Goal: Task Accomplishment & Management: Complete application form

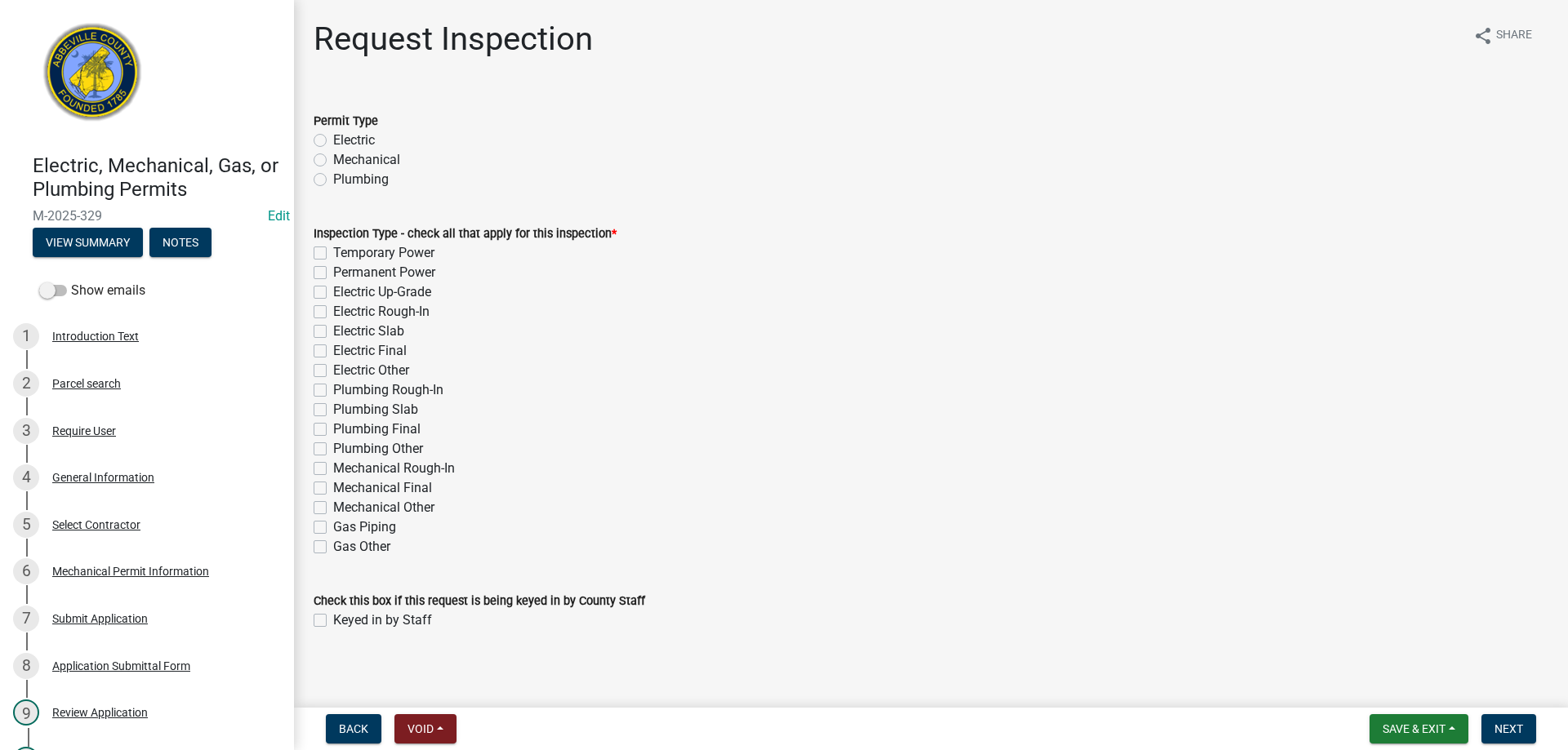
click at [334, 159] on label "Mechanical" at bounding box center [367, 160] width 67 height 20
click at [334, 159] on input "Mechanical" at bounding box center [339, 156] width 11 height 11
radio input "true"
drag, startPoint x: 321, startPoint y: 524, endPoint x: 416, endPoint y: 508, distance: 96.3
click at [334, 524] on label "Gas Piping" at bounding box center [365, 527] width 63 height 20
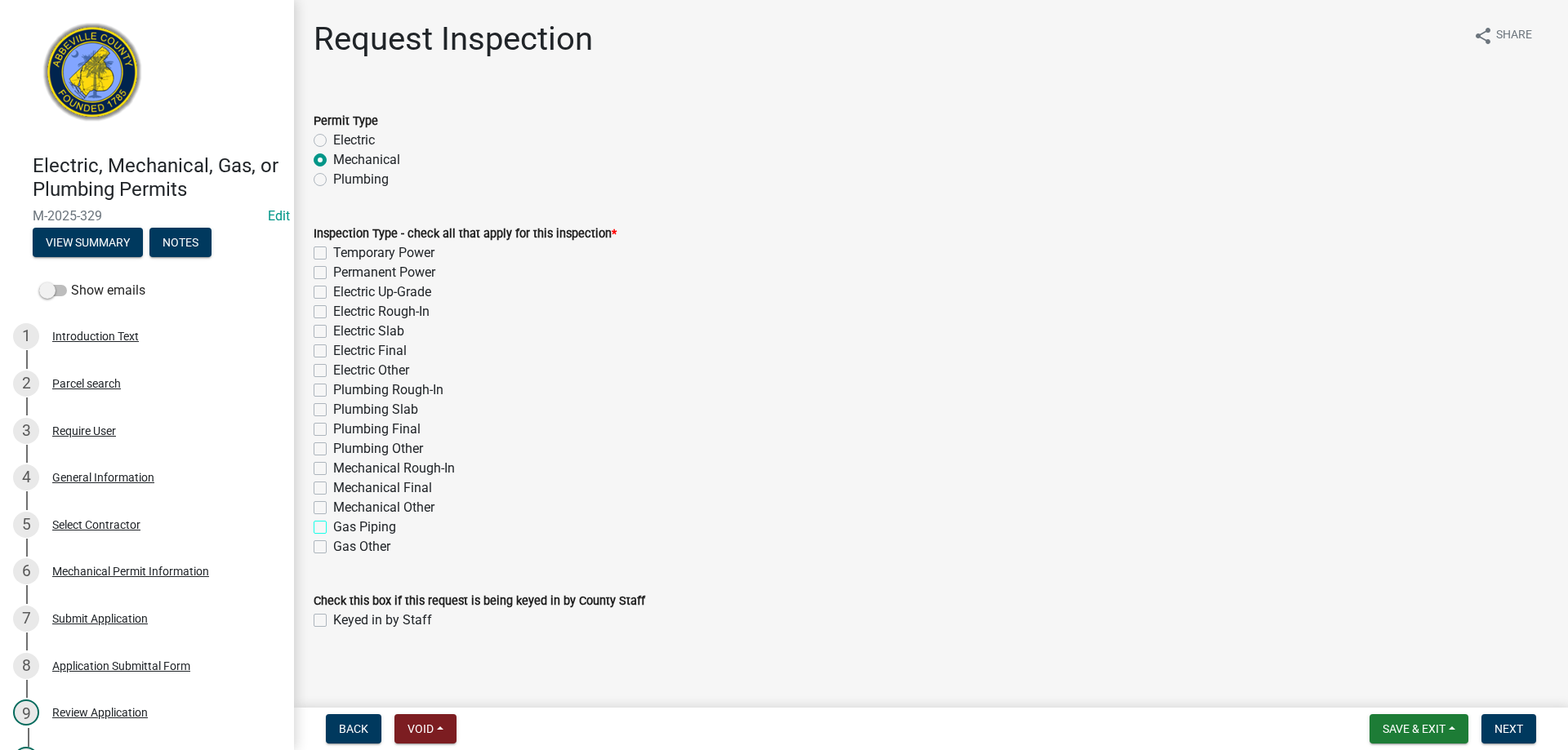
click at [334, 524] on input "Gas Piping" at bounding box center [339, 522] width 11 height 11
checkbox input "true"
checkbox input "false"
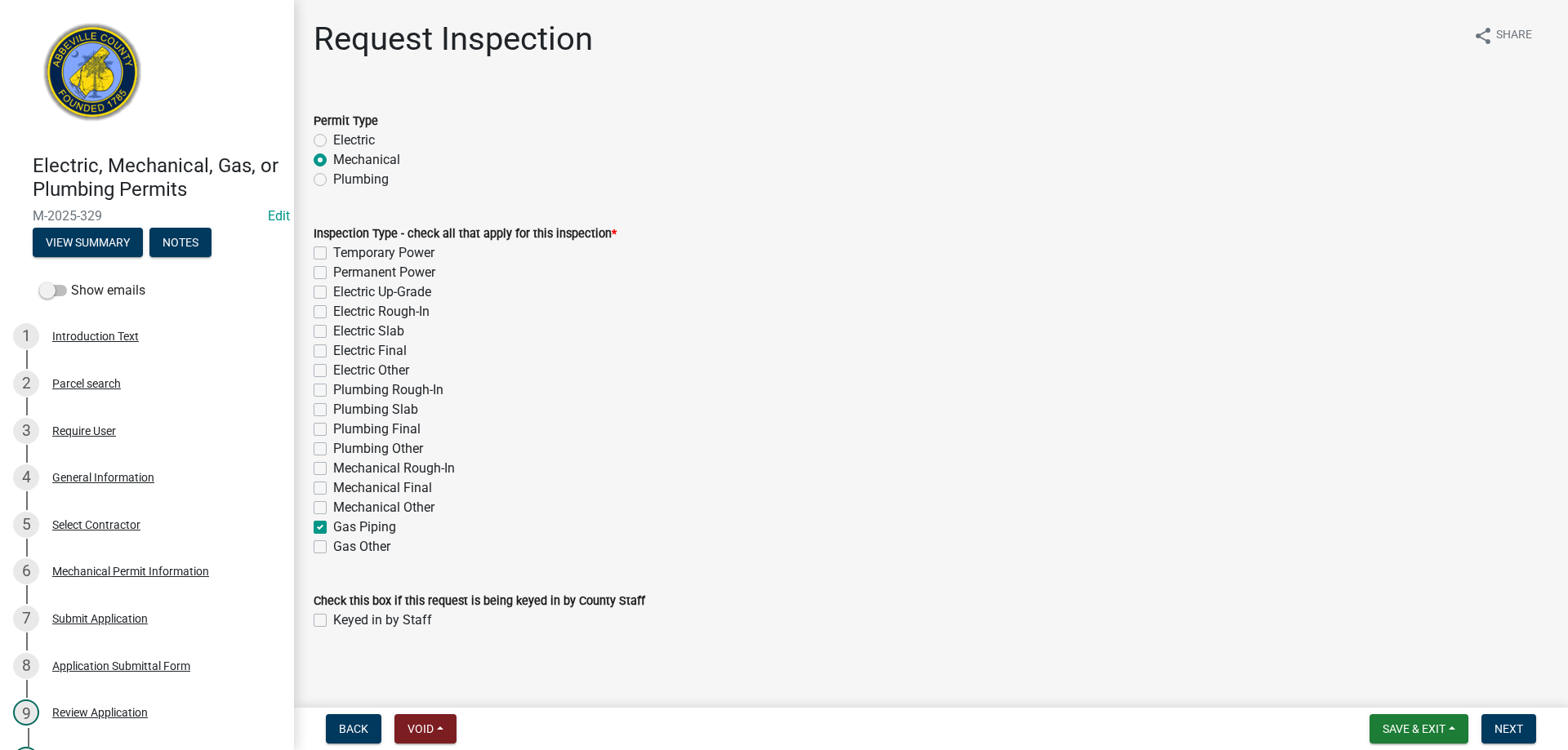
checkbox input "false"
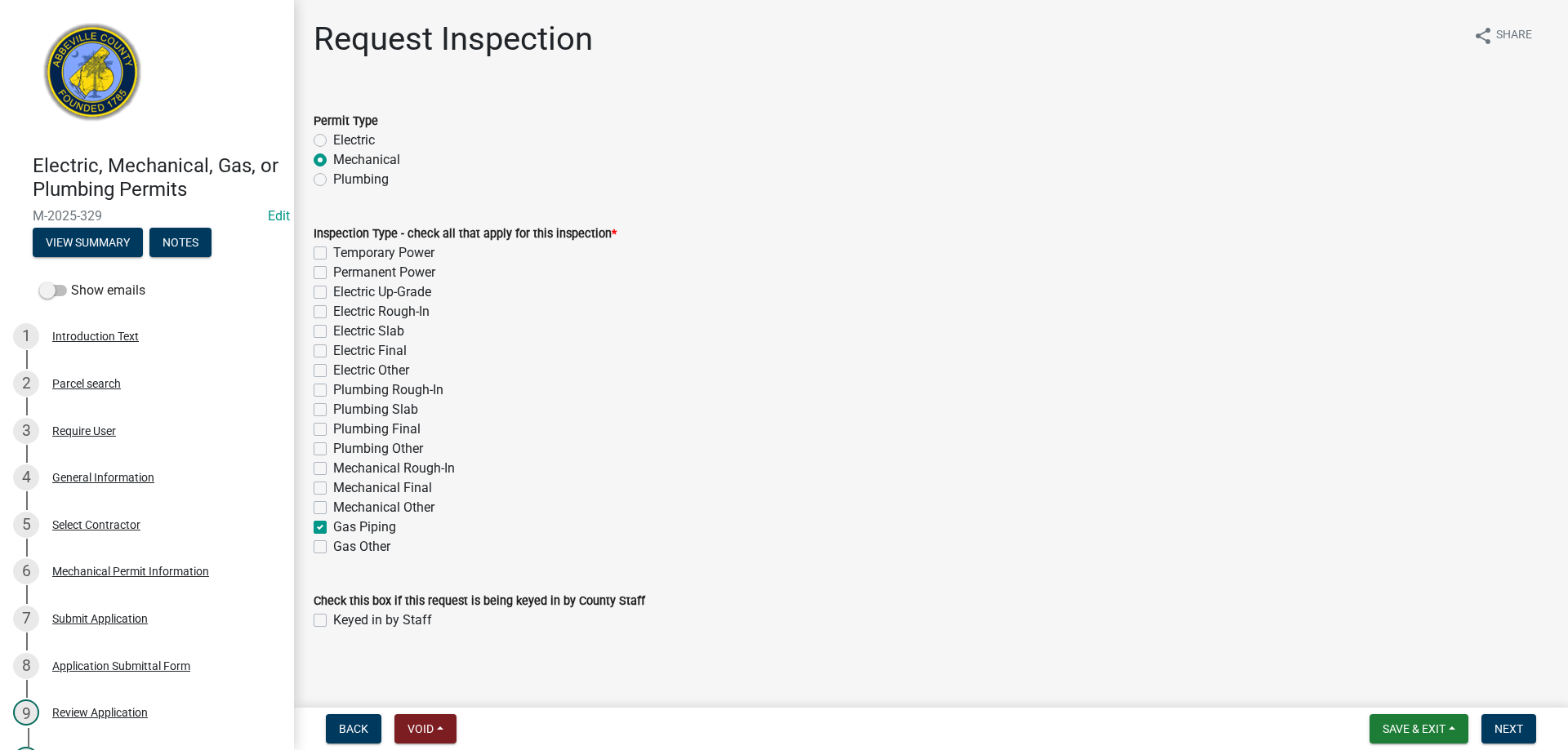
checkbox input "false"
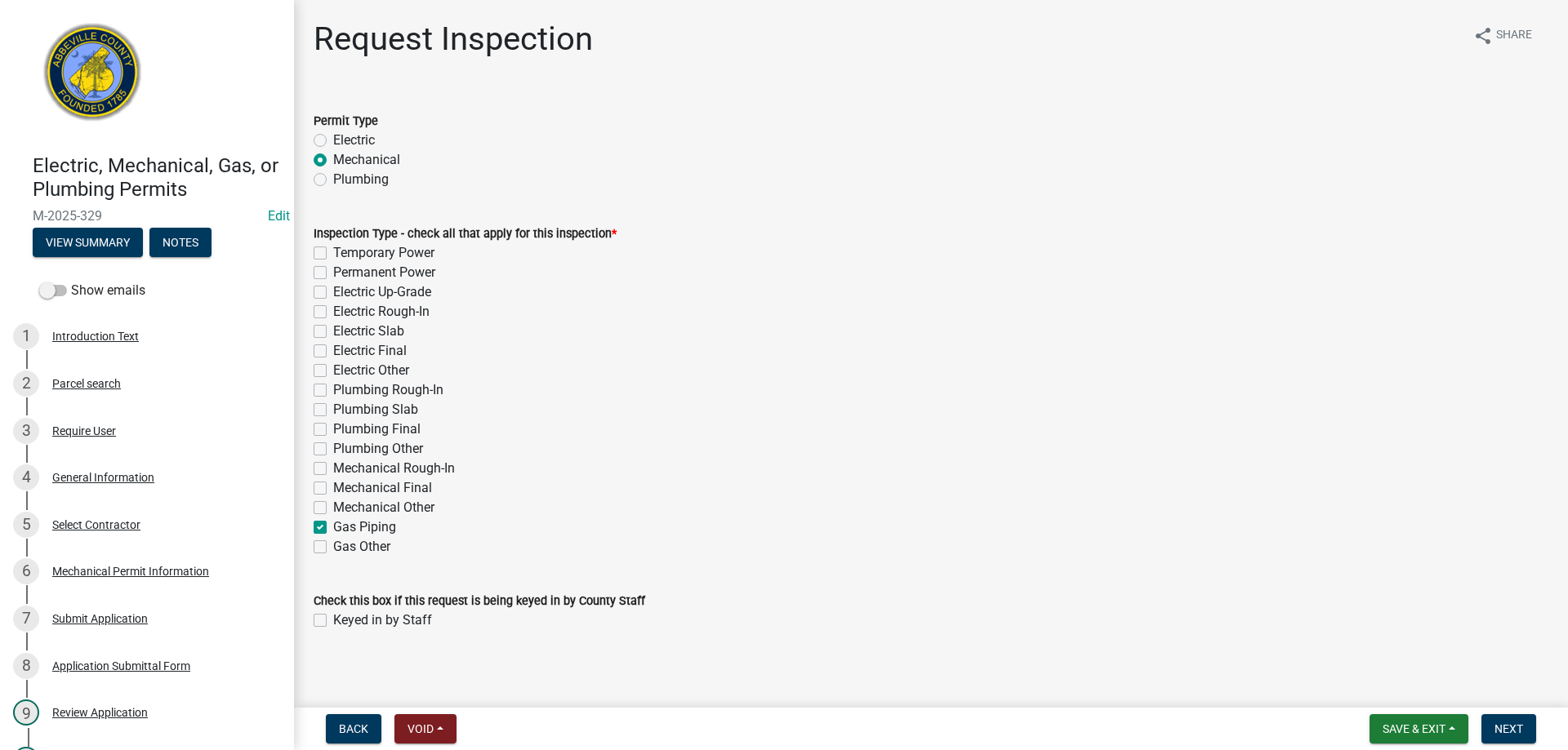
checkbox input "false"
checkbox input "true"
checkbox input "false"
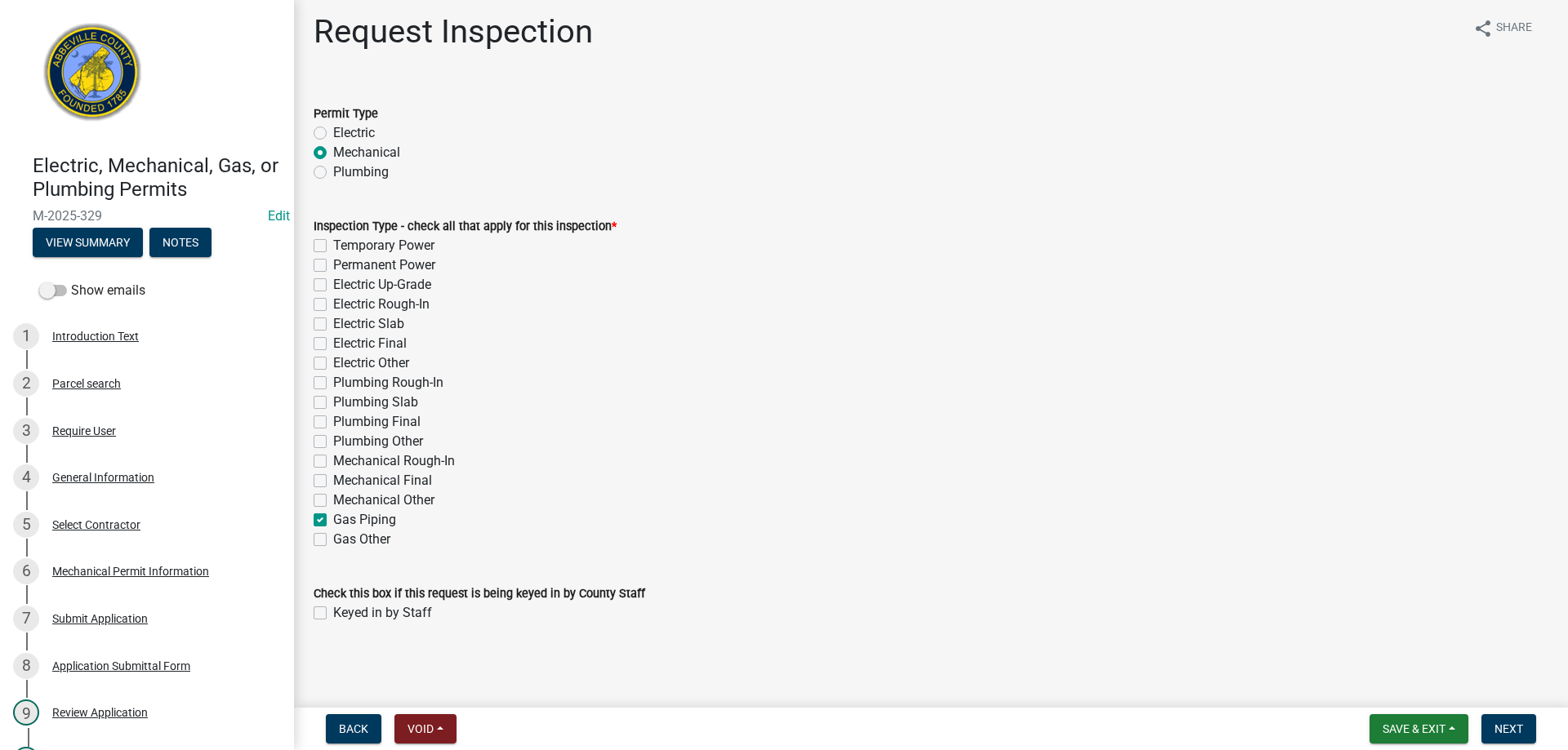
click at [334, 609] on label "Keyed in by Staff" at bounding box center [383, 613] width 99 height 20
click at [334, 609] on input "Keyed in by Staff" at bounding box center [339, 608] width 11 height 11
checkbox input "true"
click at [1518, 726] on span "Next" at bounding box center [1509, 728] width 29 height 13
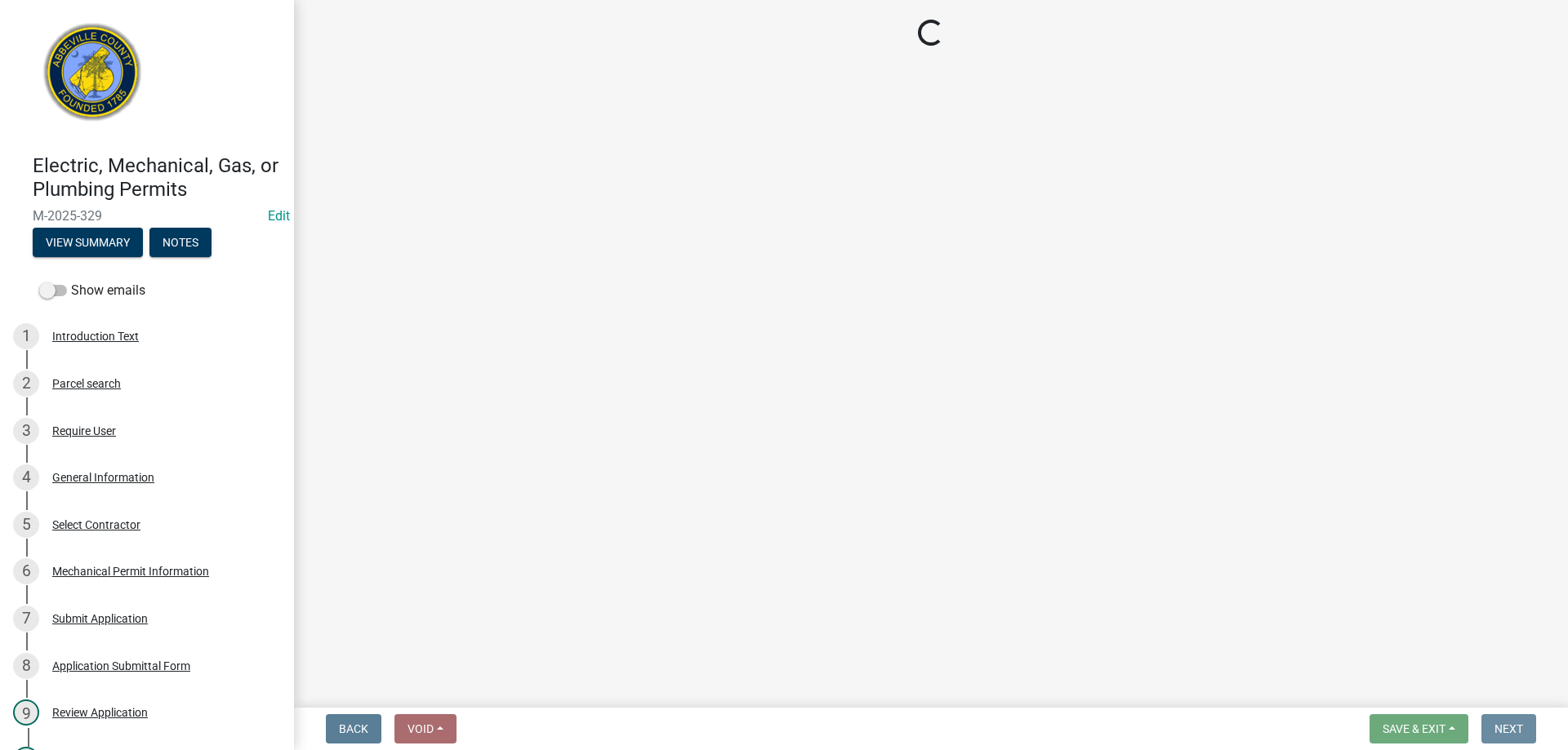
scroll to position [0, 0]
select select "896ec84b-7942-43b9-a78d-4f1554b7930c"
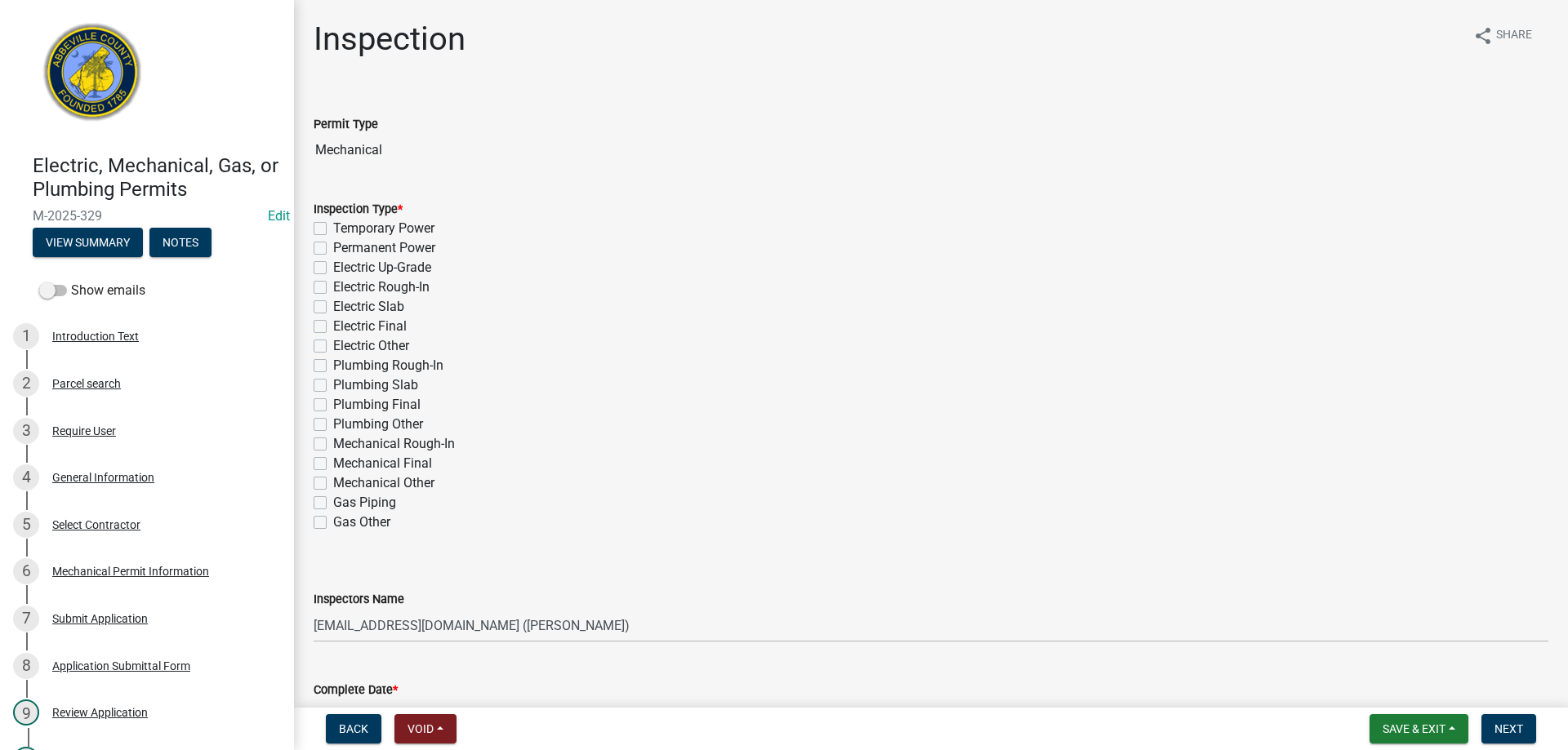
click at [334, 503] on label "Gas Piping" at bounding box center [365, 503] width 63 height 20
click at [334, 503] on input "Gas Piping" at bounding box center [339, 498] width 11 height 11
checkbox input "true"
checkbox input "false"
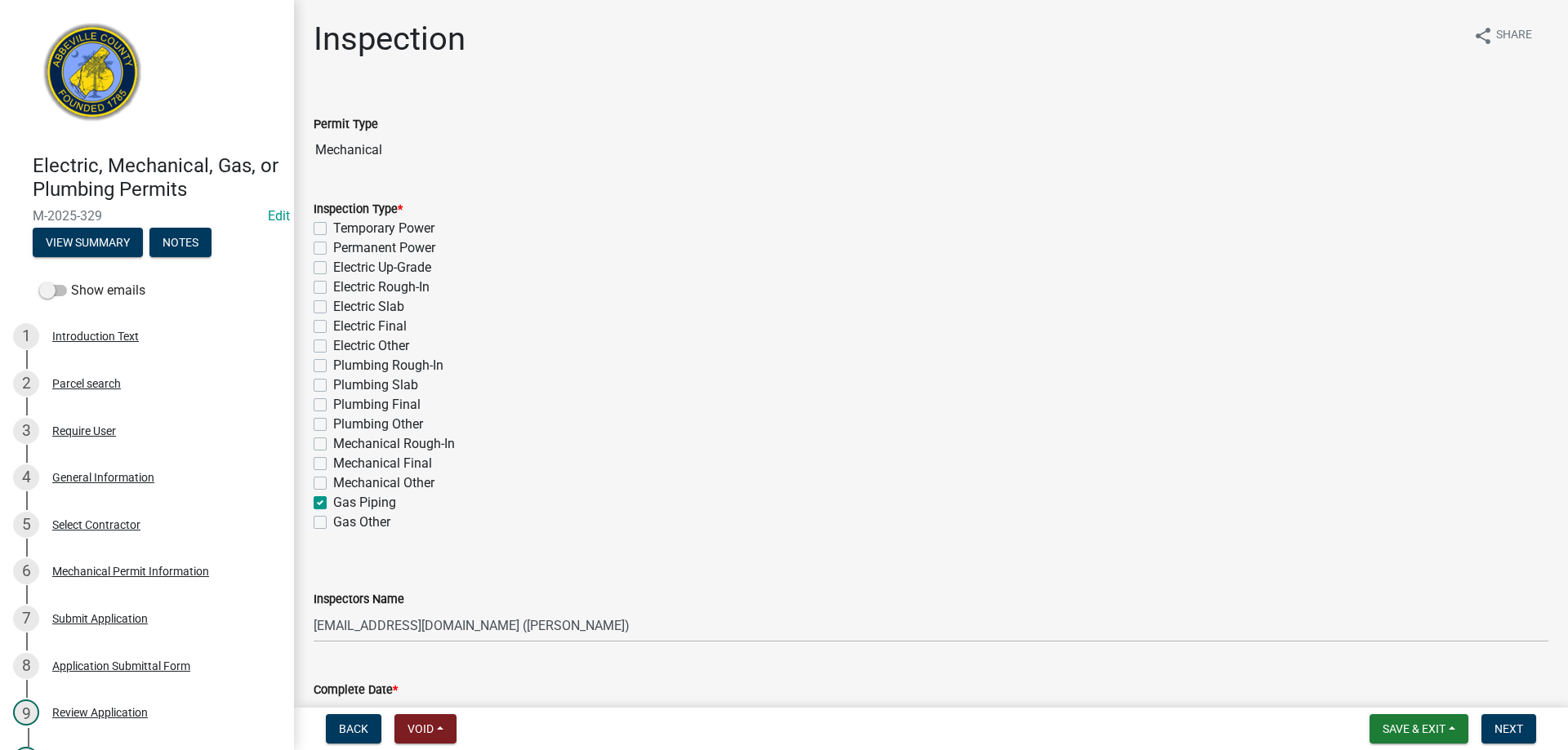
checkbox input "false"
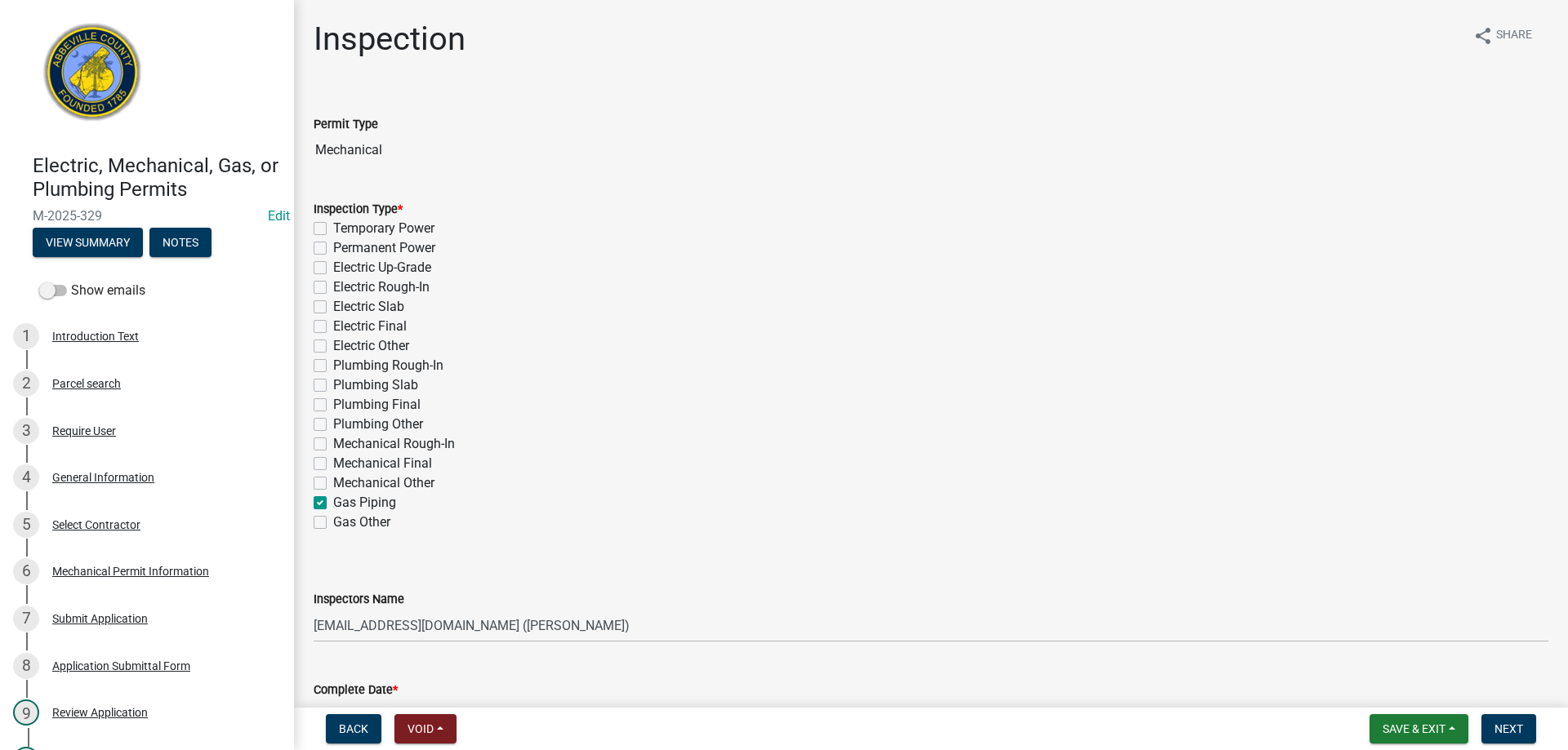
checkbox input "false"
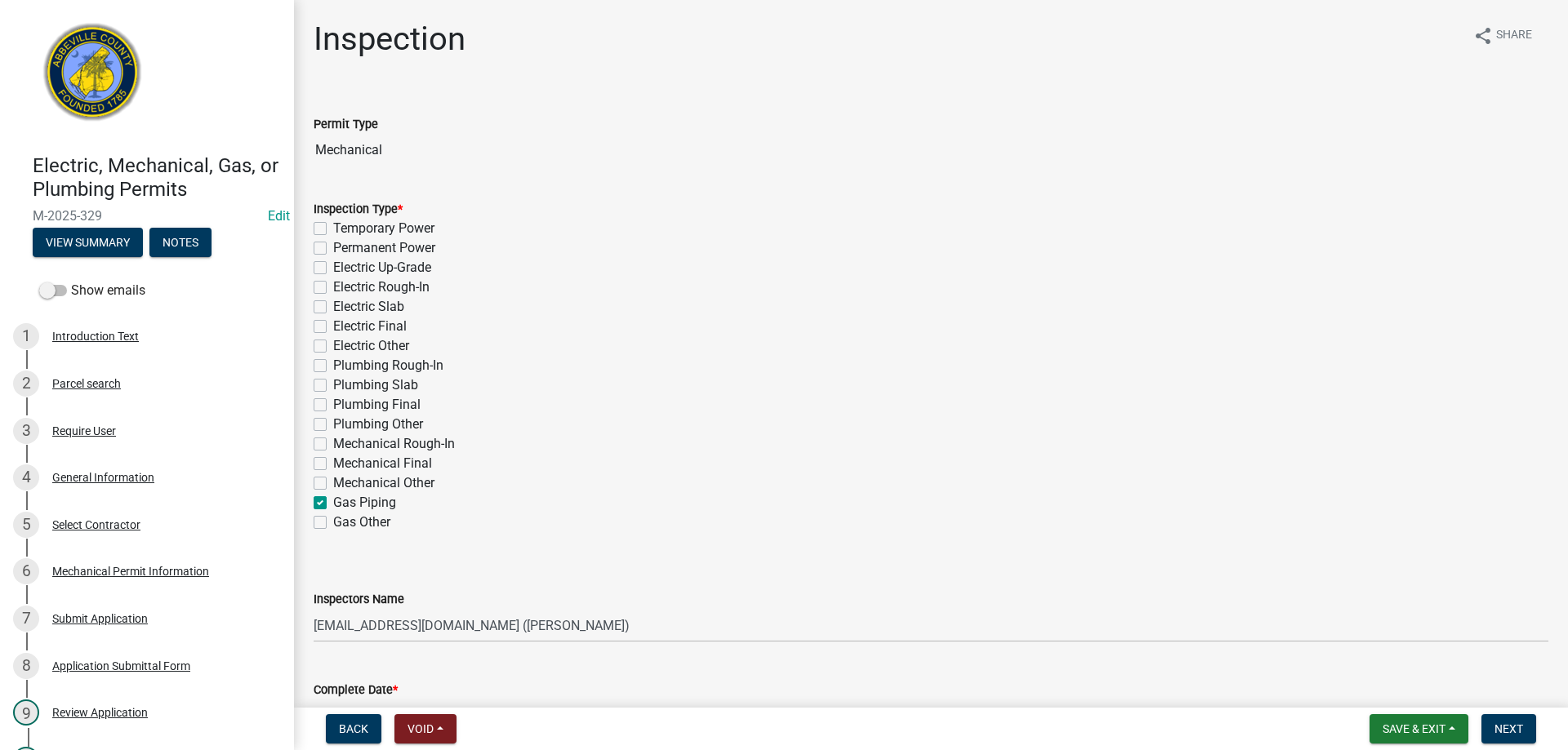
checkbox input "false"
checkbox input "true"
checkbox input "false"
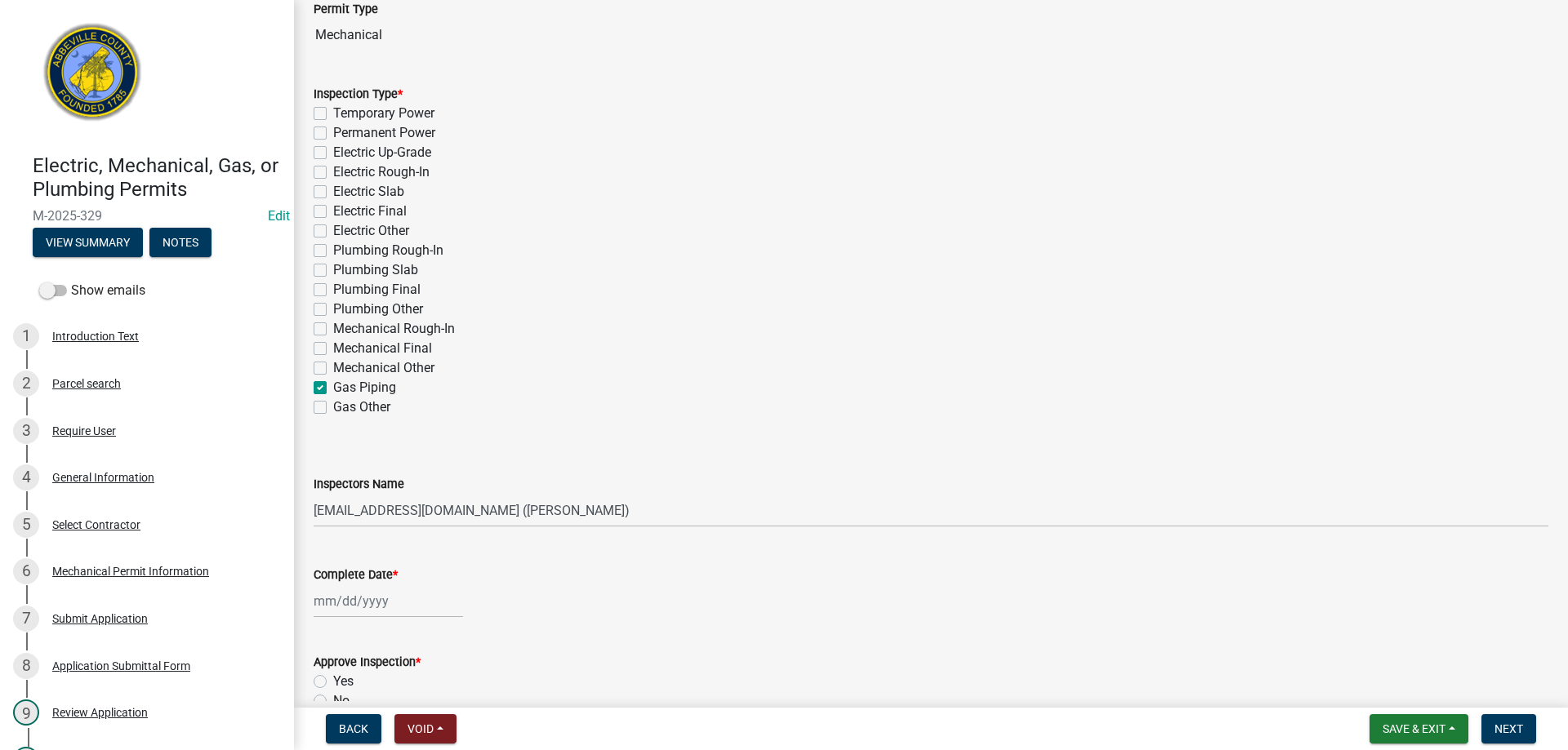
scroll to position [408, 0]
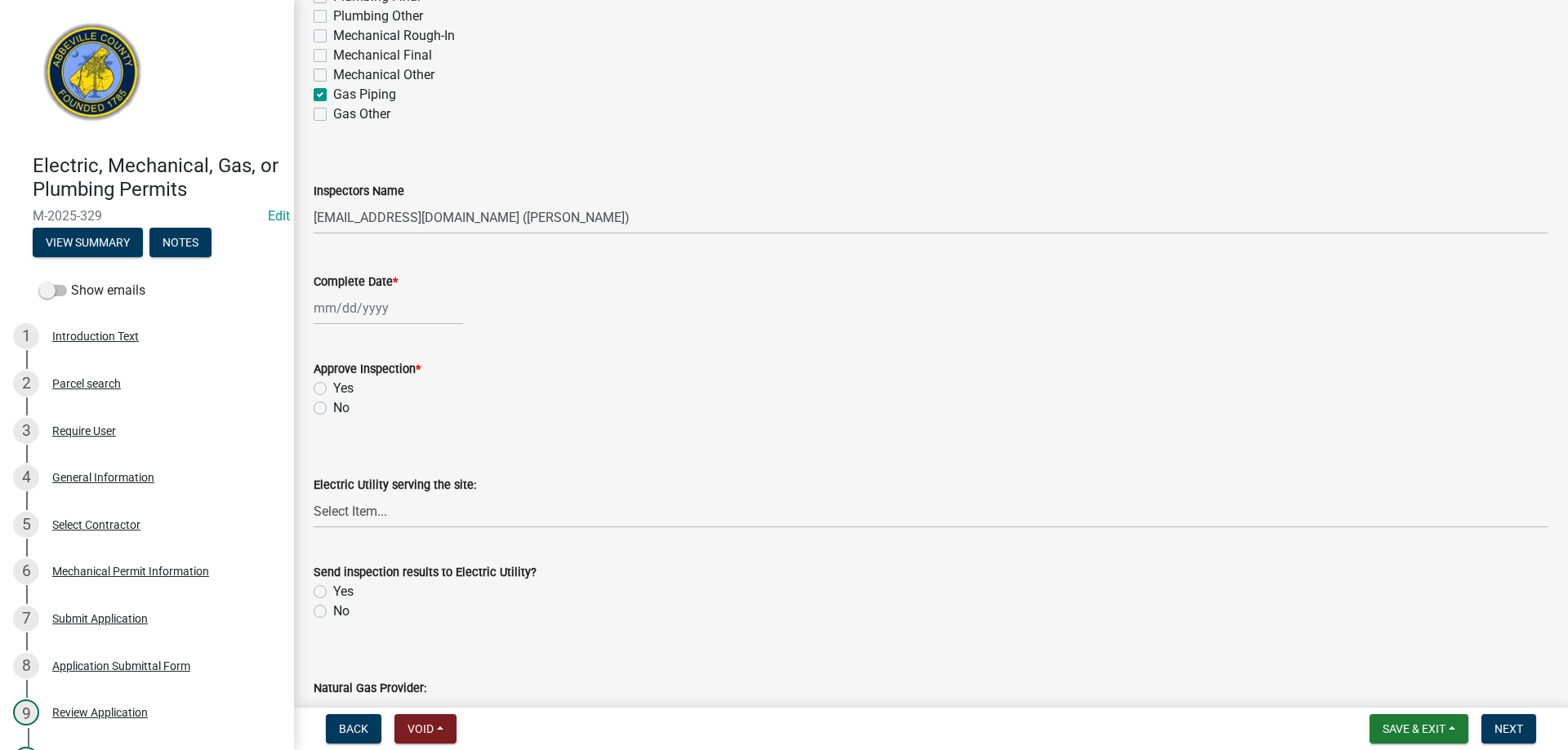
select select "9"
select select "2025"
click at [371, 306] on div "[PERSON_NAME] Feb Mar Apr [PERSON_NAME][DATE] Oct Nov [DATE] 1526 1527 1528 152…" at bounding box center [388, 307] width 150 height 33
click at [355, 444] on div "16" at bounding box center [356, 447] width 26 height 26
type input "[DATE]"
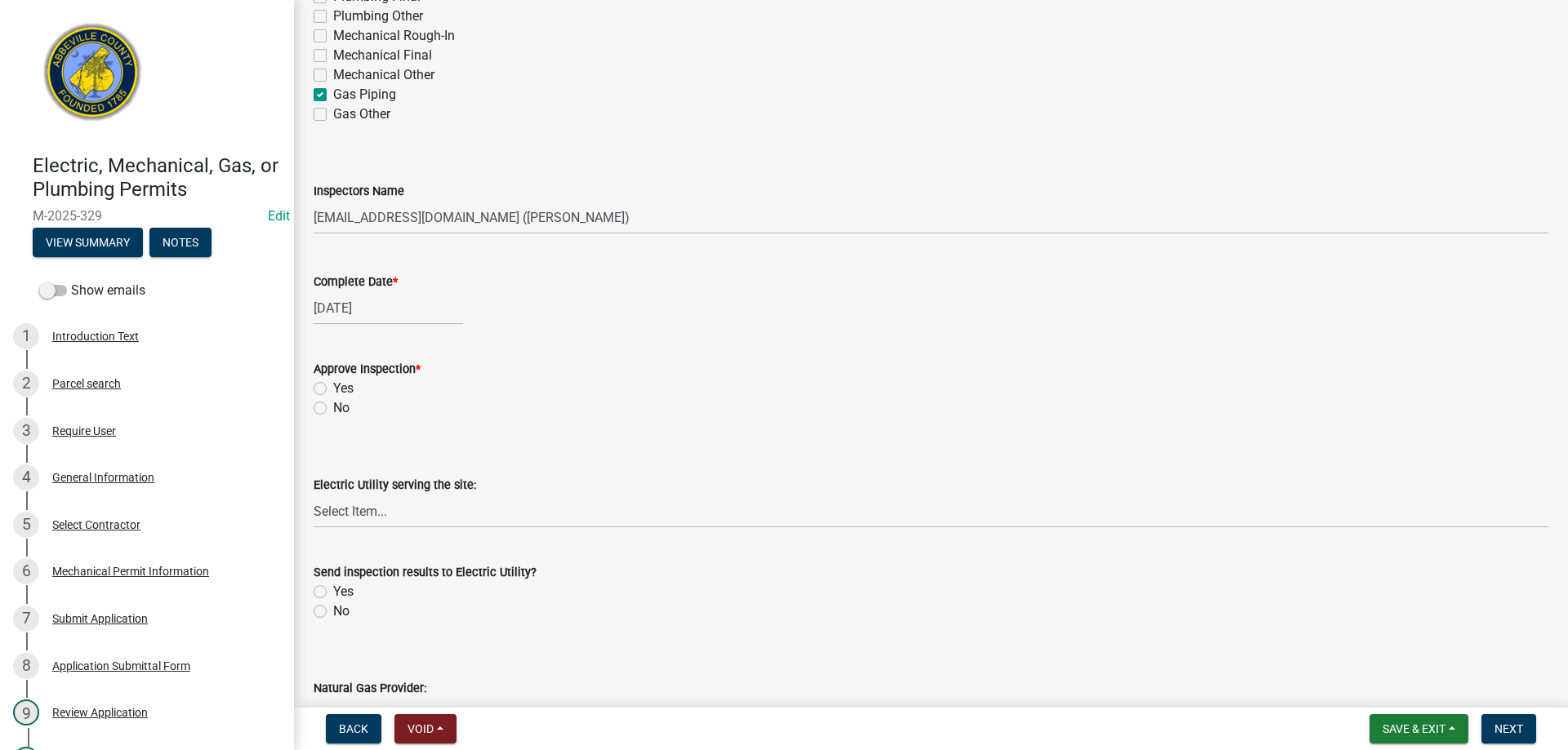
click at [334, 386] on label "Yes" at bounding box center [343, 389] width 21 height 20
click at [334, 386] on input "Yes" at bounding box center [339, 384] width 11 height 11
radio input "true"
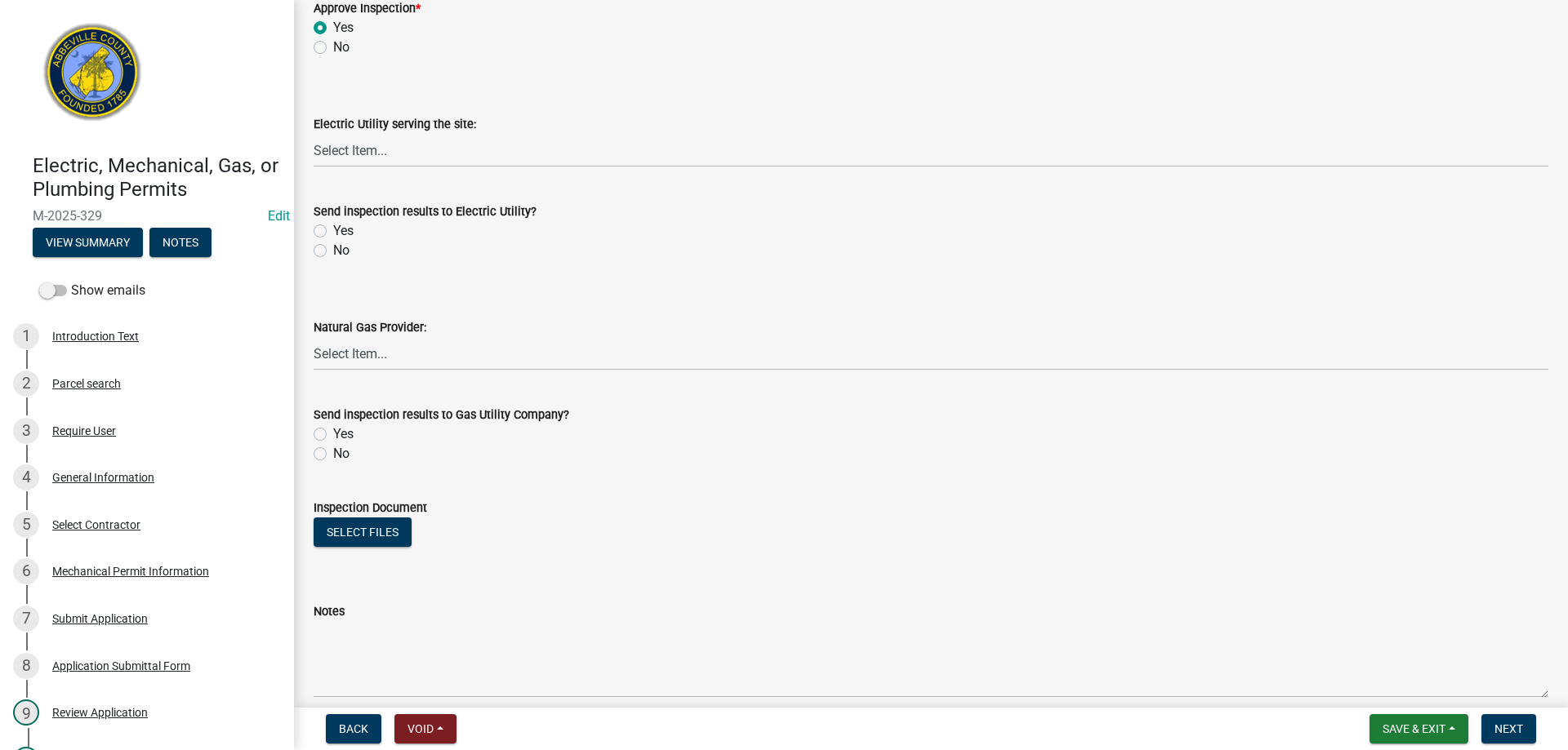
scroll to position [816, 0]
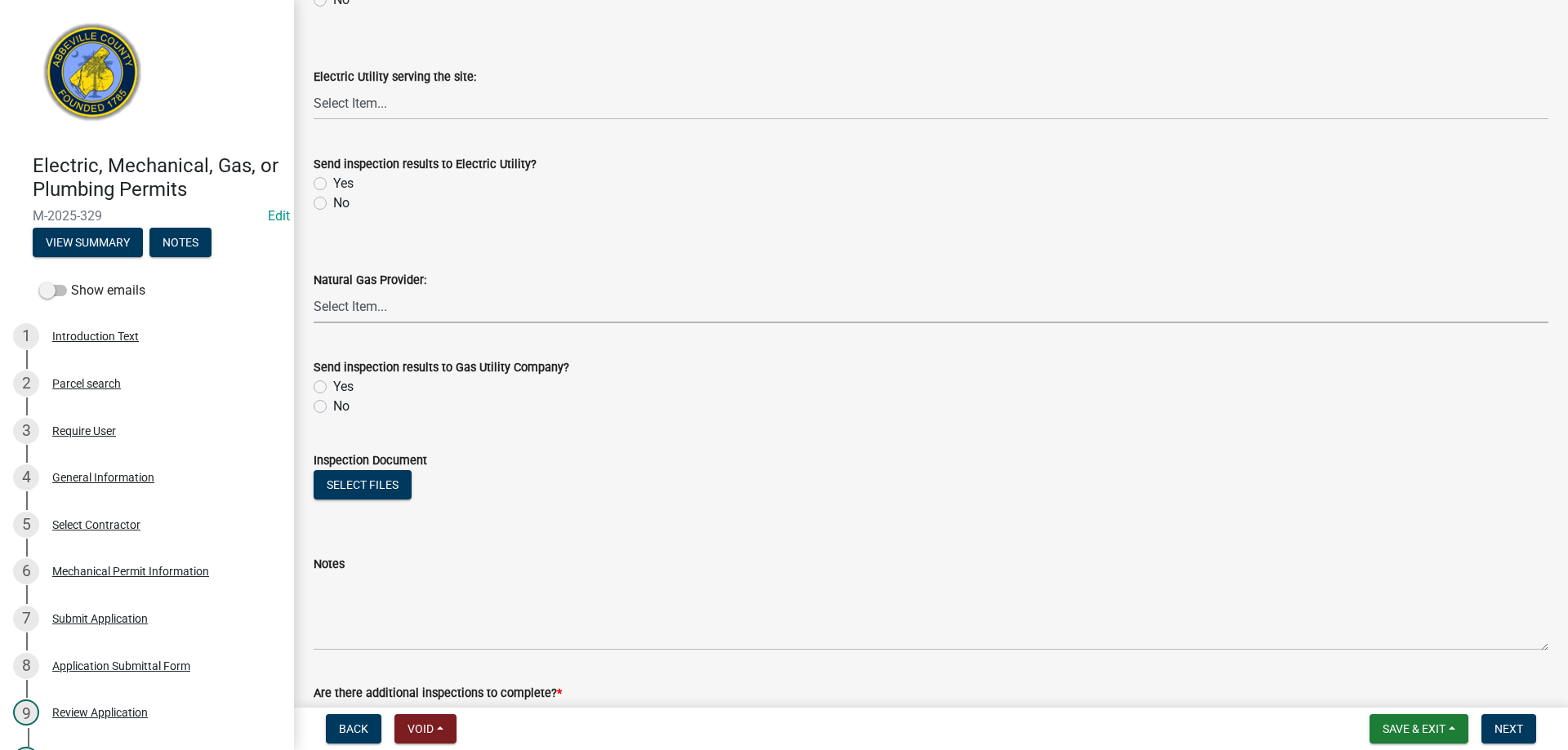
click at [368, 307] on select "Select Item... Dominion Energy Piedmont Natural Gas Greenwood CPW" at bounding box center [931, 306] width 1234 height 33
click at [314, 289] on select "Select Item... Dominion Energy Piedmont Natural Gas Greenwood CPW" at bounding box center [931, 306] width 1234 height 33
select select "a64d0054-e00c-4ca4-ba93-3120c34f7496"
click at [334, 385] on label "Yes" at bounding box center [343, 387] width 21 height 20
click at [334, 385] on input "Yes" at bounding box center [339, 383] width 11 height 11
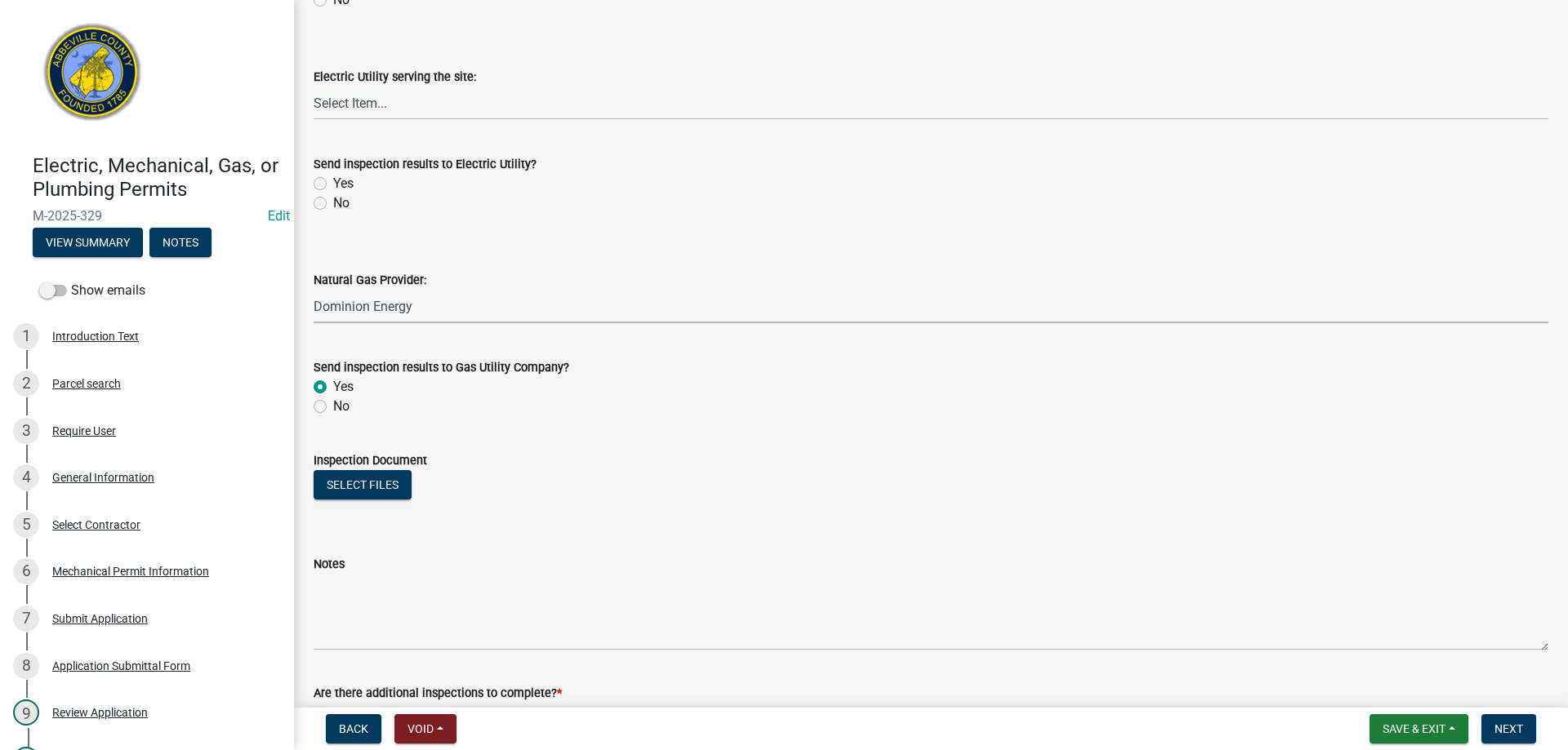
radio input "true"
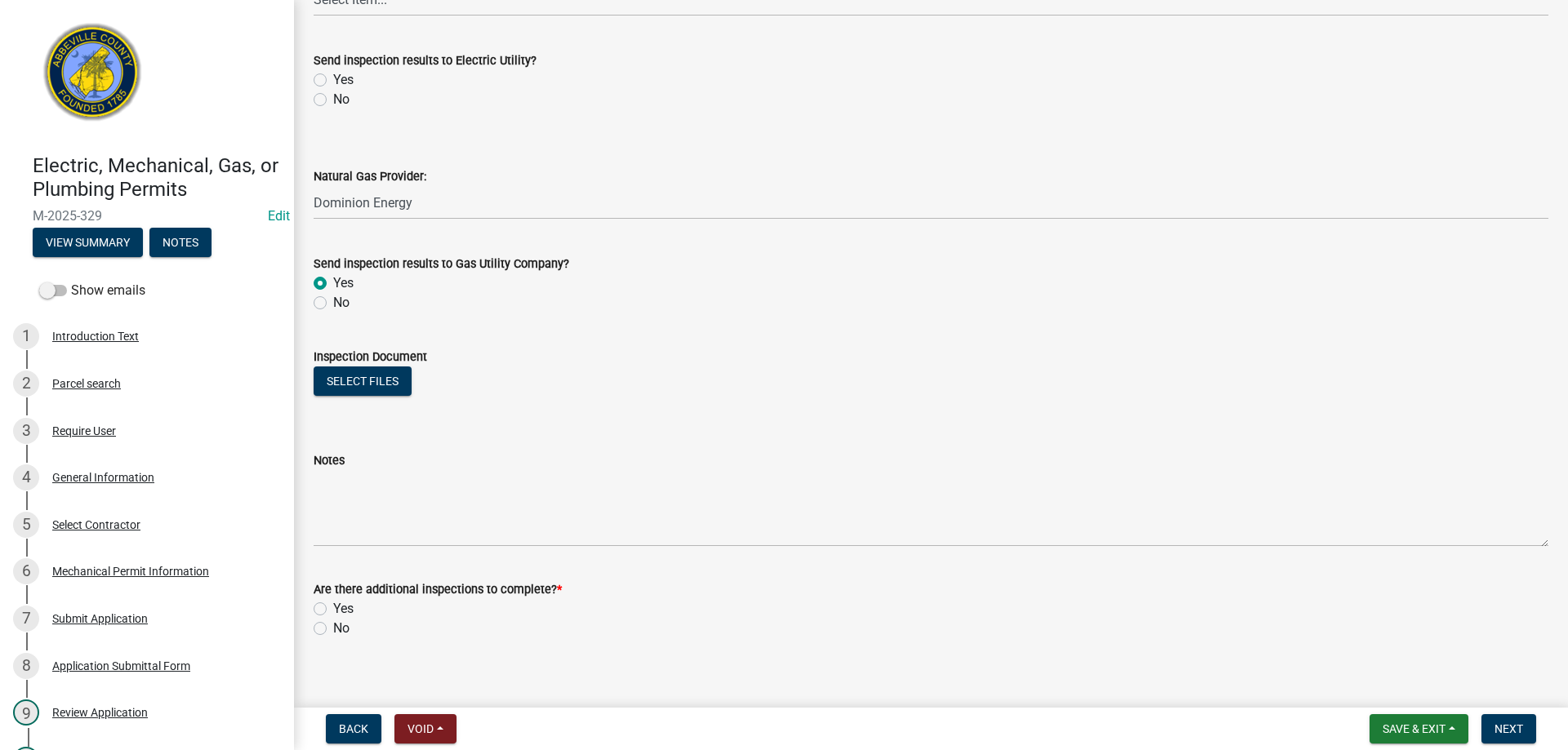
scroll to position [935, 0]
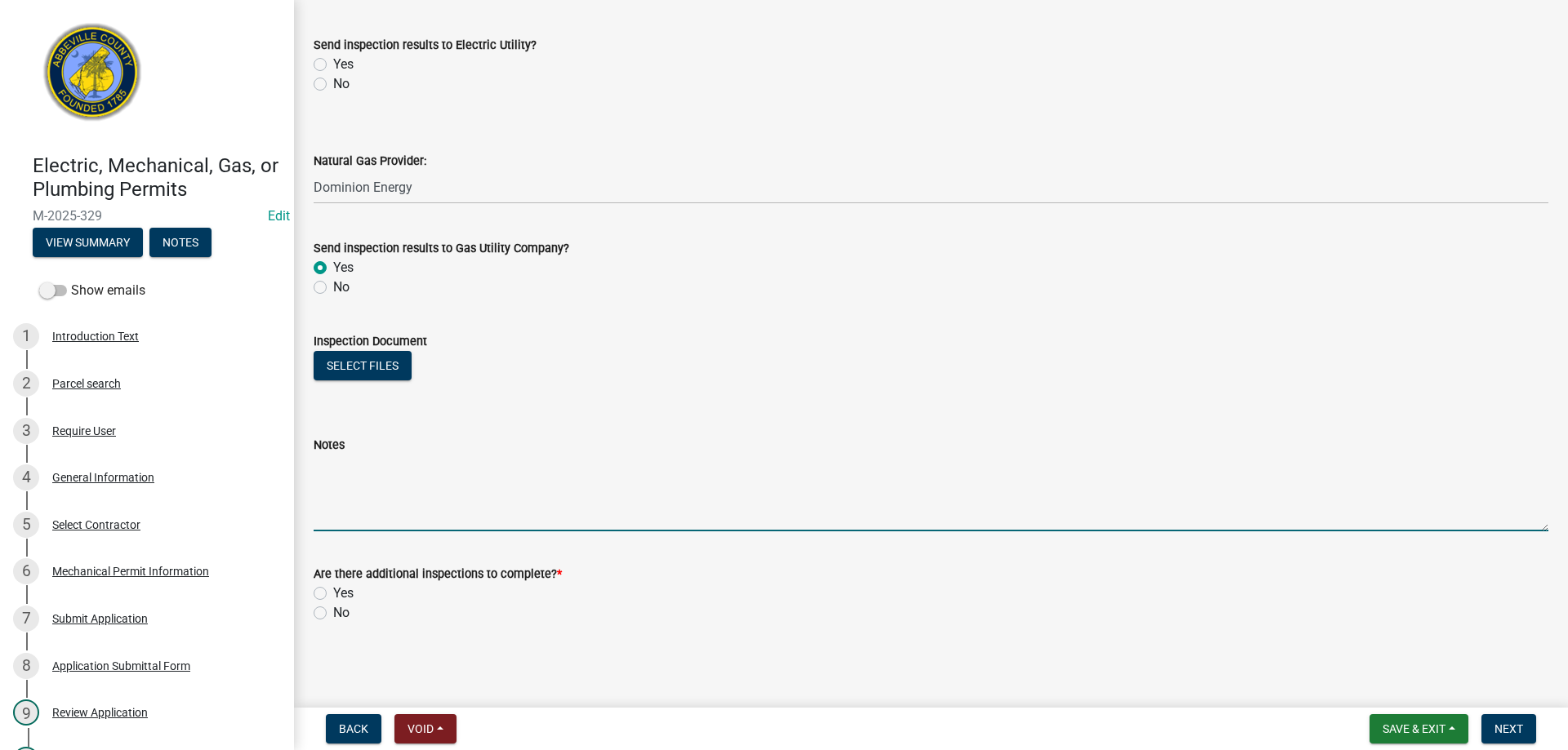
drag, startPoint x: 349, startPoint y: 513, endPoint x: 857, endPoint y: 353, distance: 532.6
click at [361, 510] on textarea "Notes" at bounding box center [931, 493] width 1234 height 77
type textarea "Gas piping holding 7psi. Approved for connection"
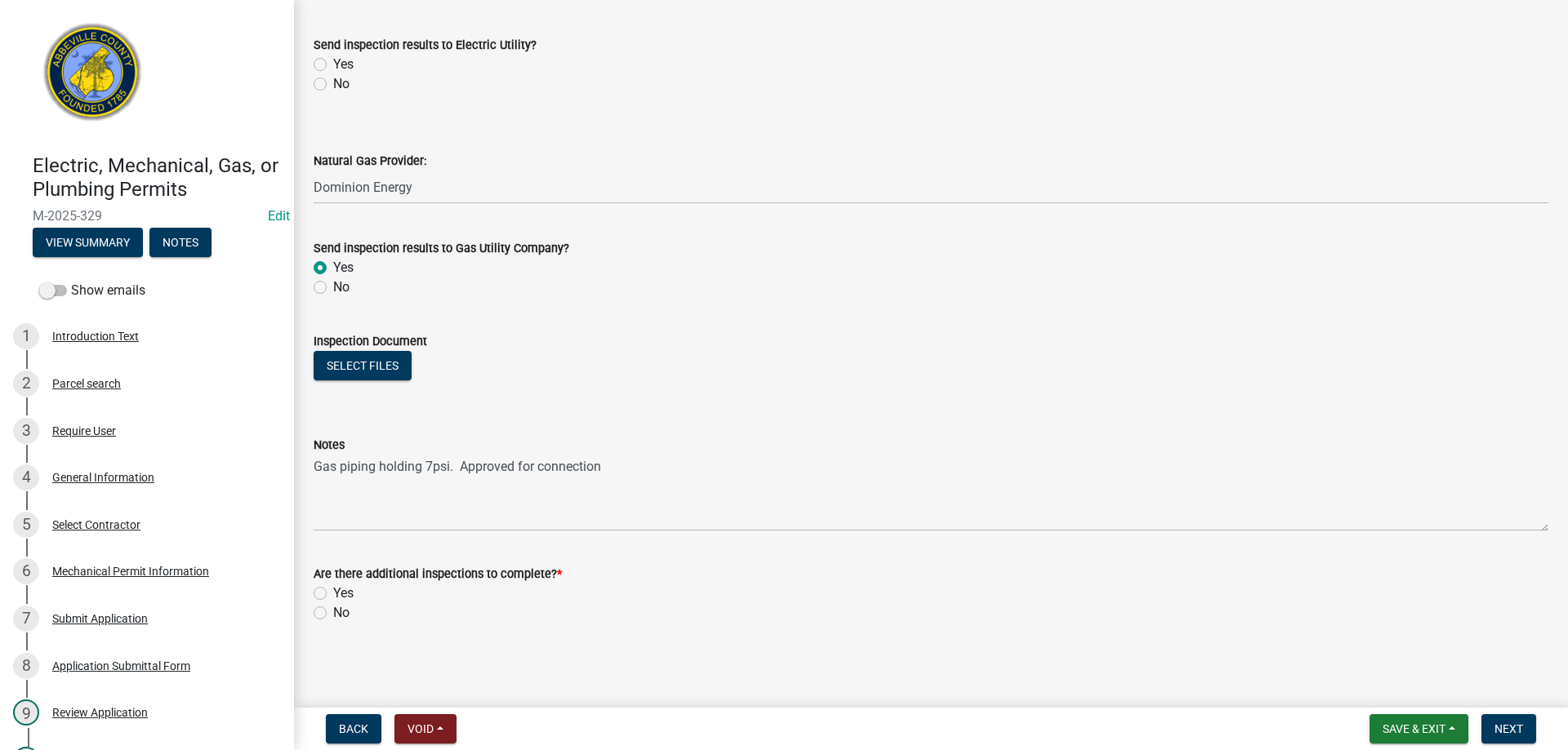
click at [334, 591] on label "Yes" at bounding box center [343, 593] width 21 height 20
click at [334, 591] on input "Yes" at bounding box center [339, 589] width 11 height 11
radio input "true"
click at [1503, 725] on span "Next" at bounding box center [1509, 728] width 29 height 13
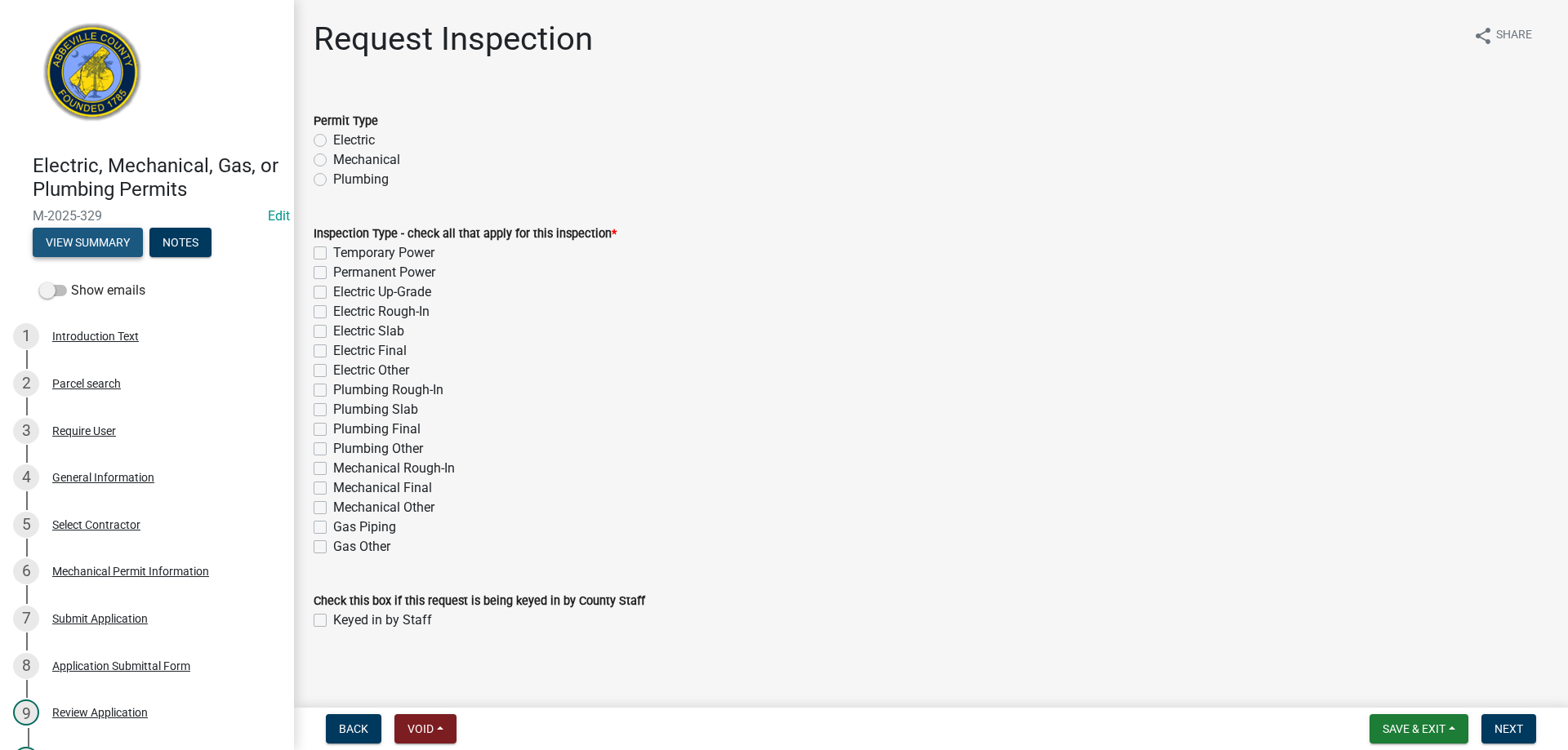
click at [94, 242] on button "View Summary" at bounding box center [87, 242] width 110 height 30
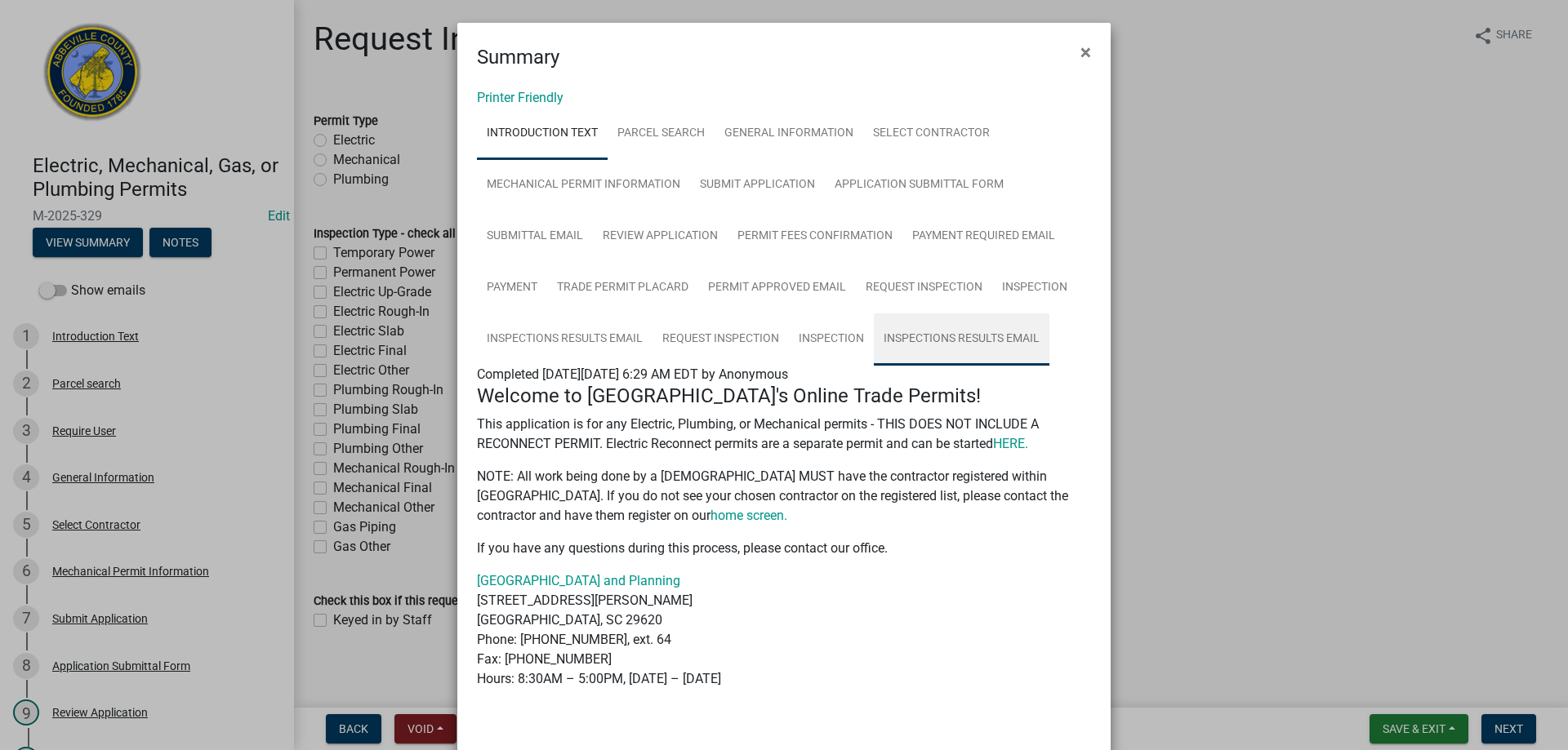
click at [935, 337] on link "Inspections Results Email" at bounding box center [962, 340] width 176 height 52
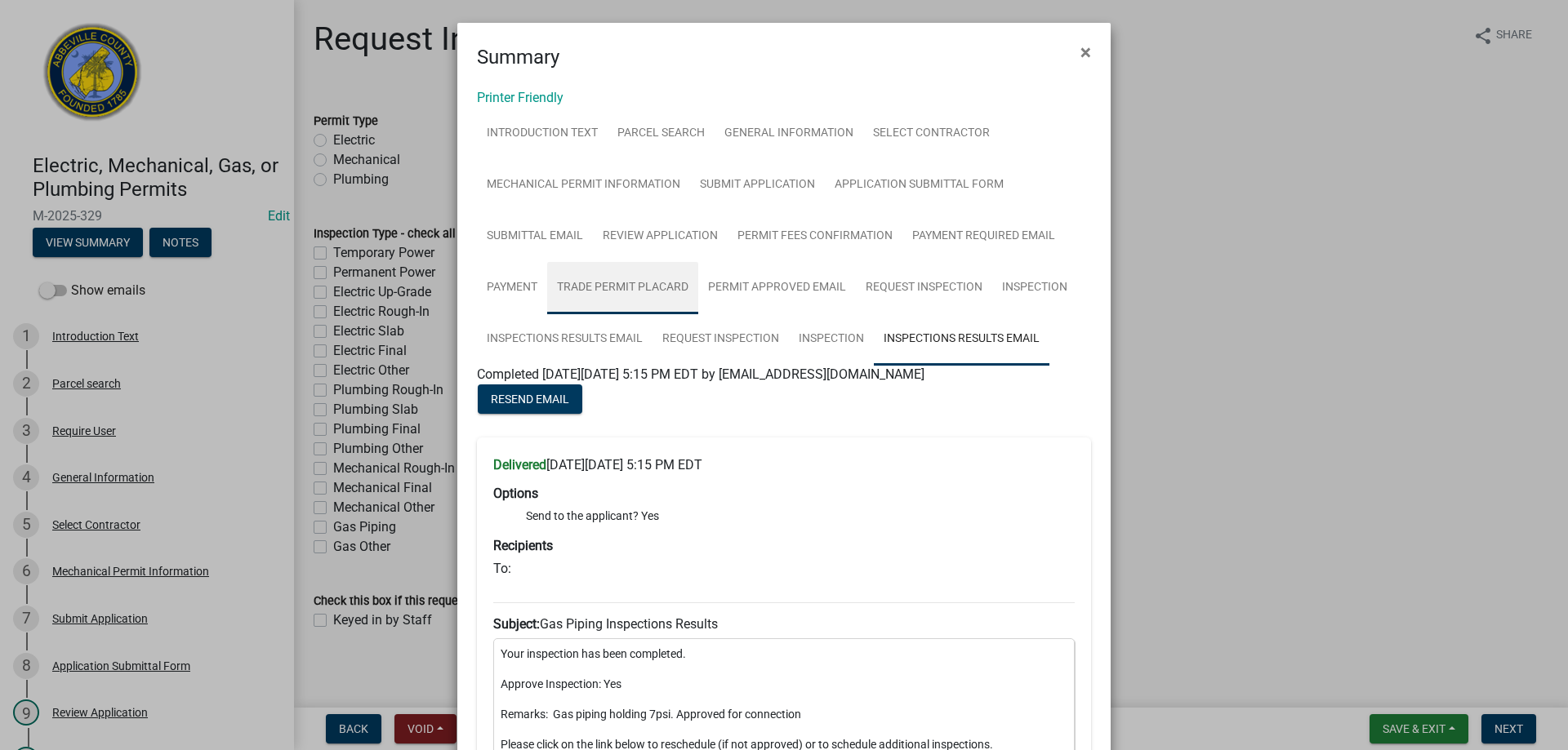
click at [604, 283] on link "Trade Permit Placard" at bounding box center [622, 288] width 152 height 52
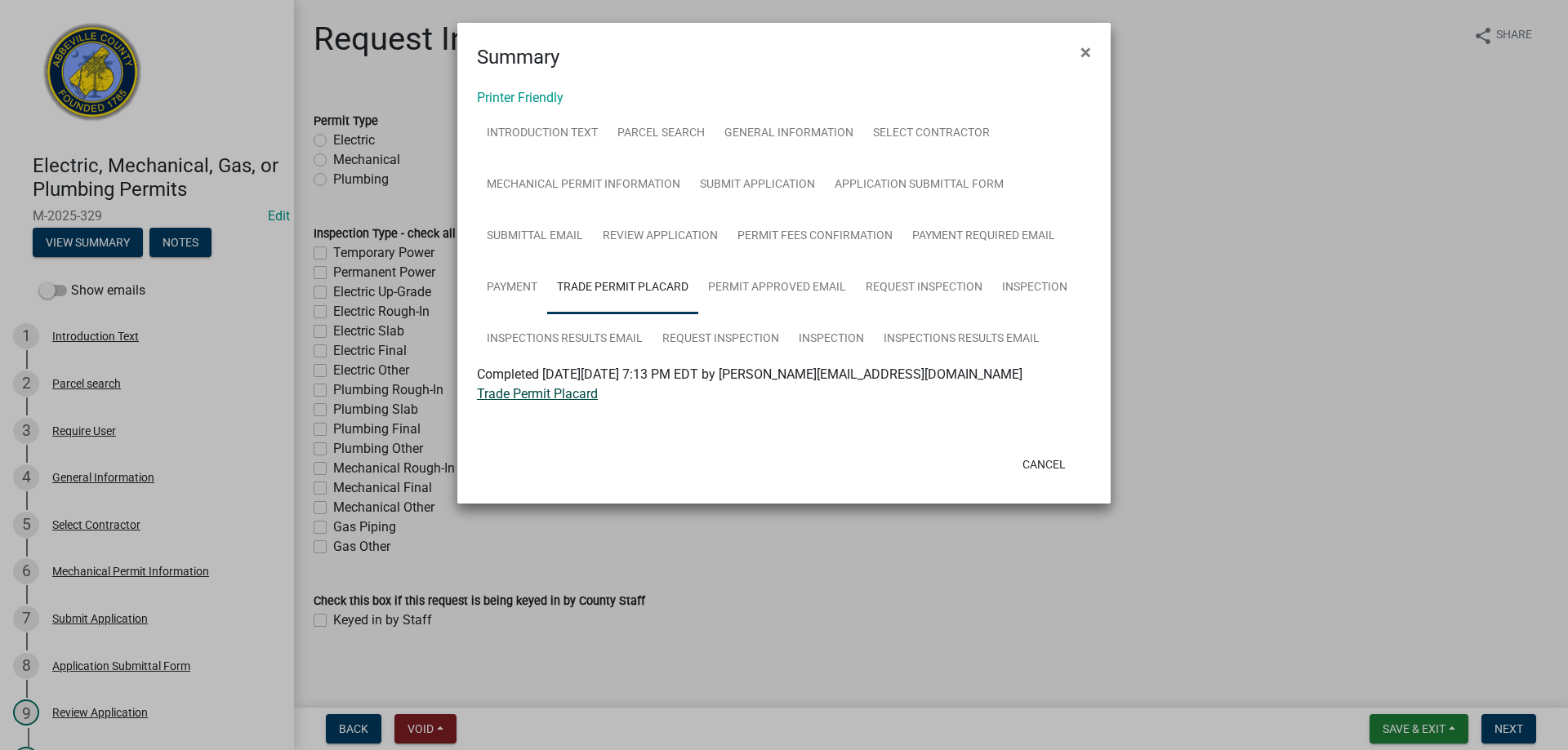
click at [524, 395] on link "Trade Permit Placard" at bounding box center [537, 393] width 121 height 15
click at [1036, 463] on button "Cancel" at bounding box center [1044, 464] width 69 height 30
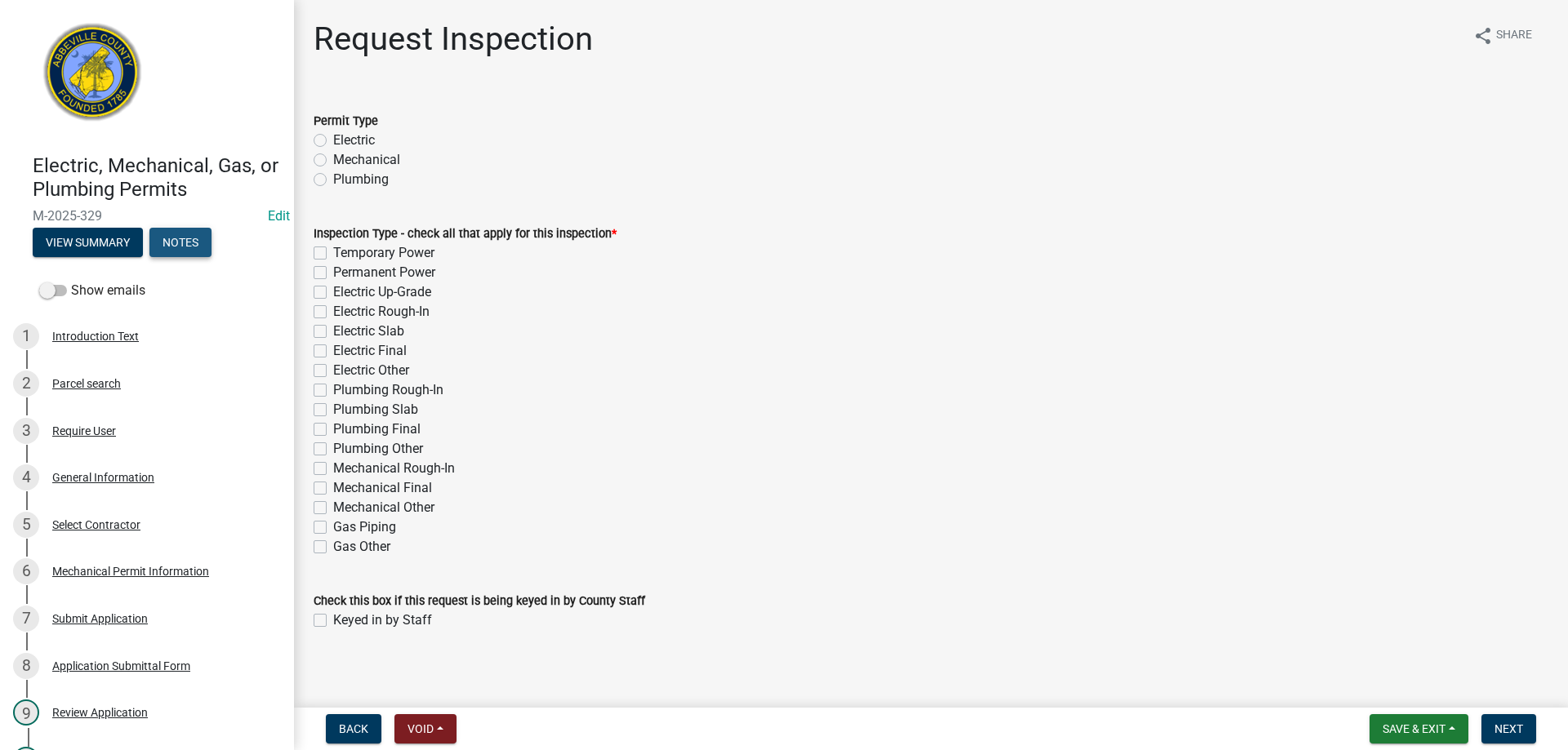
click at [183, 241] on button "Notes" at bounding box center [180, 242] width 62 height 30
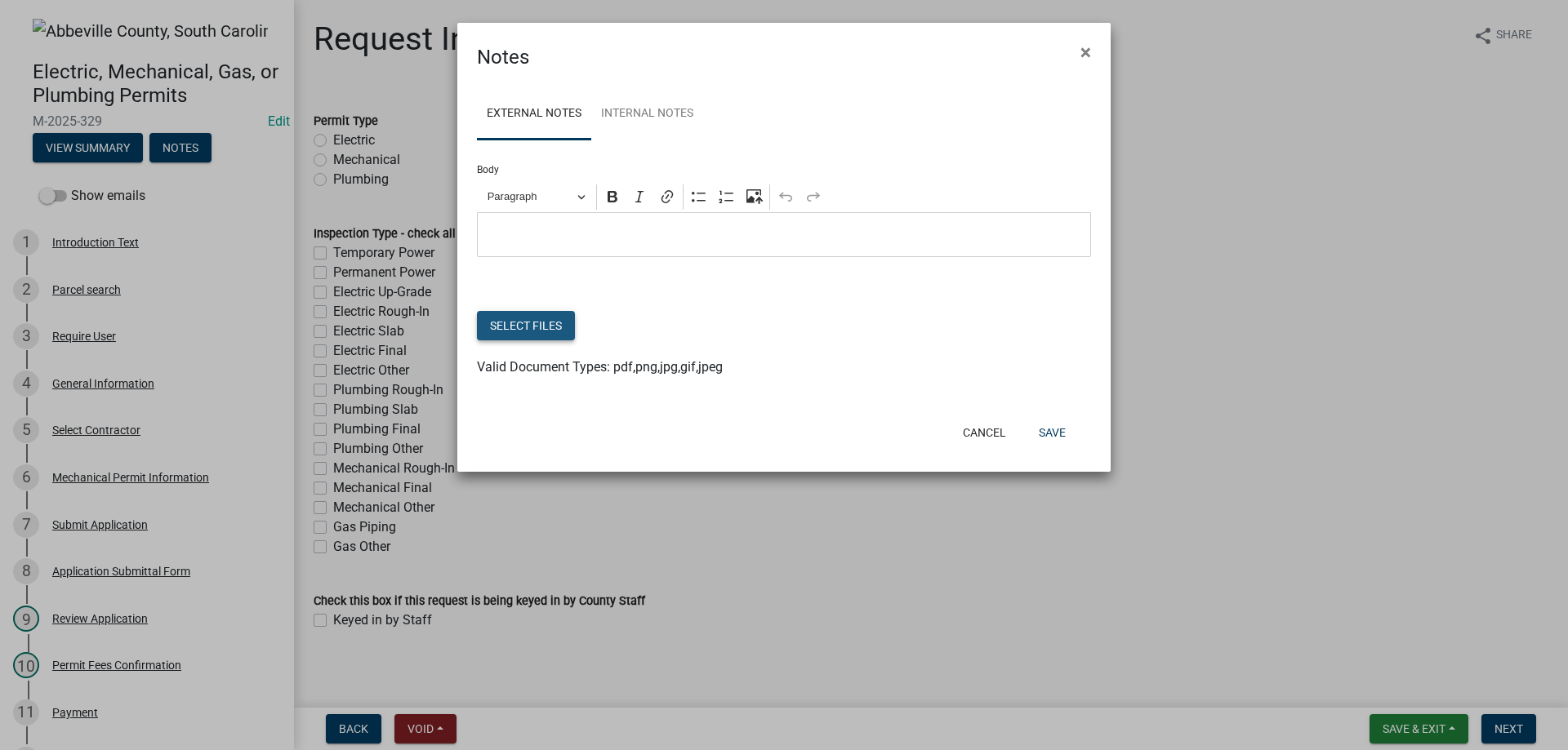
click at [522, 320] on button "Select files" at bounding box center [525, 325] width 98 height 30
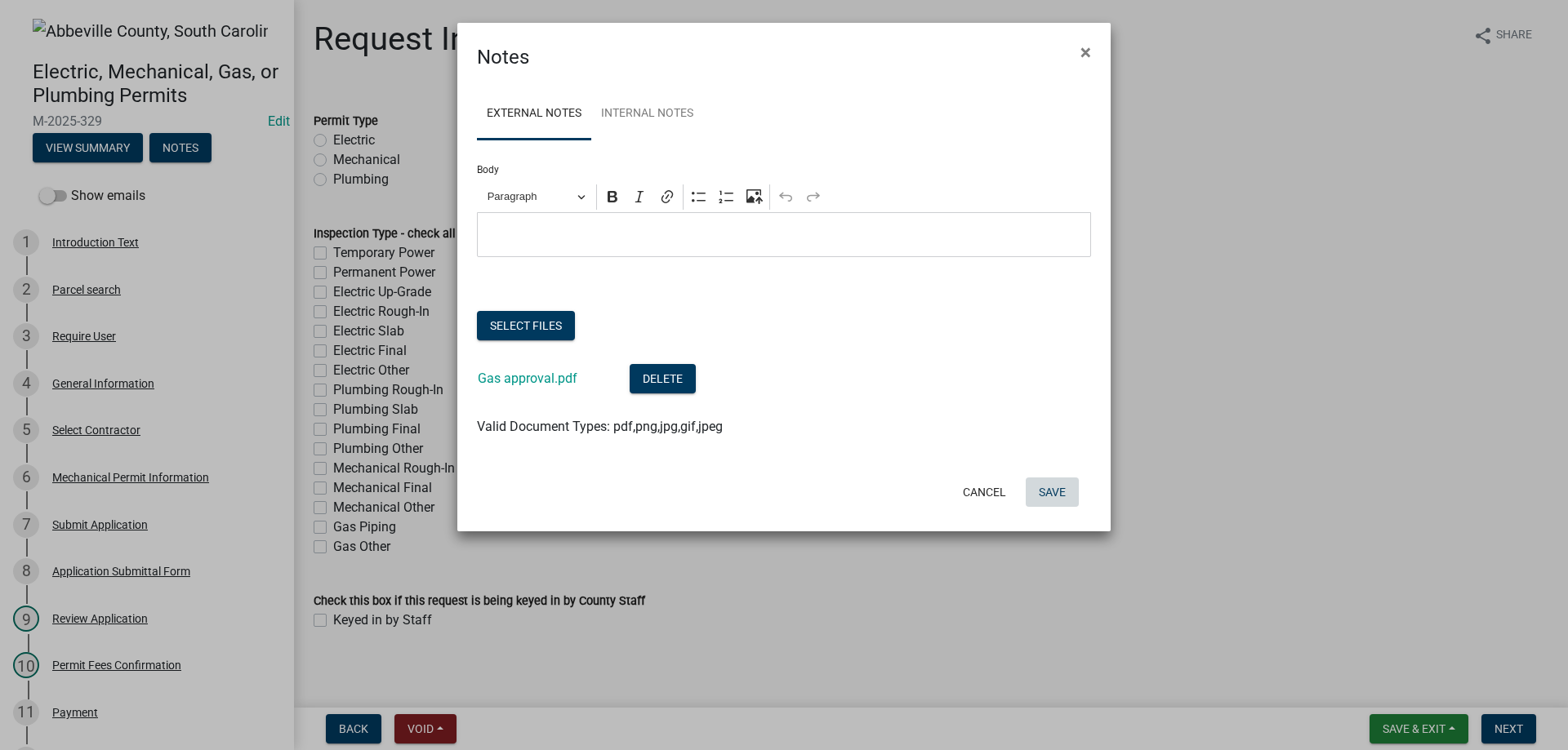
click at [1046, 488] on button "Save" at bounding box center [1052, 492] width 53 height 30
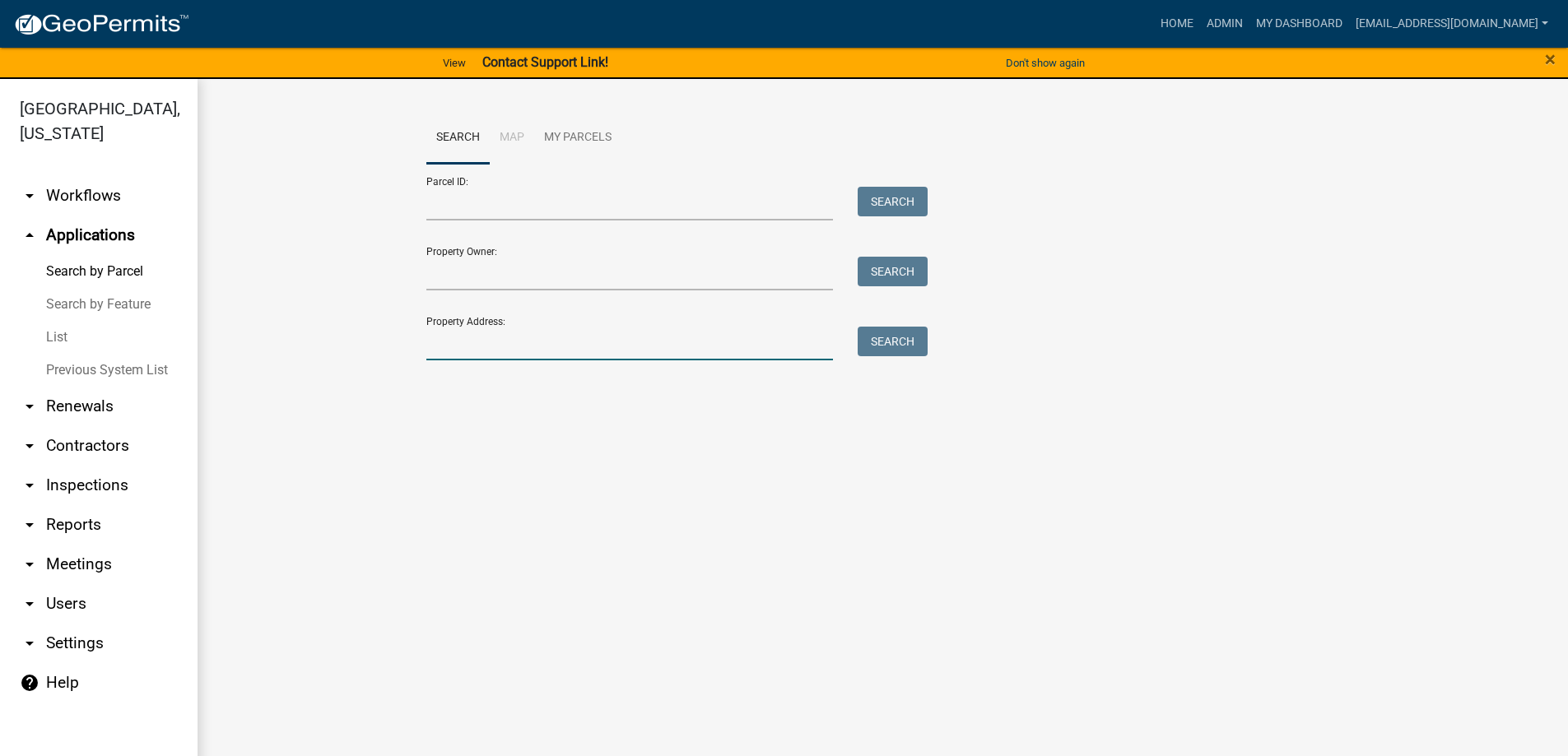
click at [515, 350] on input "Property Address:" at bounding box center [630, 343] width 408 height 33
type input "2175 flat rock"
click at [881, 343] on button "Search" at bounding box center [892, 341] width 70 height 30
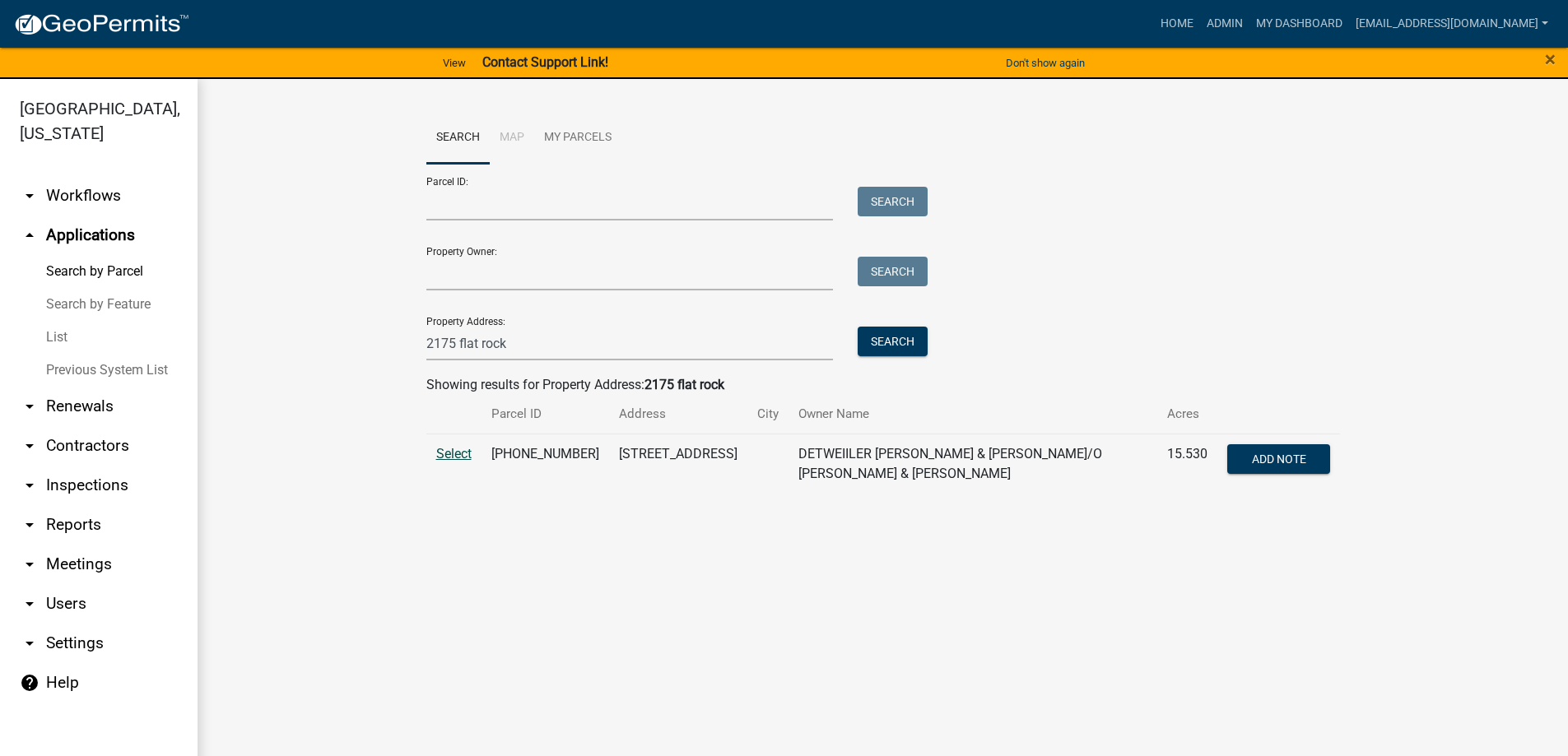
click at [450, 456] on span "Select" at bounding box center [454, 453] width 35 height 15
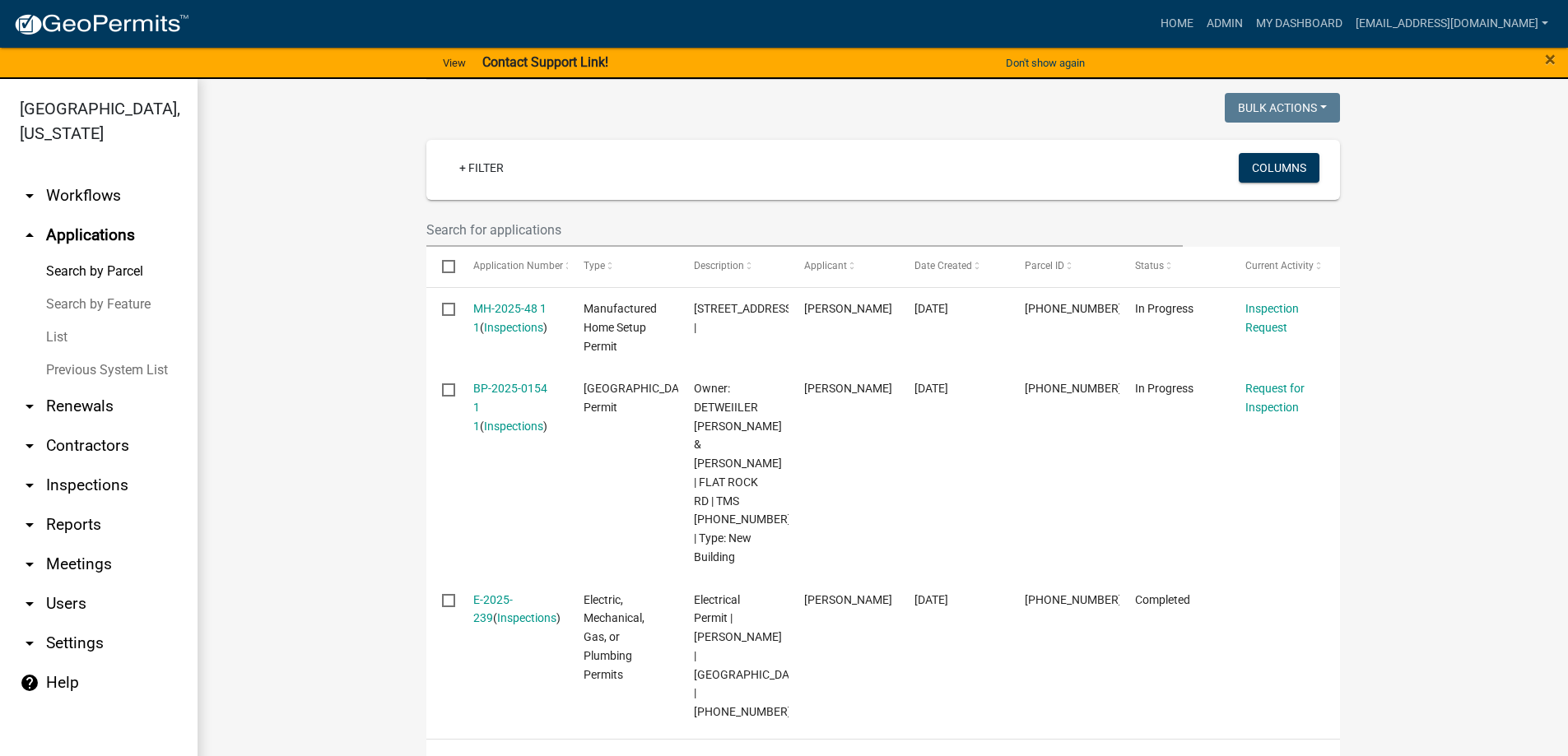
scroll to position [493, 0]
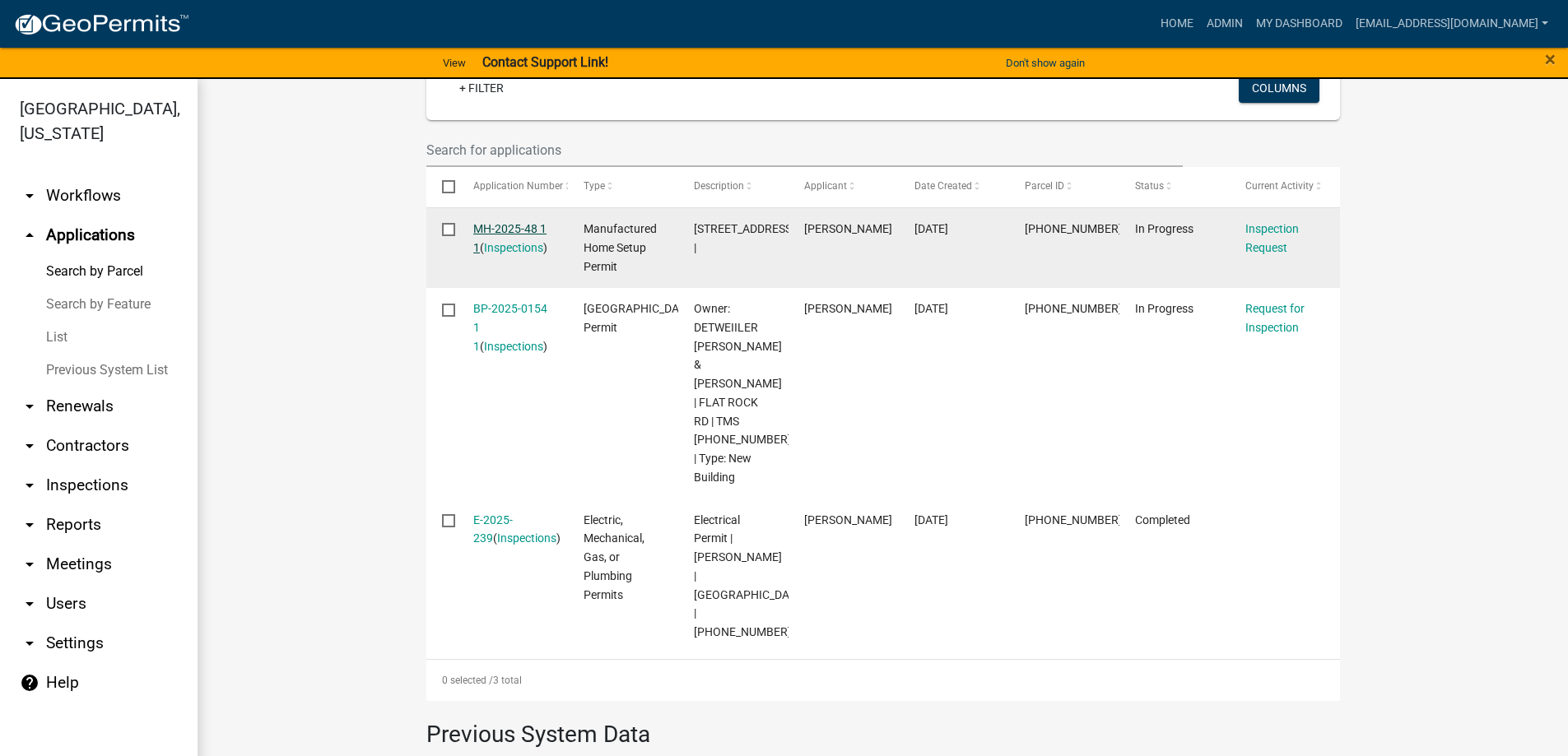
click at [505, 226] on link "MH-2025-48 1 1" at bounding box center [510, 238] width 73 height 33
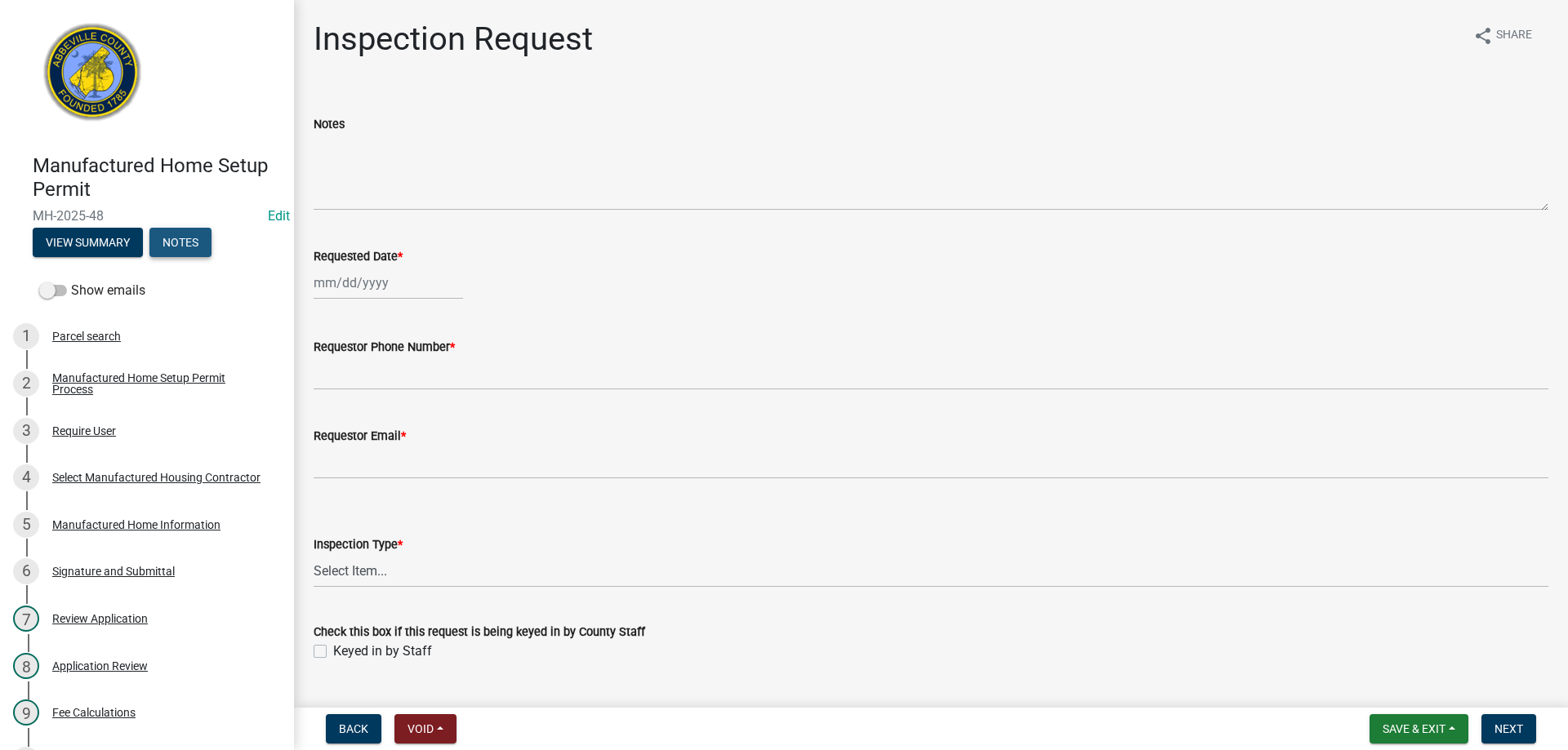
click at [185, 241] on button "Notes" at bounding box center [180, 242] width 62 height 30
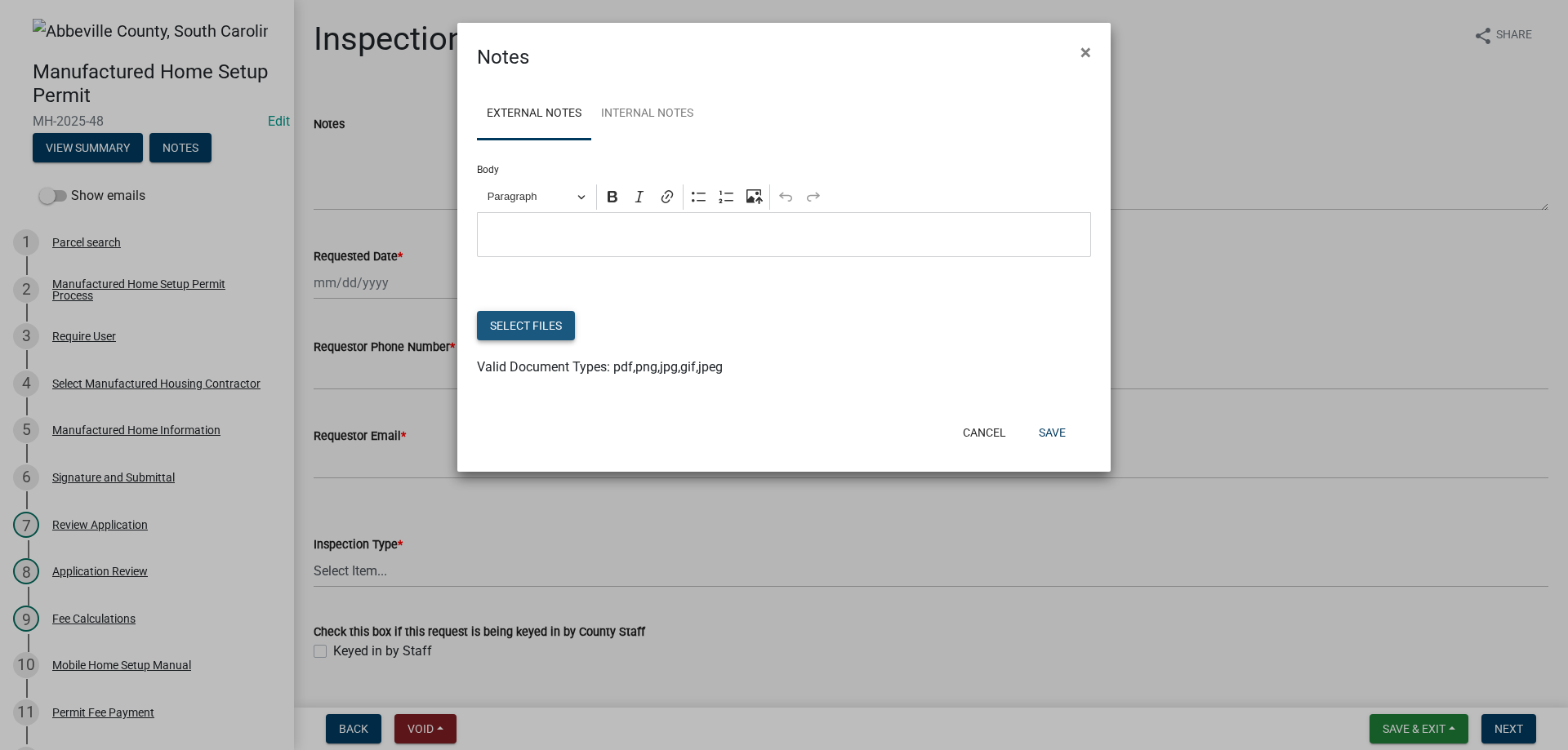
click at [516, 321] on button "Select files" at bounding box center [525, 325] width 98 height 30
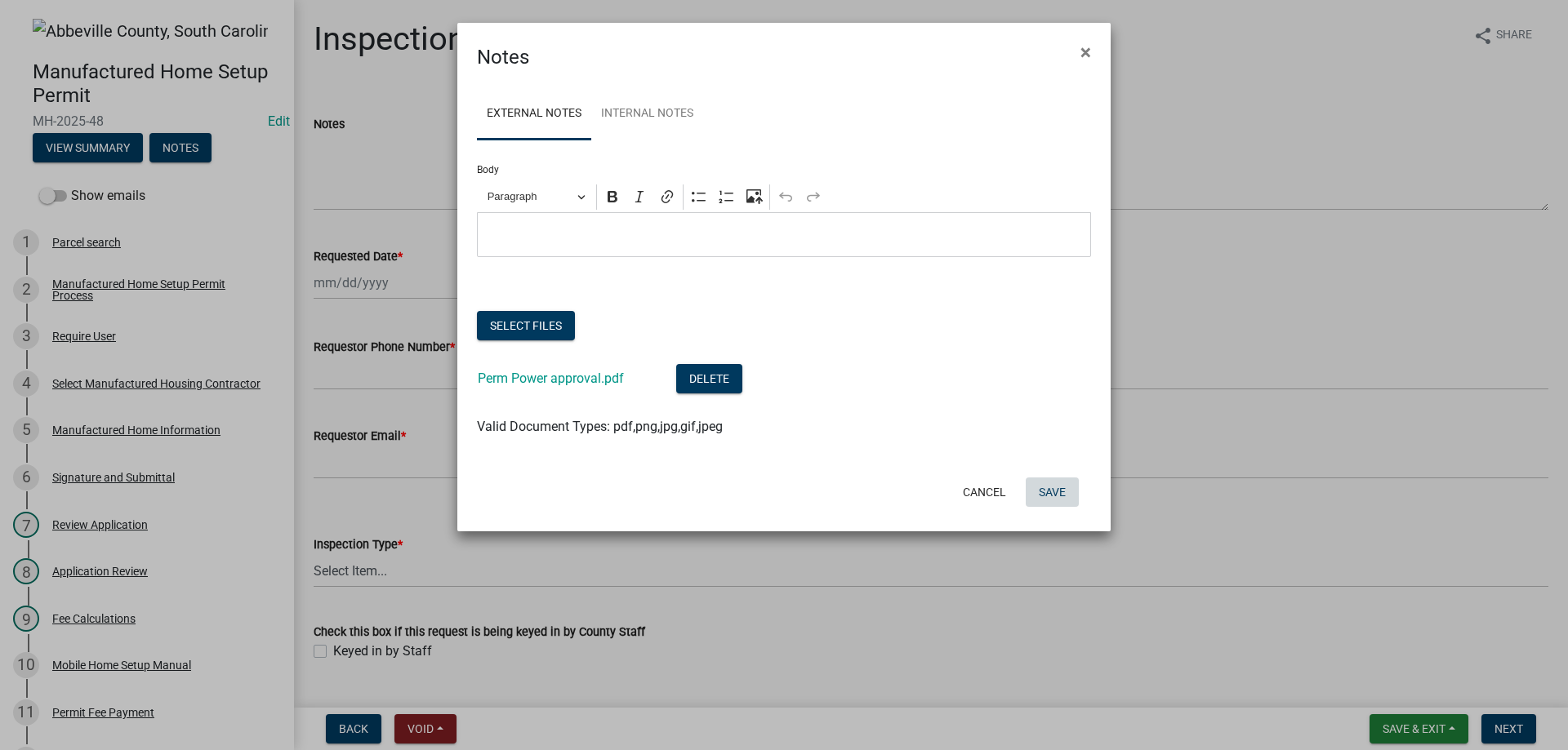
click at [1045, 492] on button "Save" at bounding box center [1052, 492] width 53 height 30
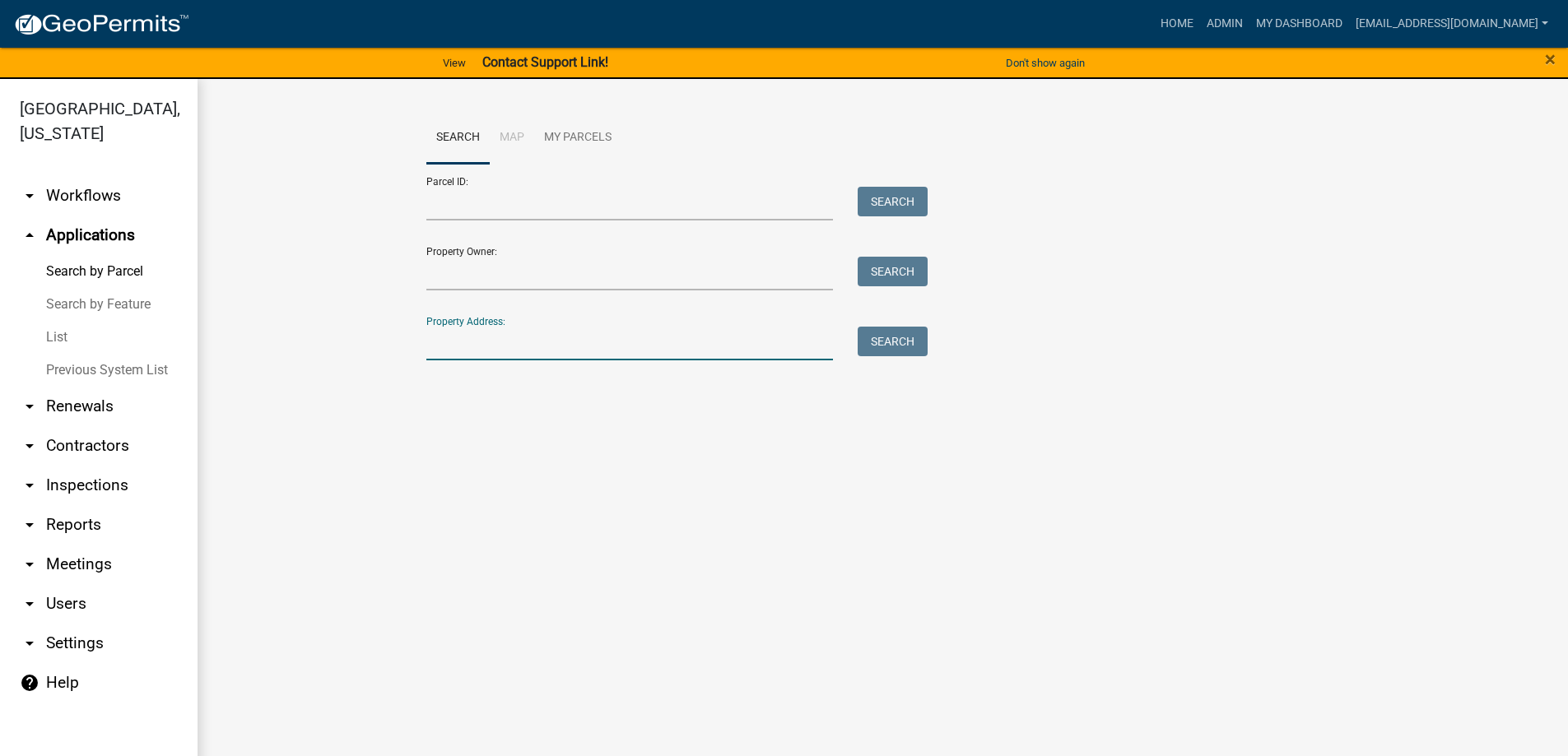
click at [500, 338] on input "Property Address:" at bounding box center [630, 343] width 408 height 33
type input "17 angel"
click at [881, 344] on button "Search" at bounding box center [892, 341] width 70 height 30
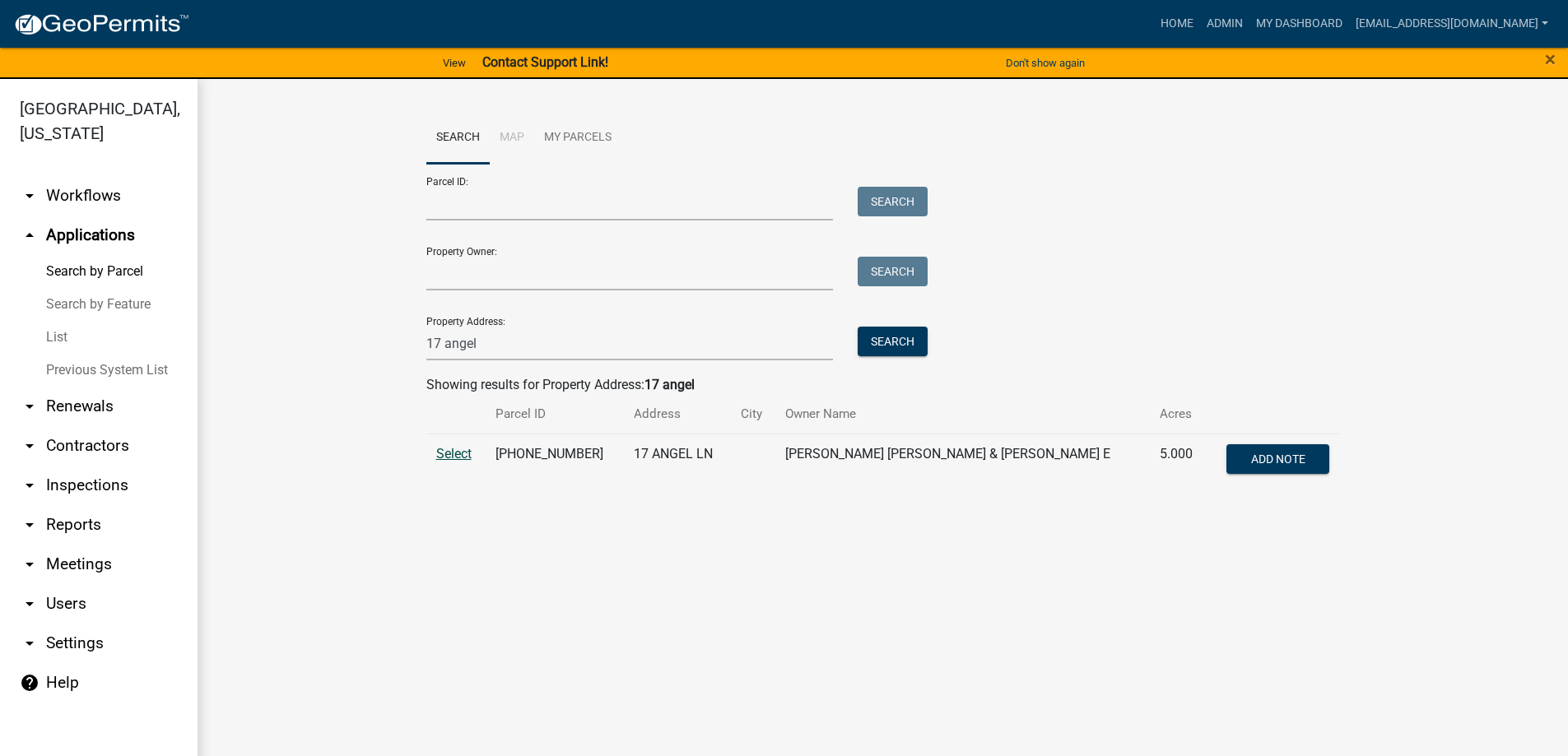
click at [465, 452] on span "Select" at bounding box center [454, 453] width 35 height 15
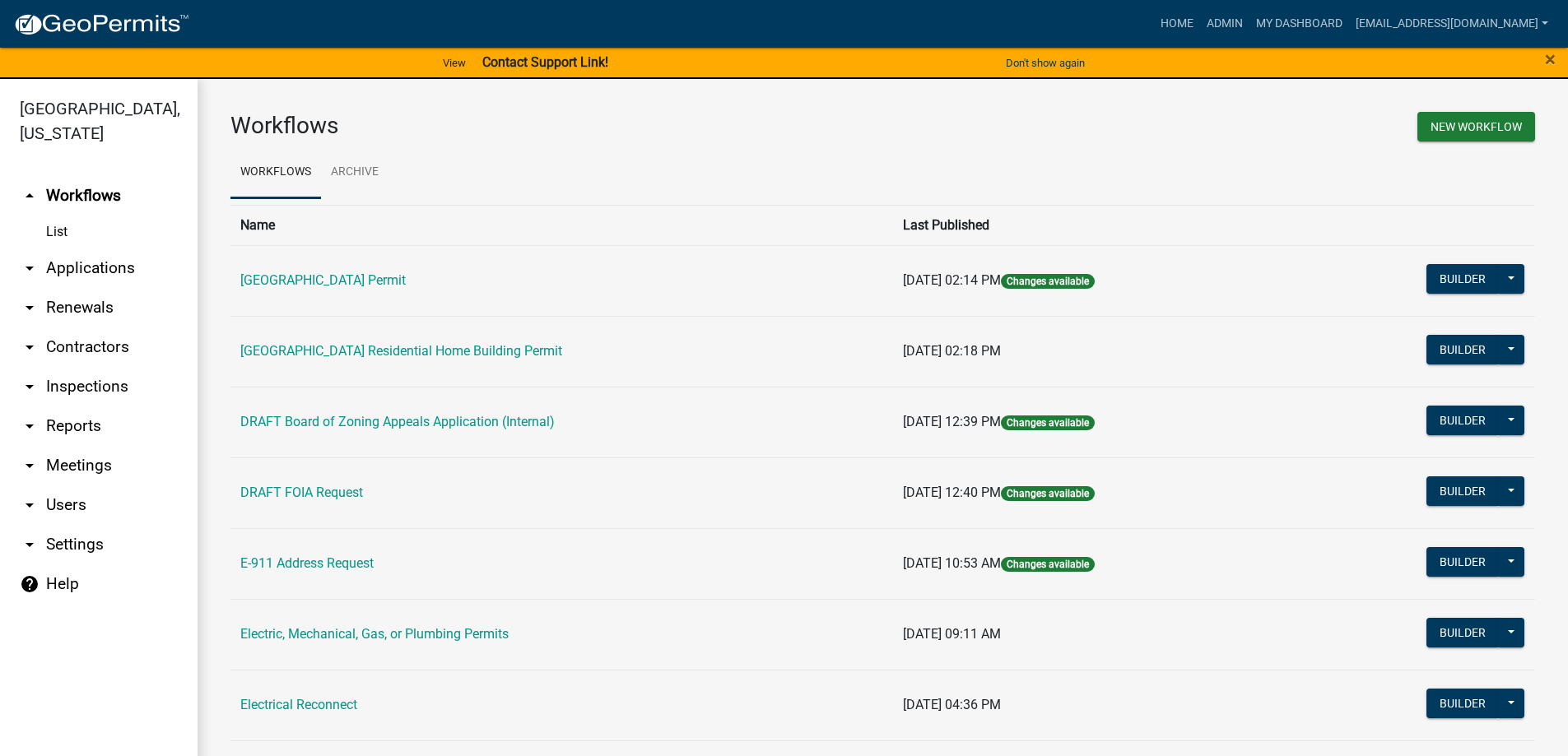
click at [89, 263] on link "arrow_drop_down Applications" at bounding box center [99, 268] width 198 height 40
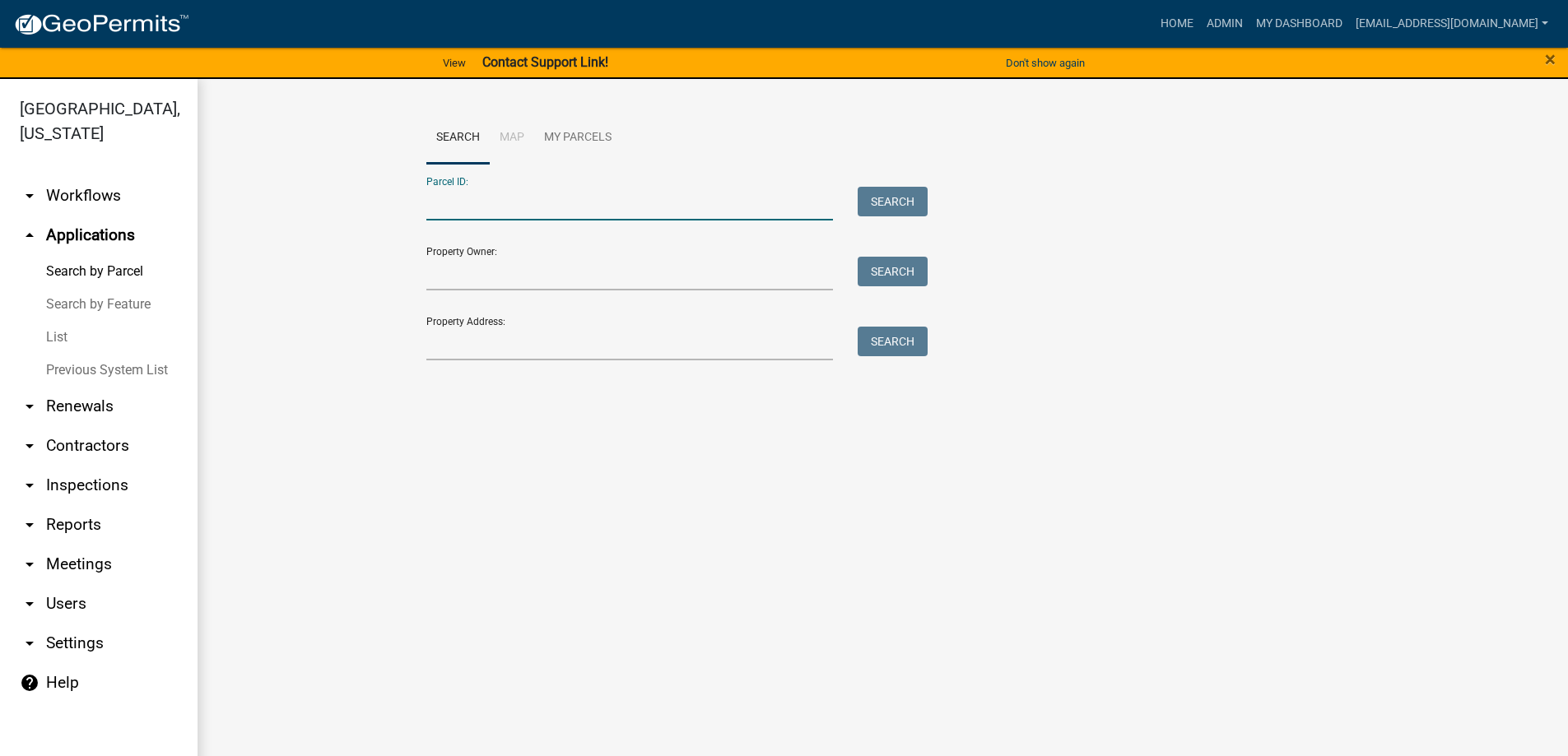
click at [486, 208] on input "Parcel ID:" at bounding box center [630, 203] width 408 height 33
type input "[PHONE_NUMBER]"
click at [899, 192] on button "Search" at bounding box center [892, 201] width 70 height 30
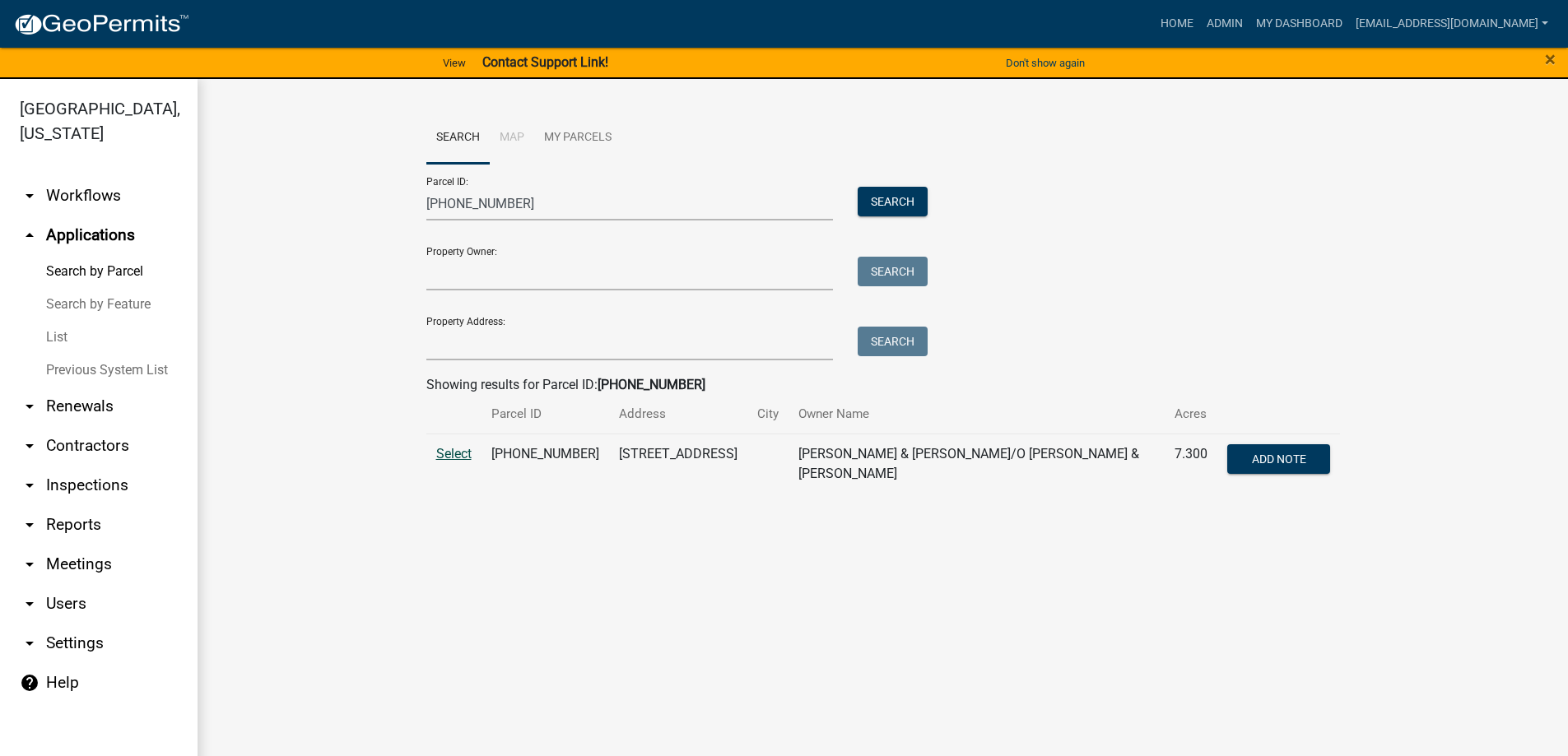
click at [443, 453] on span "Select" at bounding box center [454, 453] width 35 height 15
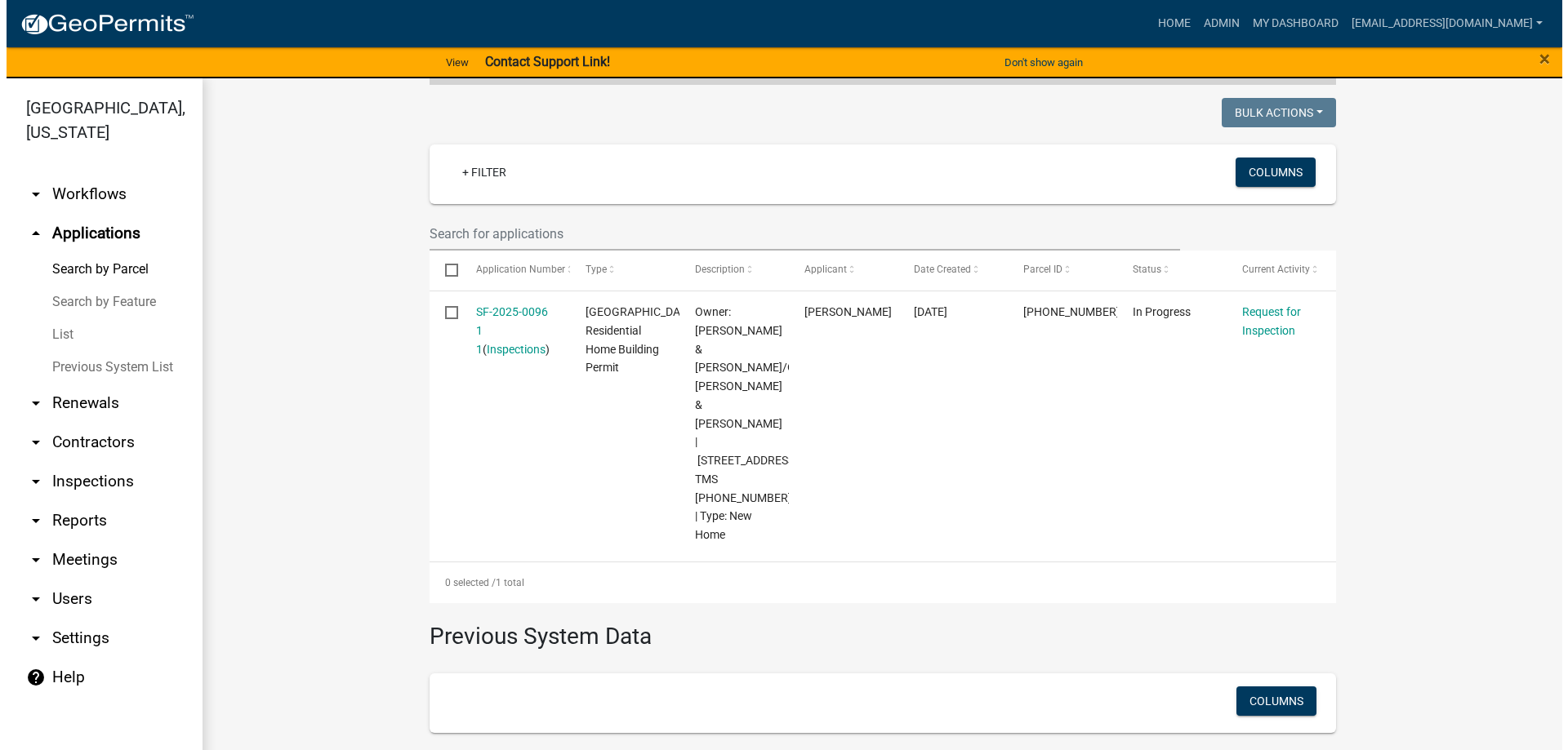
scroll to position [408, 0]
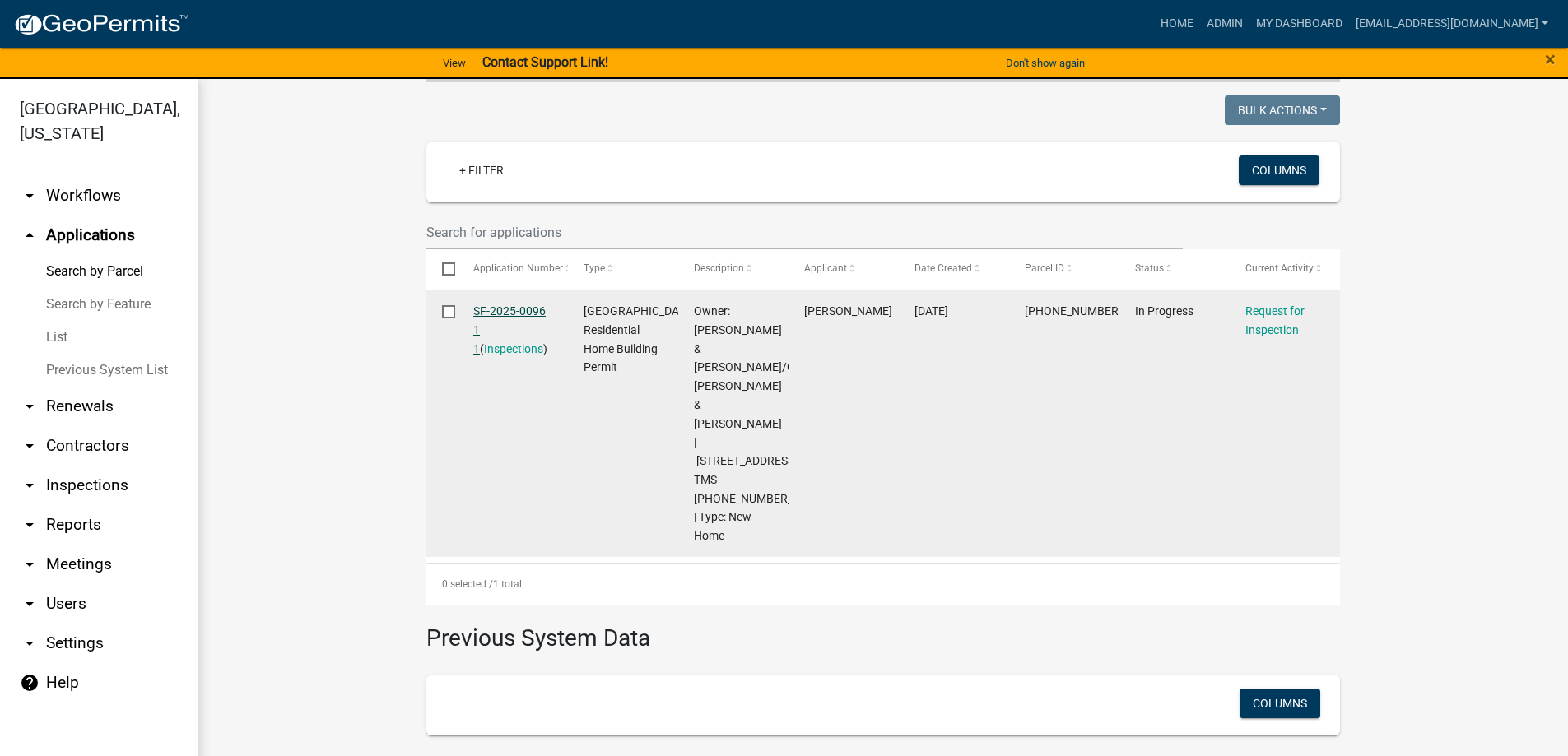
click at [497, 305] on link "SF-2025-0096 1 1" at bounding box center [510, 330] width 72 height 51
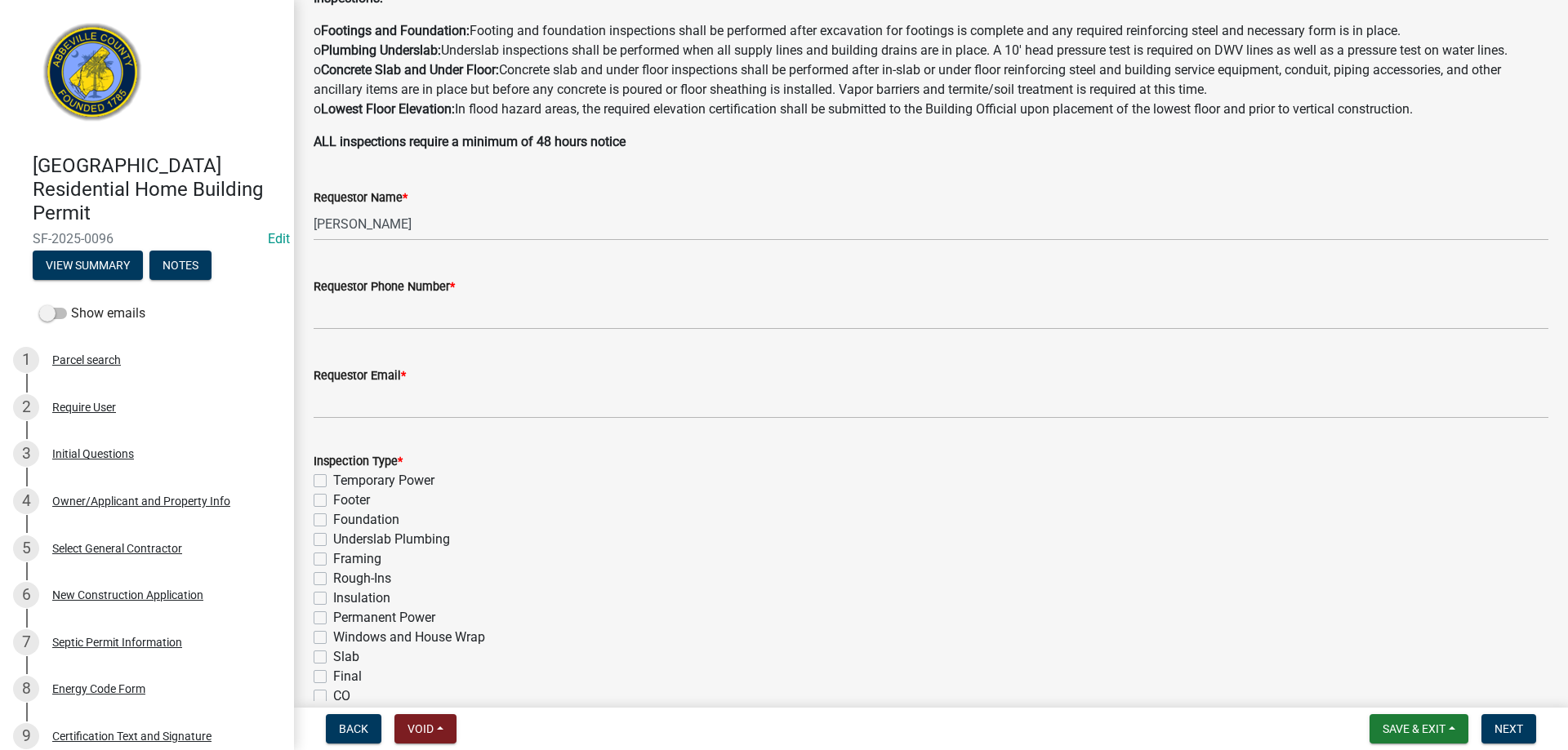
scroll to position [326, 0]
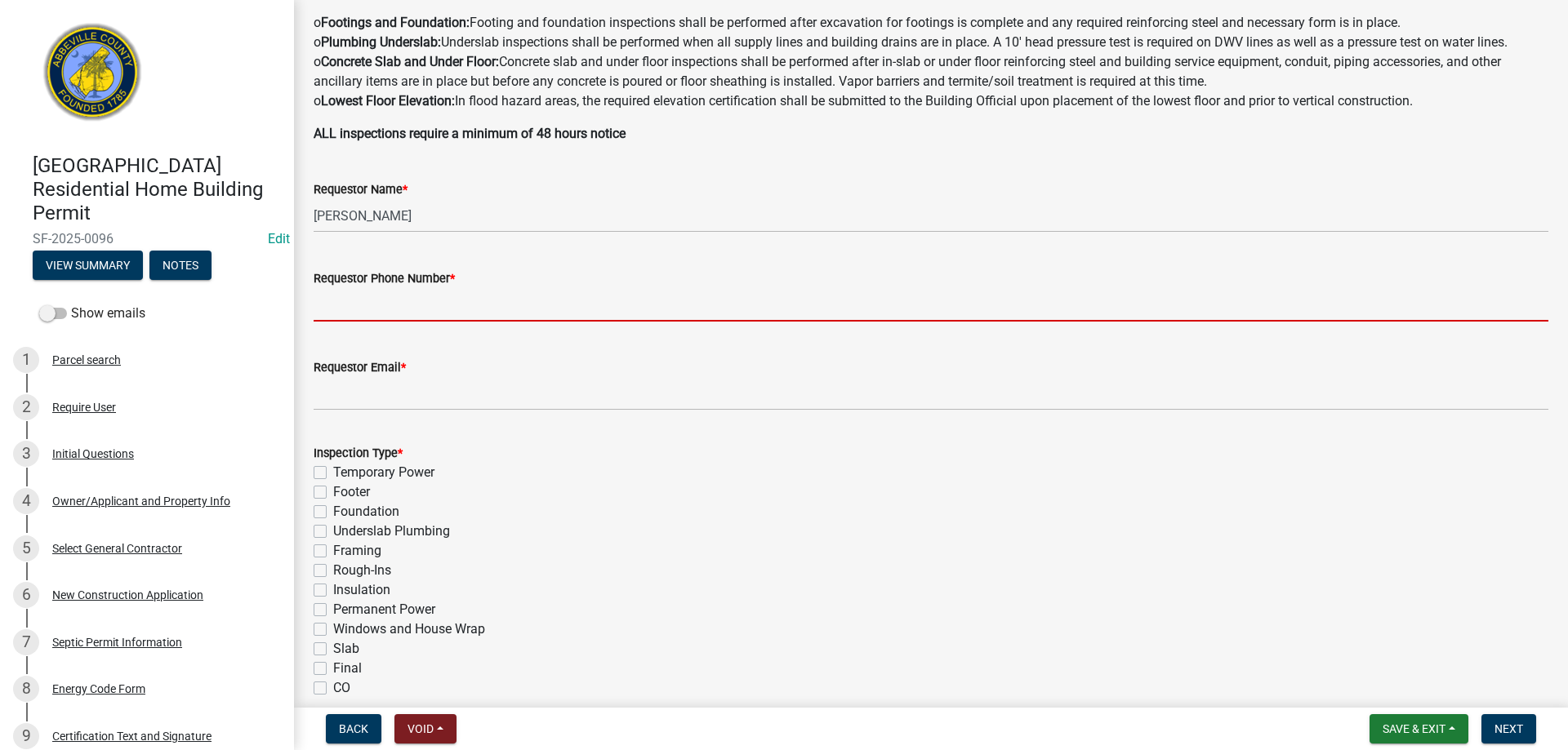
click at [391, 297] on input "Requestor Phone Number *" at bounding box center [931, 305] width 1234 height 33
type input "8643789750"
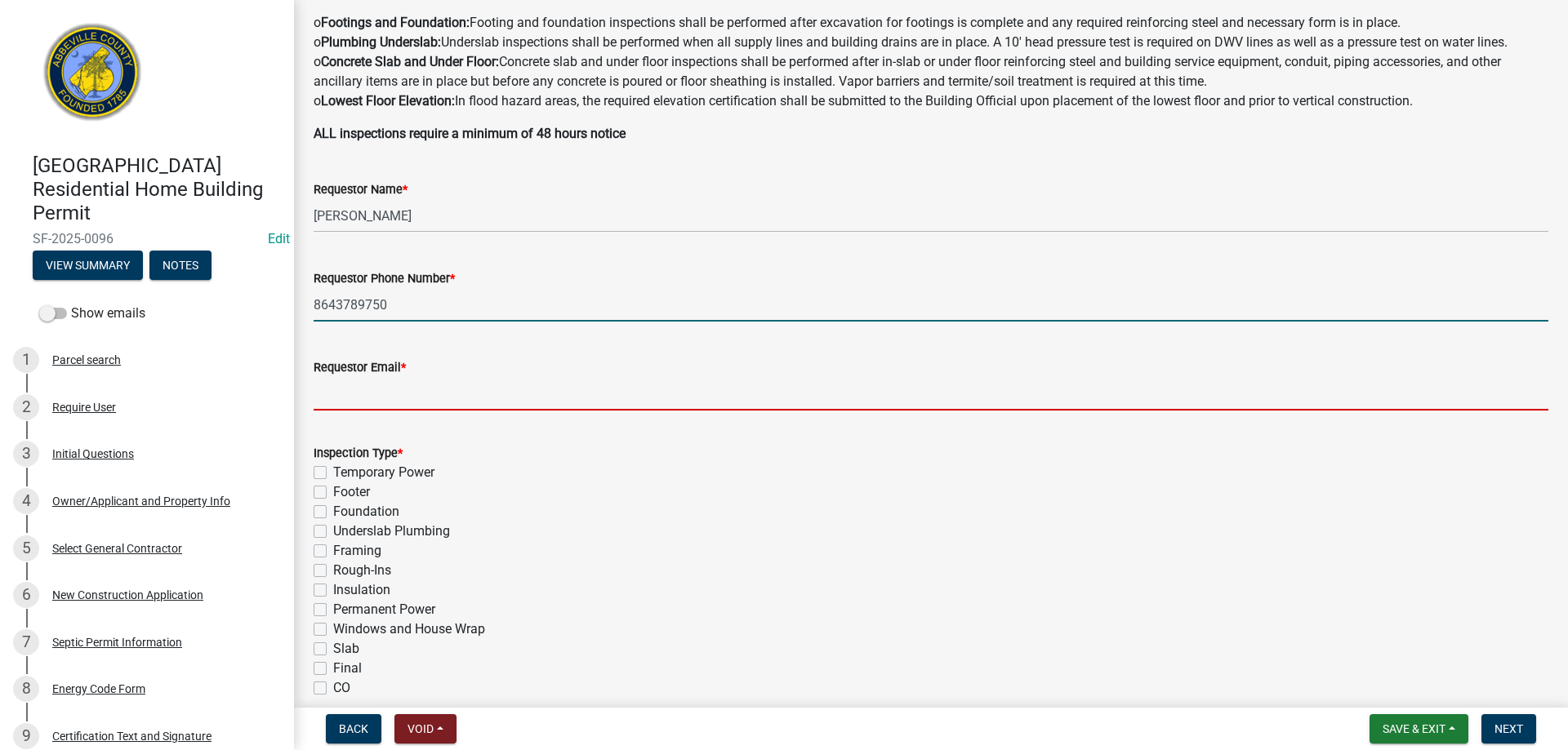
type input "[EMAIL_ADDRESS][DOMAIN_NAME]"
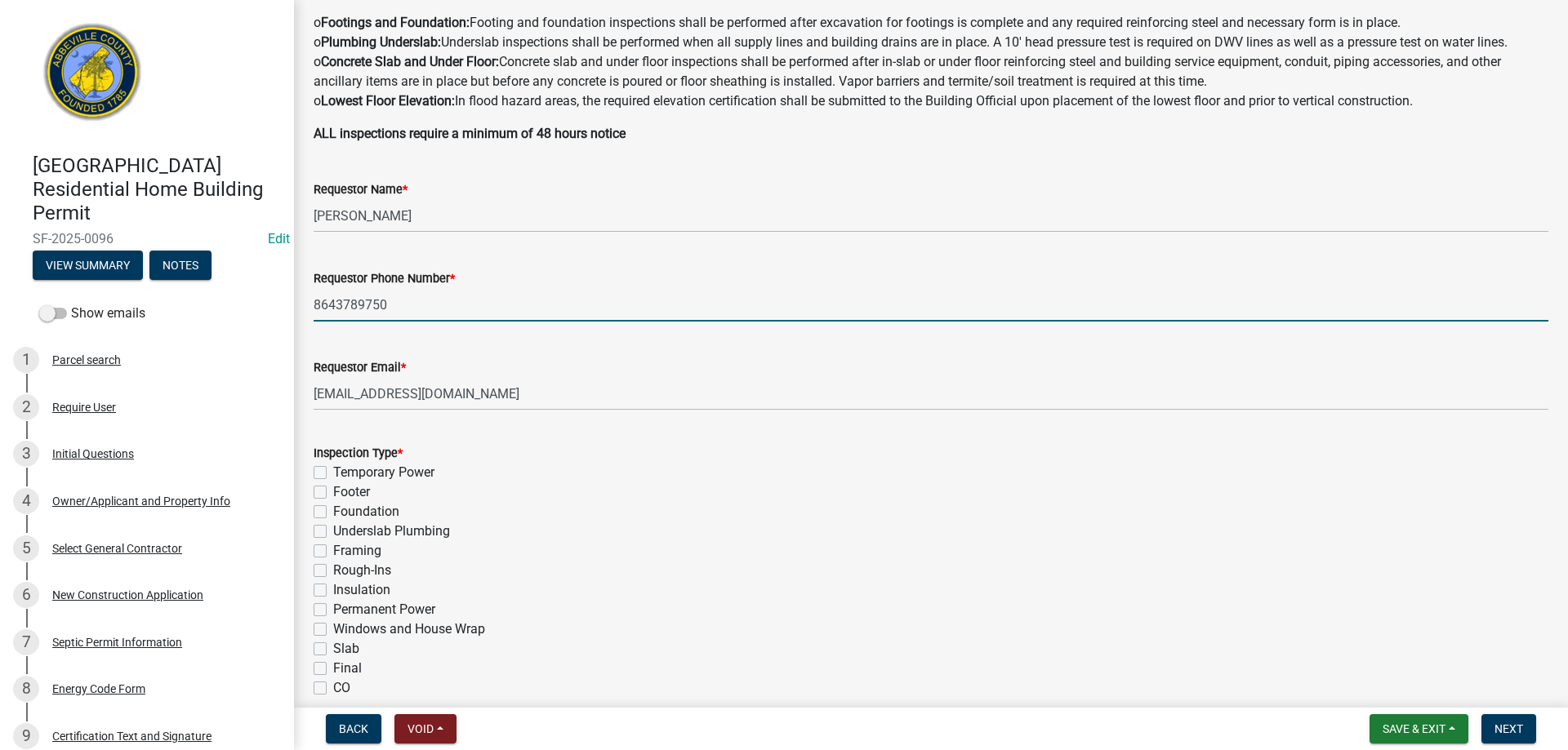
drag, startPoint x: 317, startPoint y: 489, endPoint x: 465, endPoint y: 503, distance: 148.7
click at [334, 489] on label "Footer" at bounding box center [351, 492] width 37 height 20
click at [334, 489] on input "Footer" at bounding box center [339, 487] width 11 height 11
checkbox input "true"
checkbox input "false"
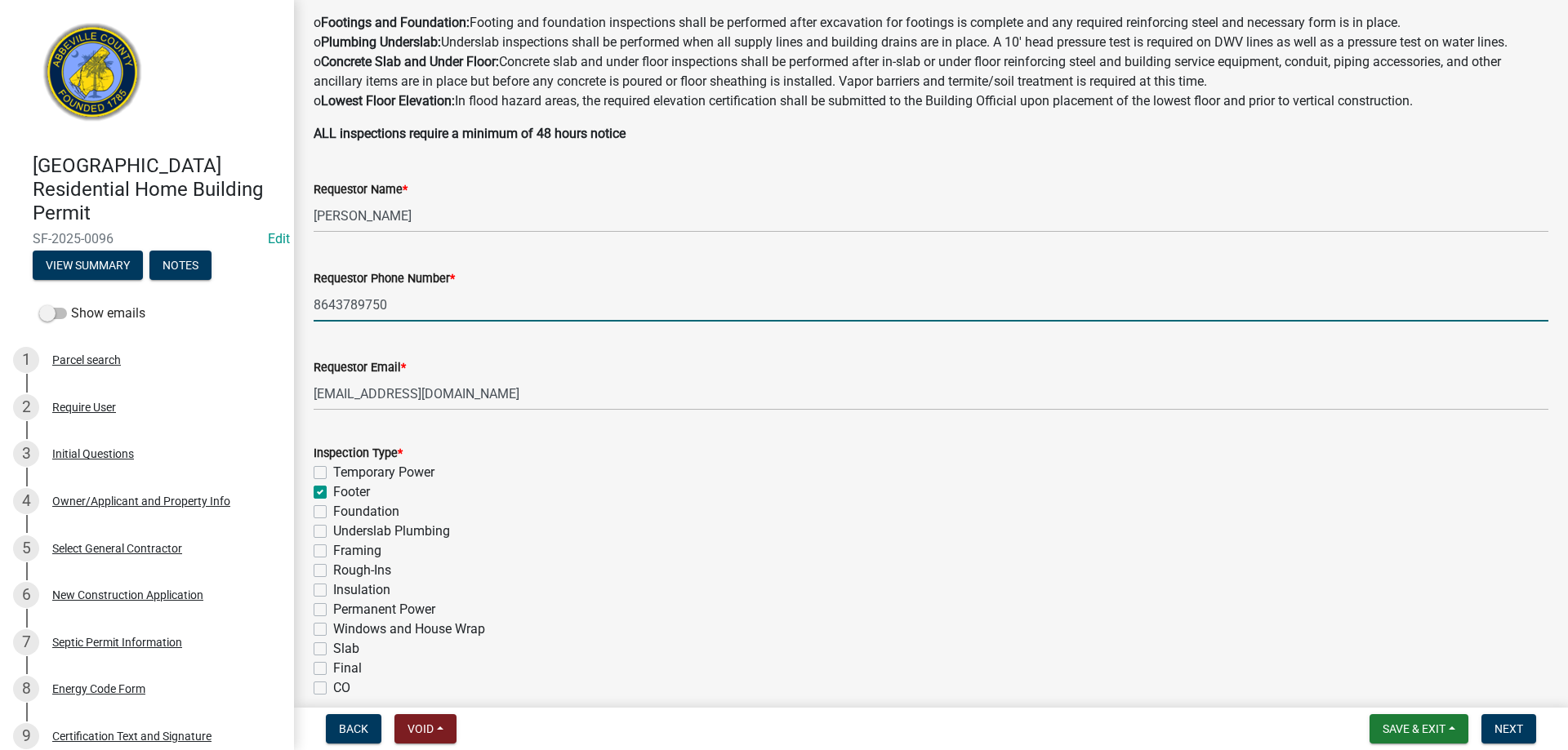
checkbox input "true"
checkbox input "false"
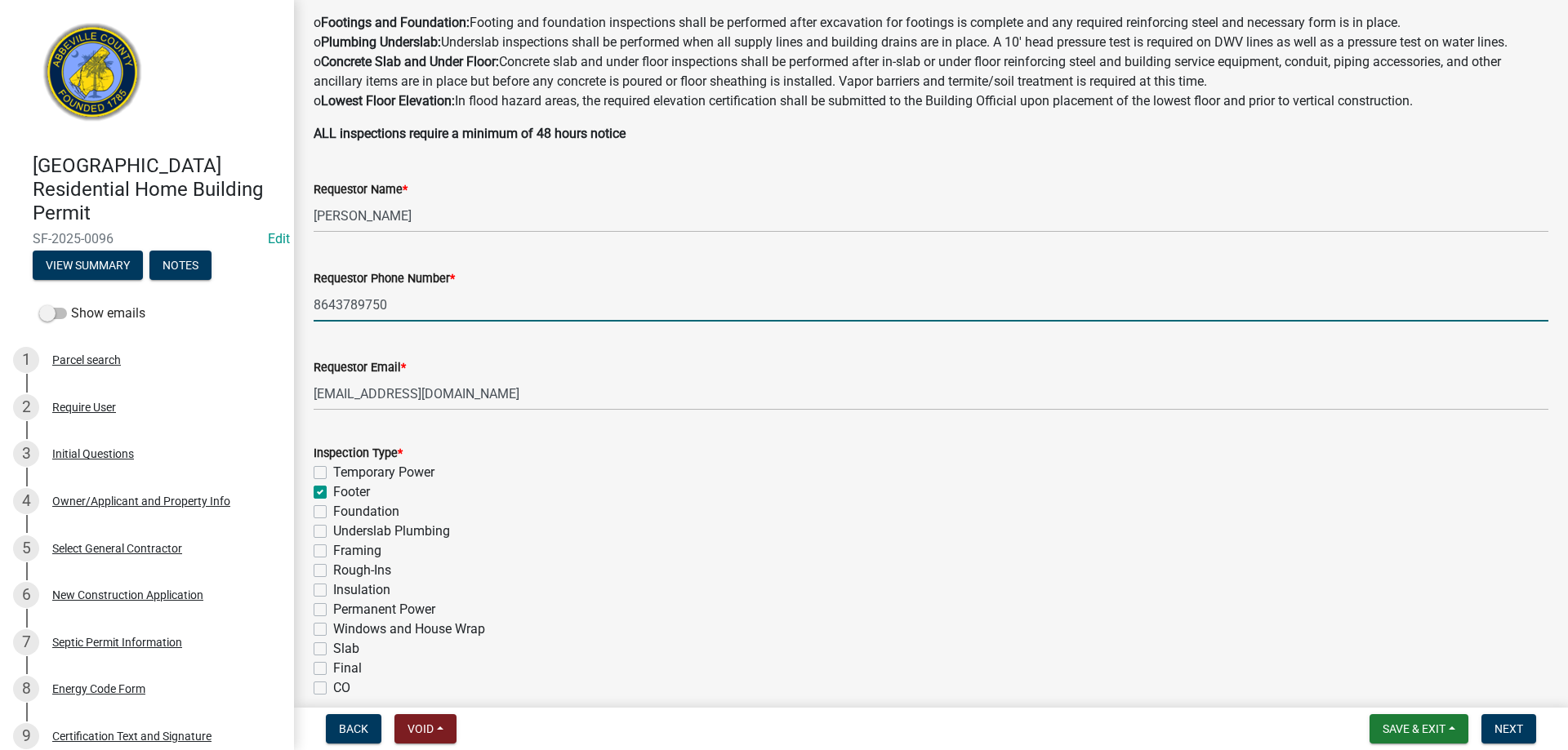
checkbox input "false"
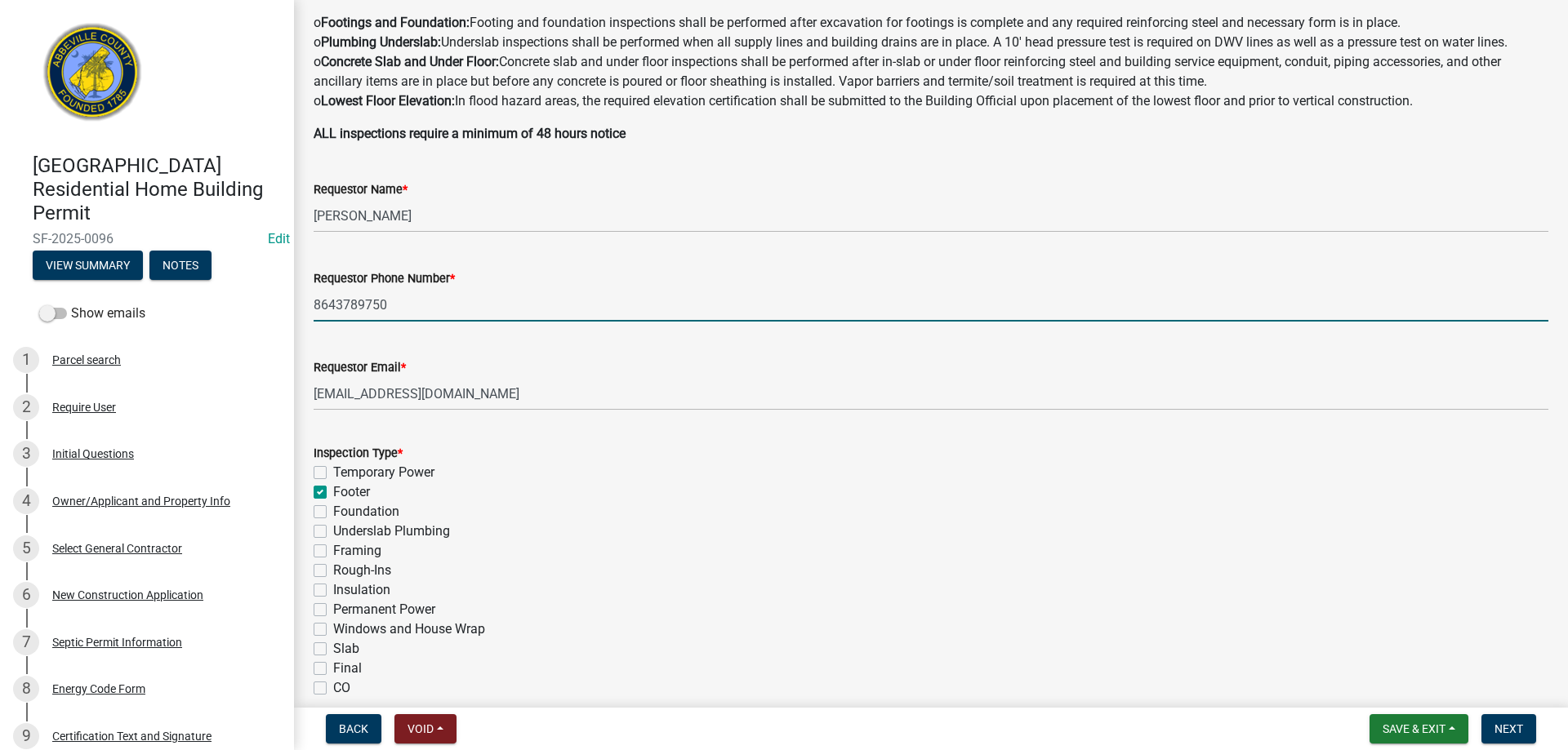
checkbox input "false"
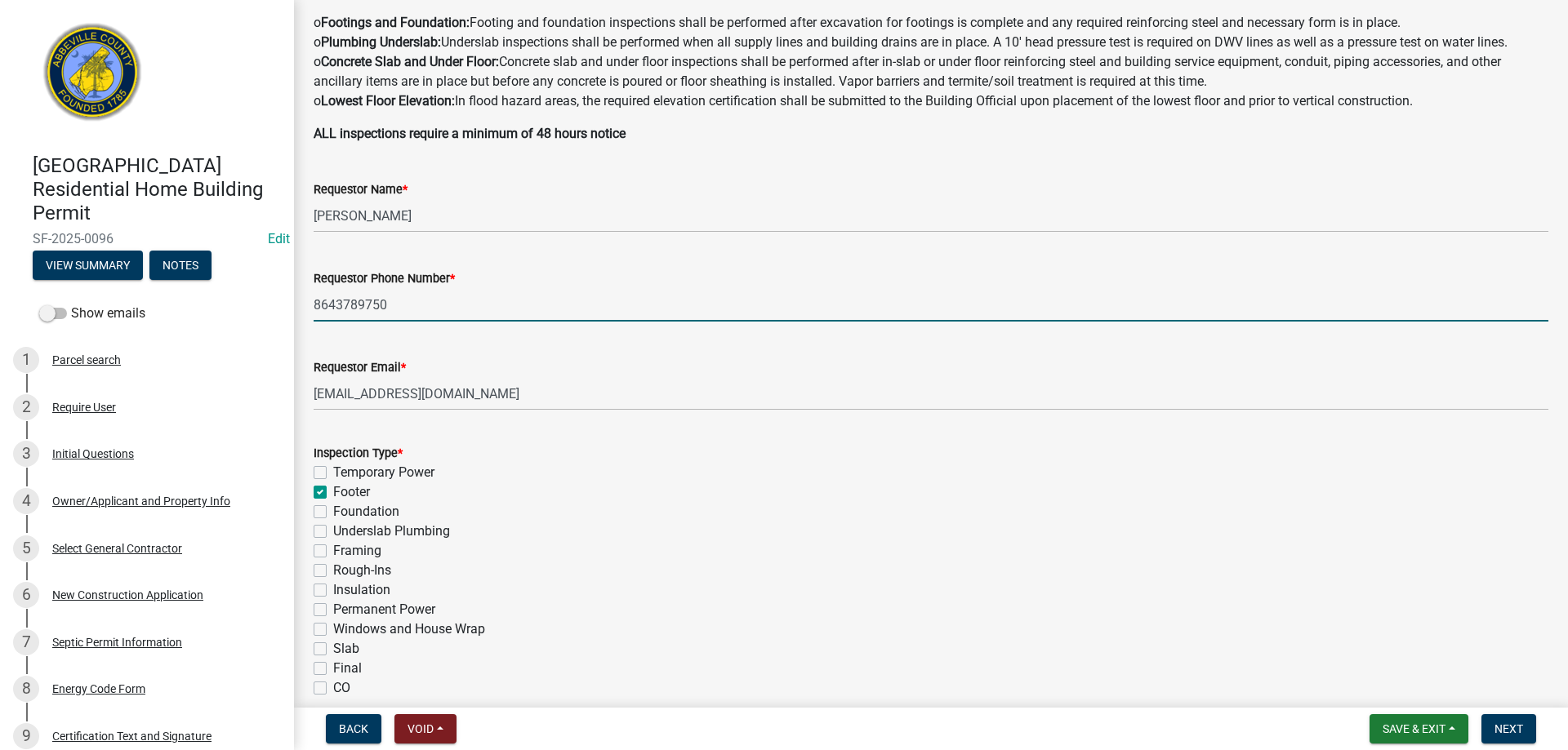
checkbox input "false"
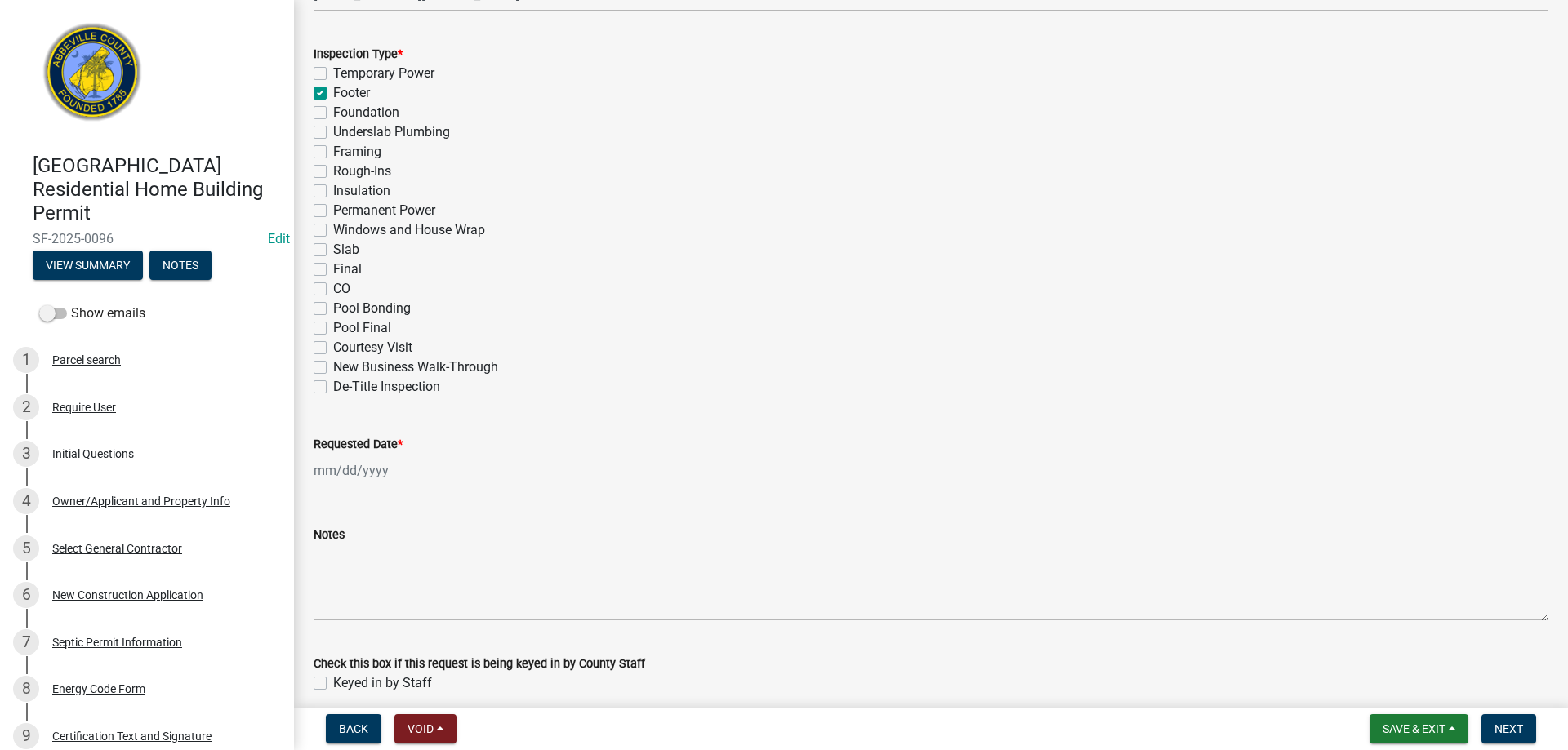
scroll to position [735, 0]
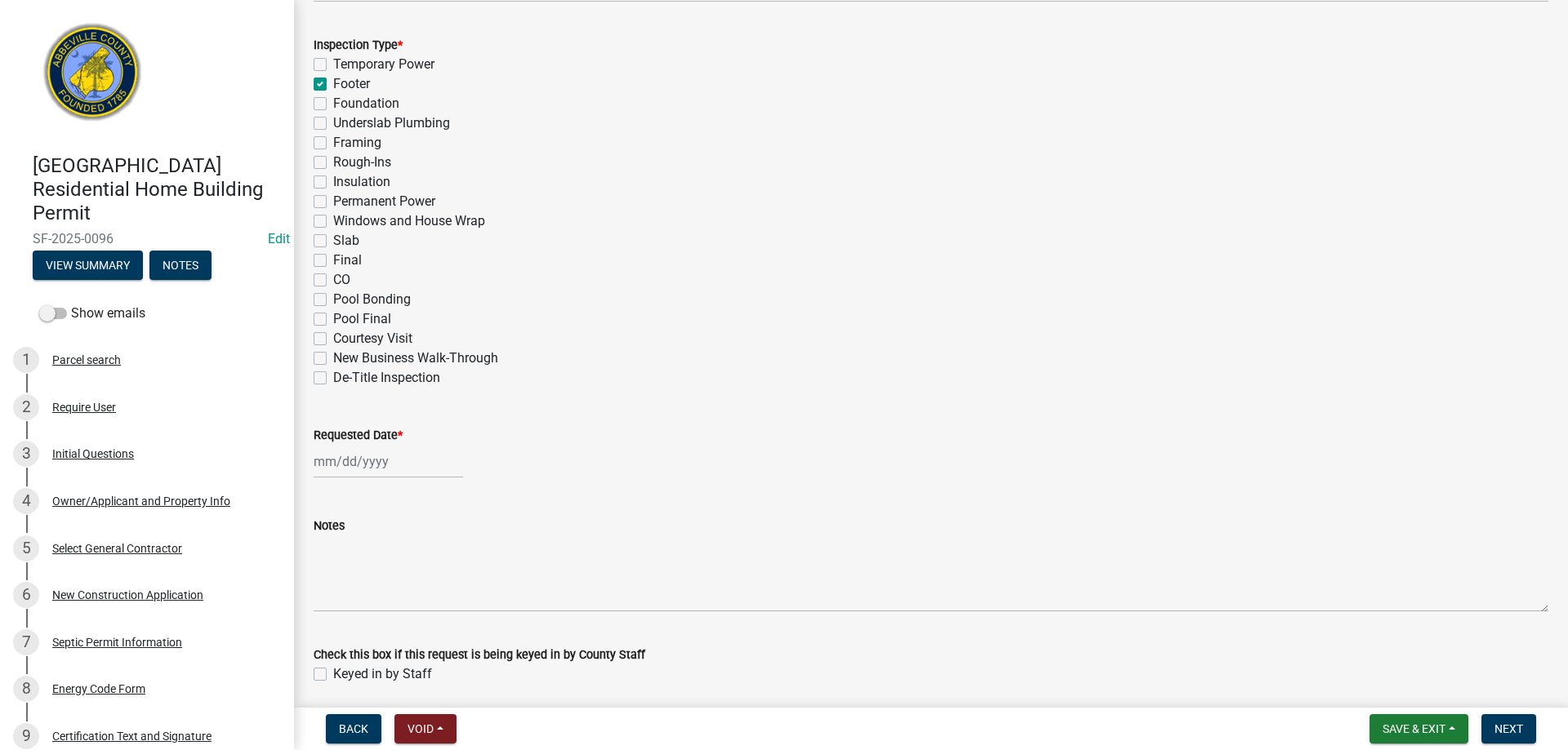
select select "9"
select select "2025"
click at [355, 464] on div "[PERSON_NAME] Feb Mar Apr [PERSON_NAME][DATE] Oct Nov [DATE] 1526 1527 1528 152…" at bounding box center [388, 461] width 150 height 33
click at [353, 596] on div "16" at bounding box center [356, 600] width 26 height 26
type input "[DATE]"
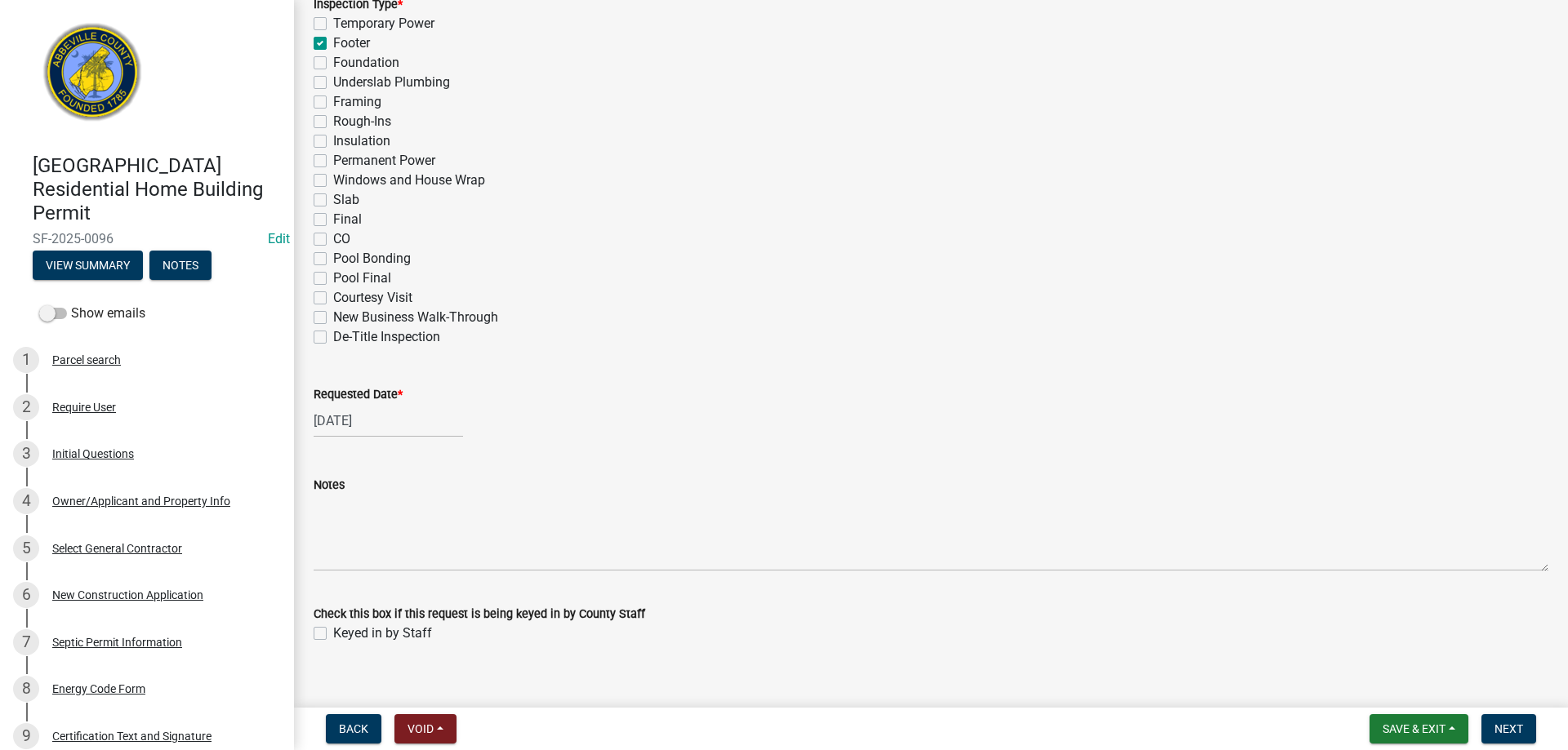
scroll to position [796, 0]
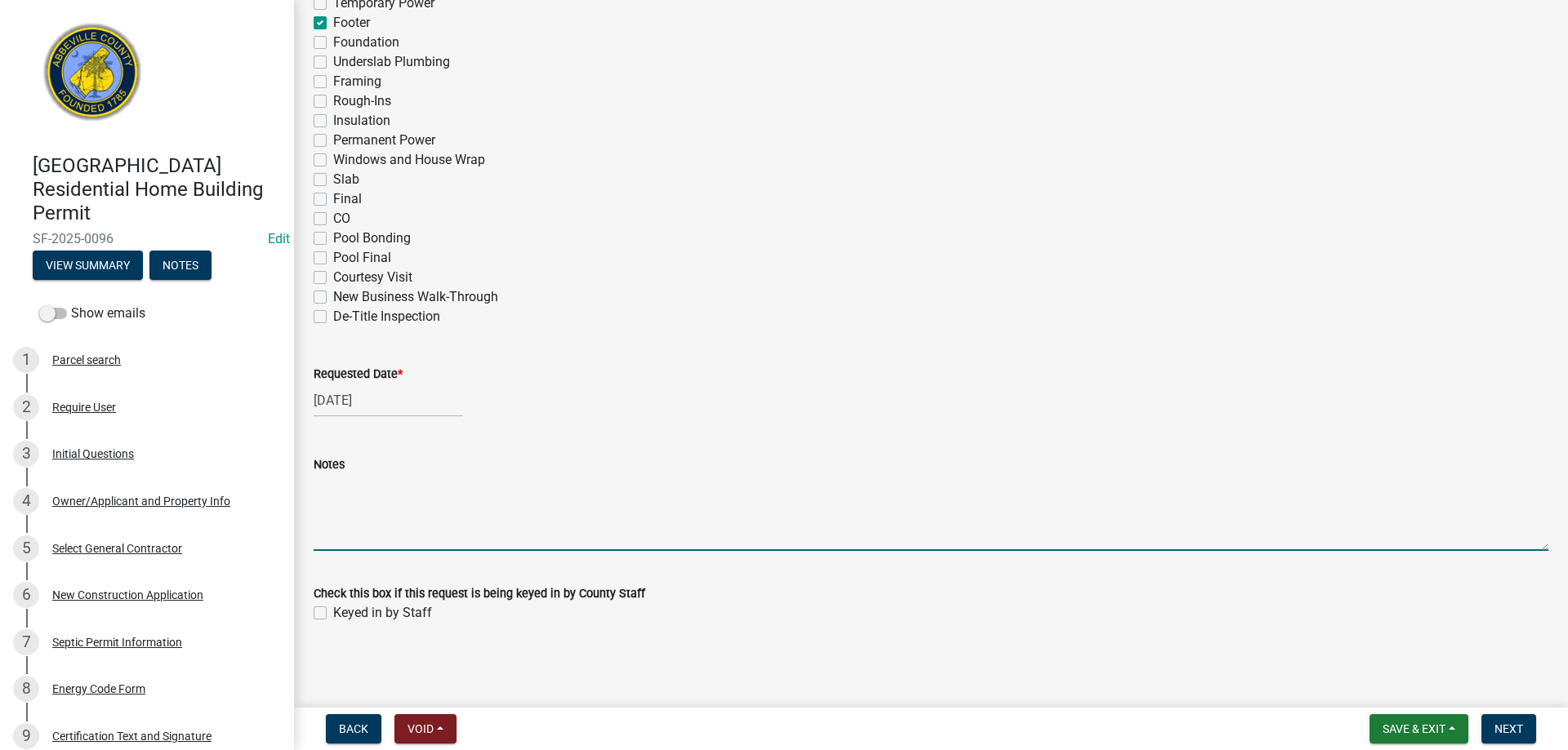
click at [365, 532] on textarea "Notes" at bounding box center [931, 513] width 1234 height 77
type textarea "Footer #2"
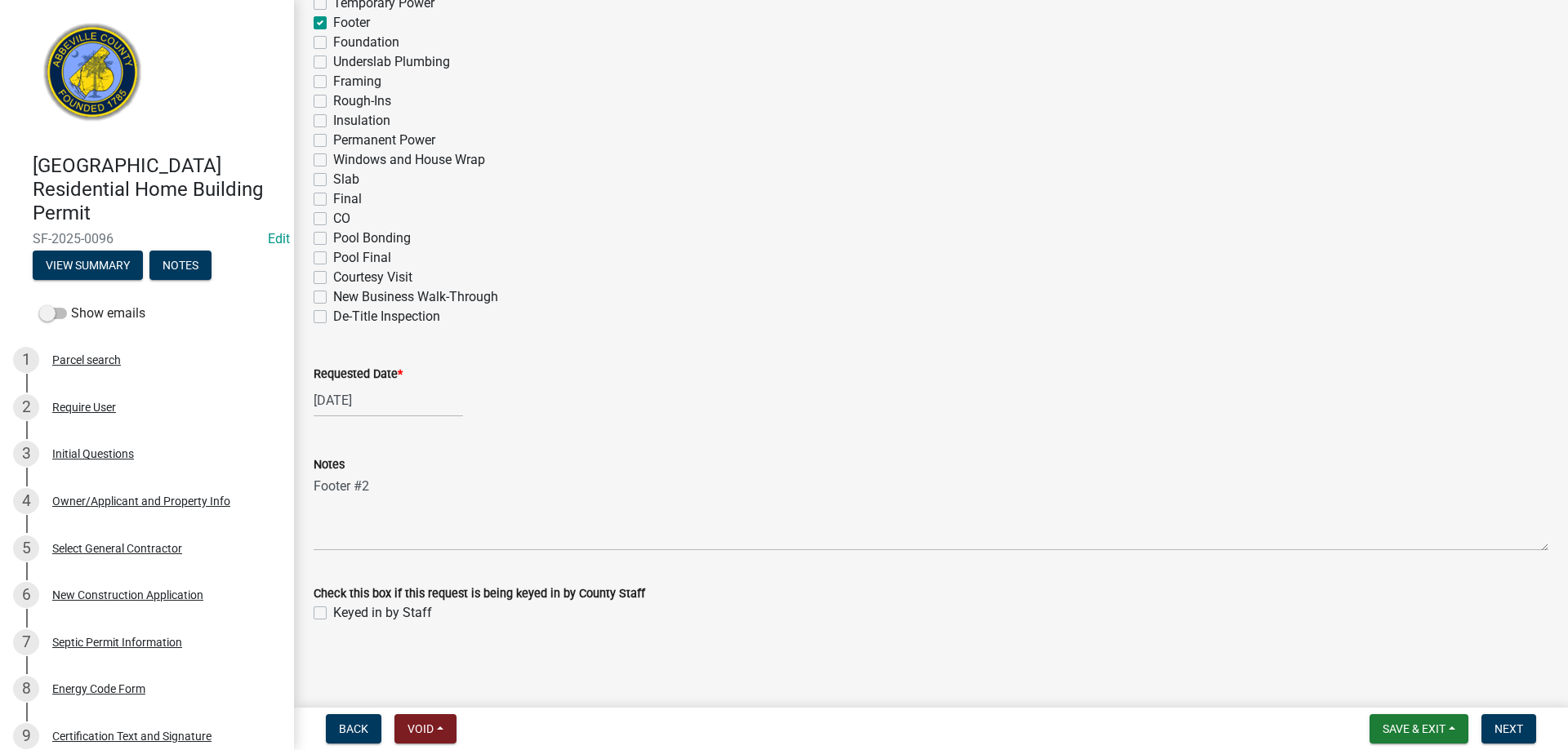
click at [334, 612] on label "Keyed in by Staff" at bounding box center [383, 613] width 99 height 20
click at [334, 612] on input "Keyed in by Staff" at bounding box center [339, 608] width 11 height 11
checkbox input "true"
click at [1512, 725] on span "Next" at bounding box center [1509, 728] width 29 height 13
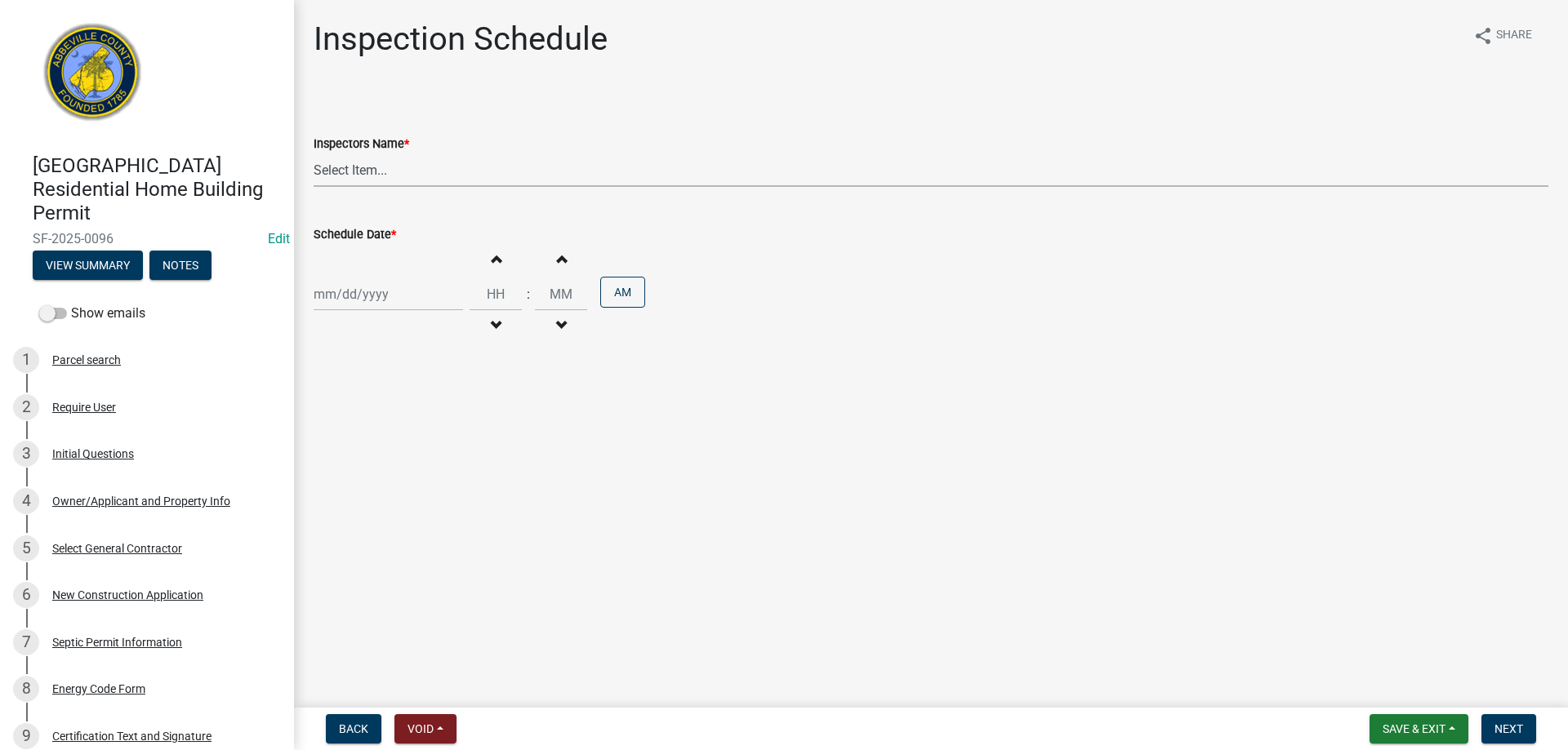
click at [372, 171] on select "Select Item... [EMAIL_ADDRESS][DOMAIN_NAME] ([PERSON_NAME]) [EMAIL_ADDRESS][DOM…" at bounding box center [931, 169] width 1234 height 33
select select "896ec84b-7942-43b9-a78d-4f1554b7930c"
click at [314, 153] on select "Select Item... [EMAIL_ADDRESS][DOMAIN_NAME] ([PERSON_NAME]) [EMAIL_ADDRESS][DOM…" at bounding box center [931, 169] width 1234 height 33
click at [387, 289] on div at bounding box center [388, 294] width 150 height 33
select select "9"
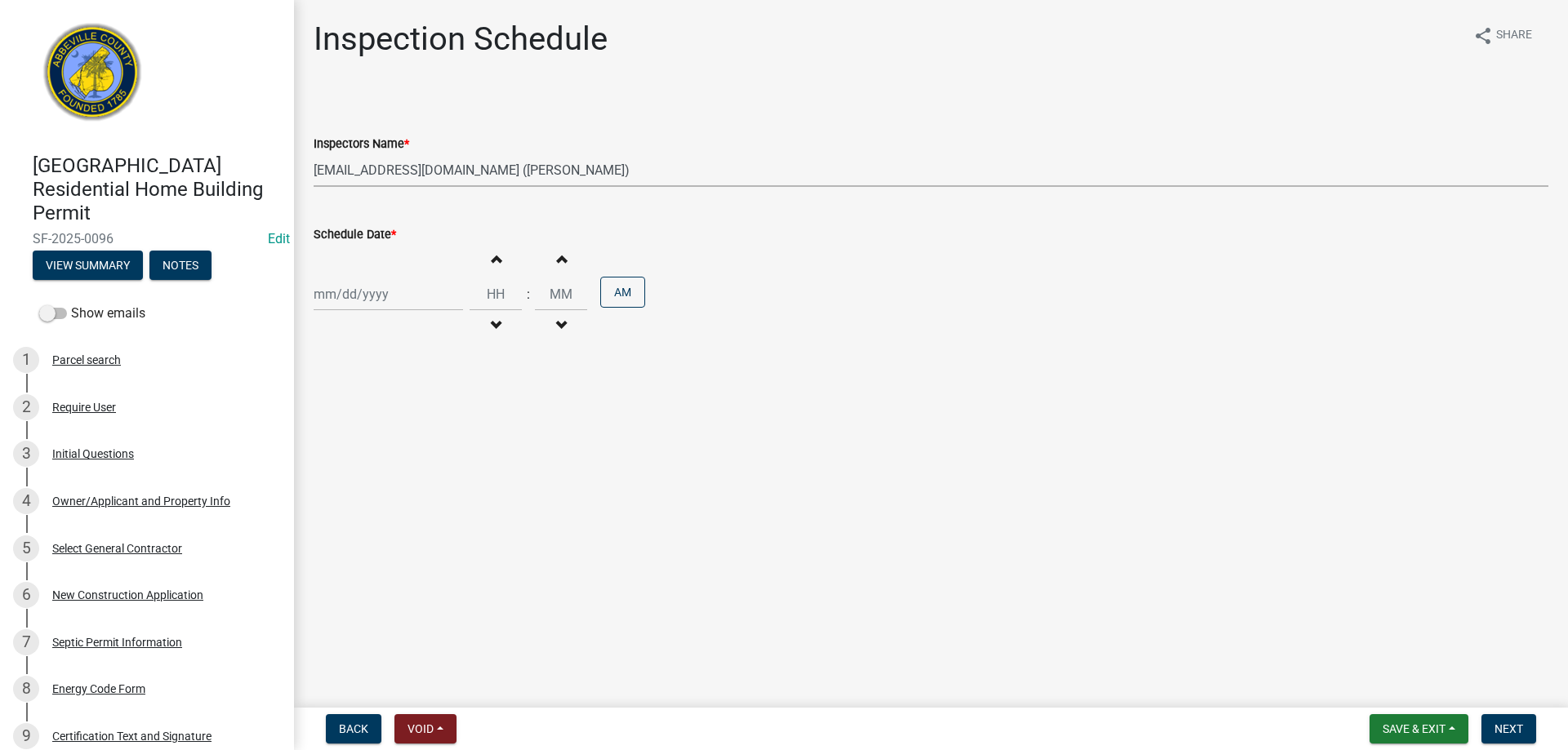
select select "2025"
click at [354, 427] on div "16" at bounding box center [356, 433] width 26 height 26
type input "[DATE]"
click at [614, 289] on button "AM" at bounding box center [622, 292] width 45 height 31
type input "12"
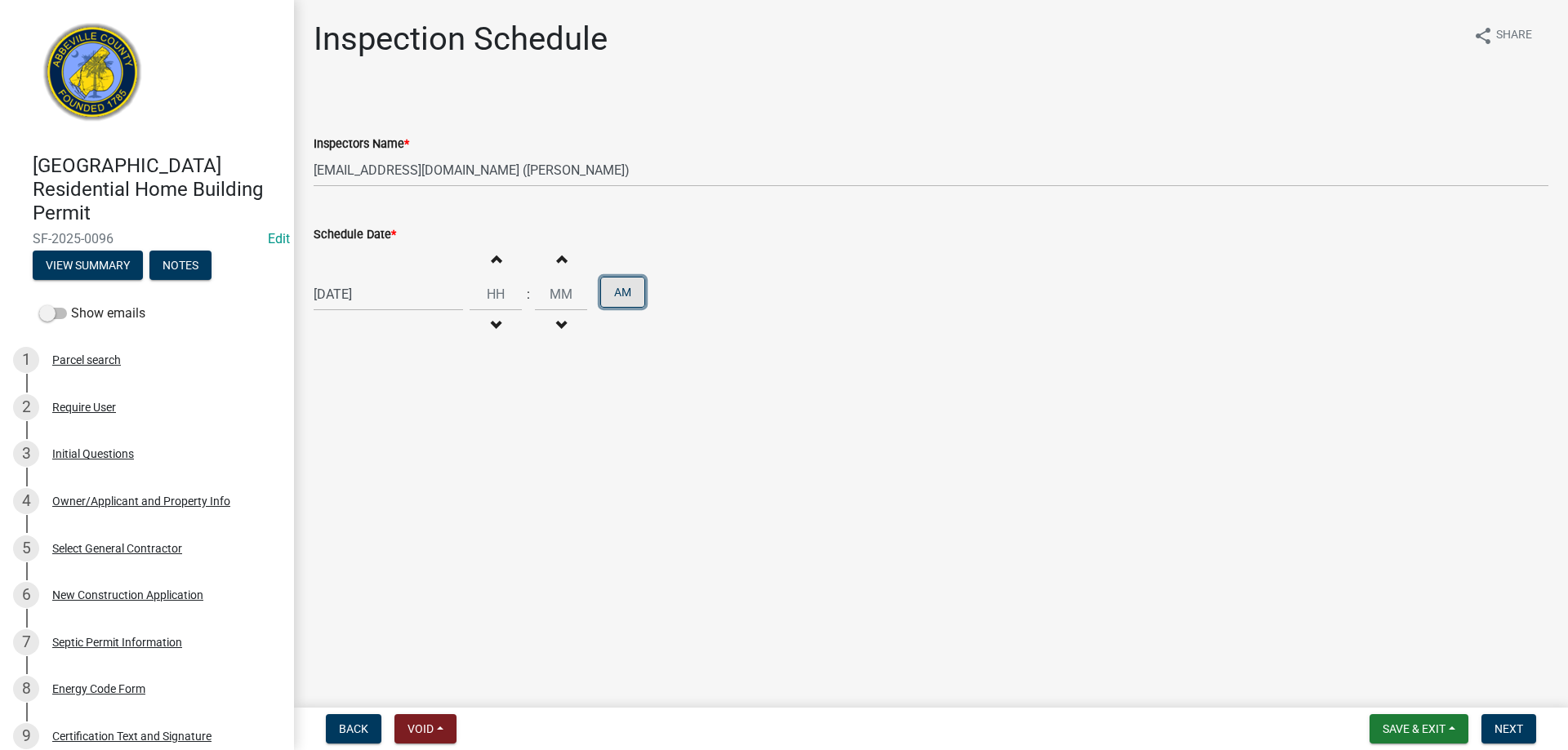
type input "00"
click at [1495, 727] on span "Next" at bounding box center [1509, 728] width 29 height 13
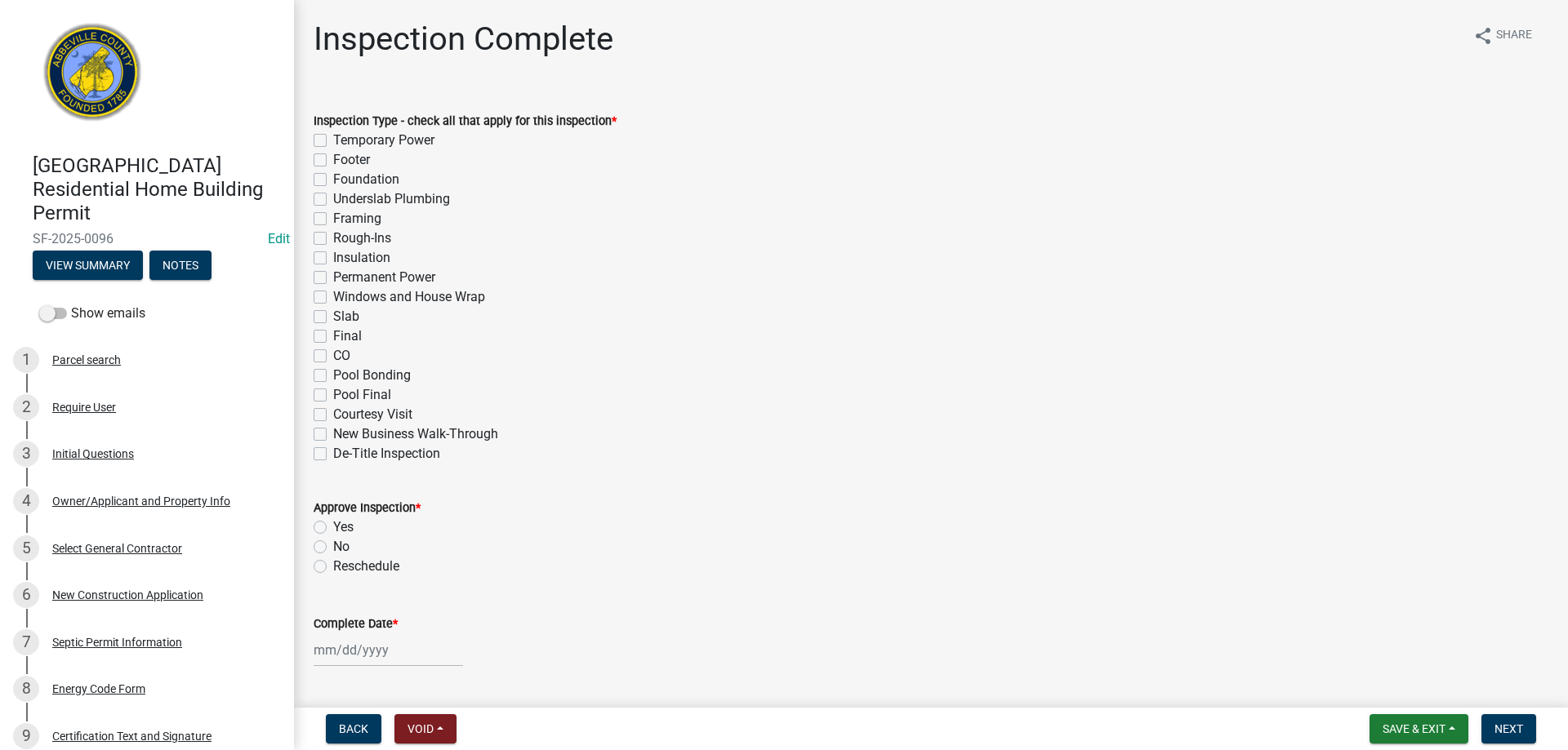
click at [334, 159] on label "Footer" at bounding box center [351, 160] width 37 height 20
click at [334, 159] on input "Footer" at bounding box center [339, 156] width 11 height 11
checkbox input "true"
checkbox input "false"
checkbox input "true"
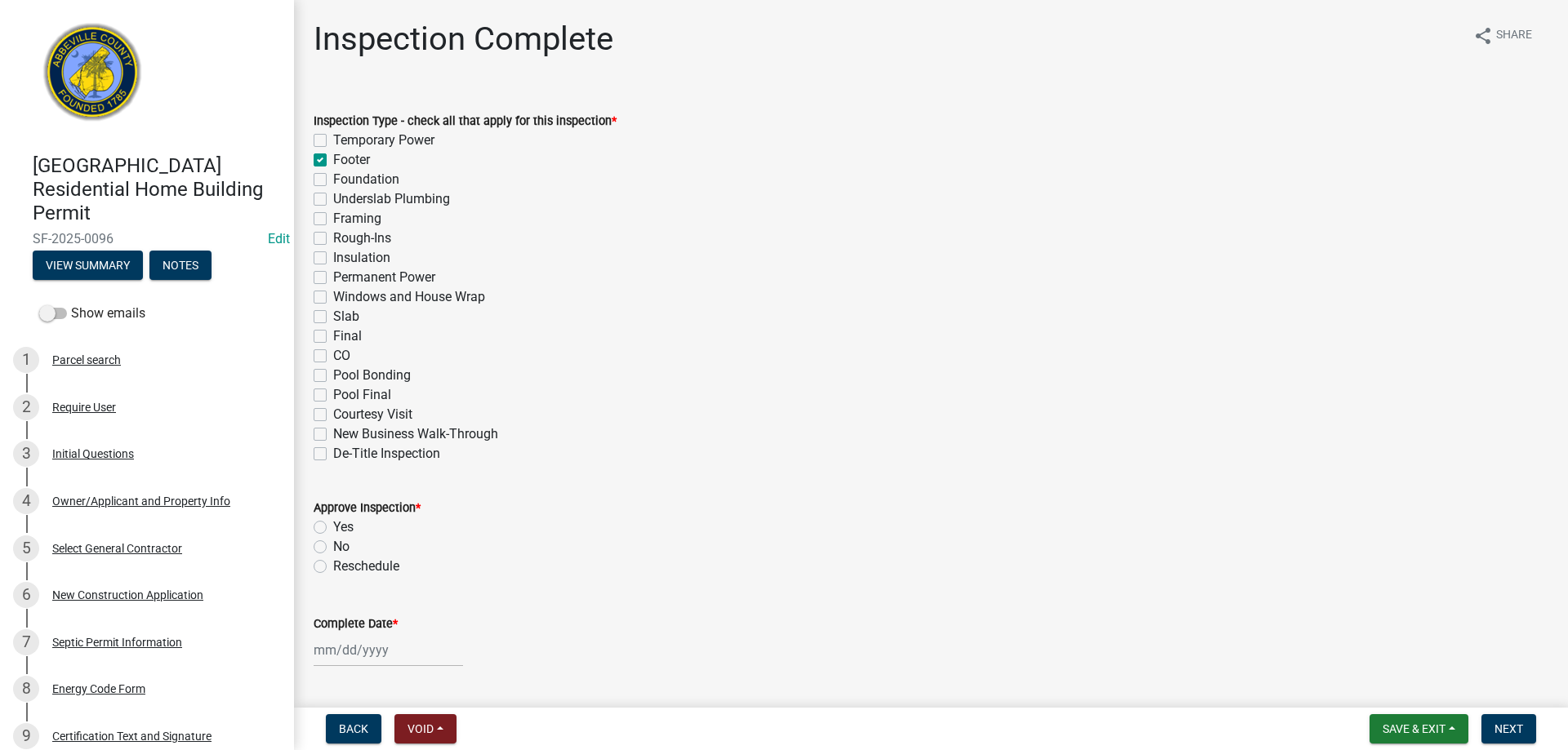
checkbox input "false"
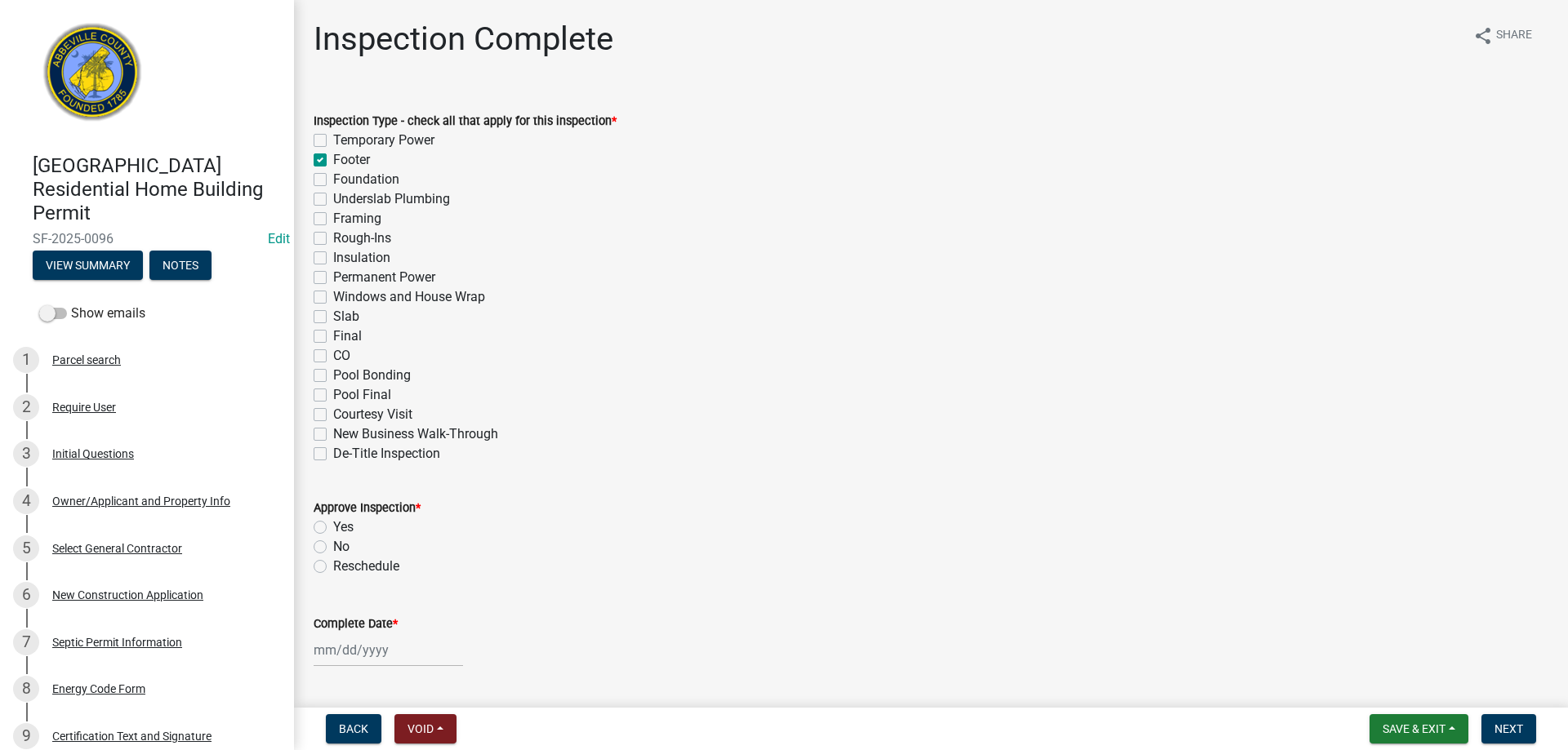
checkbox input "false"
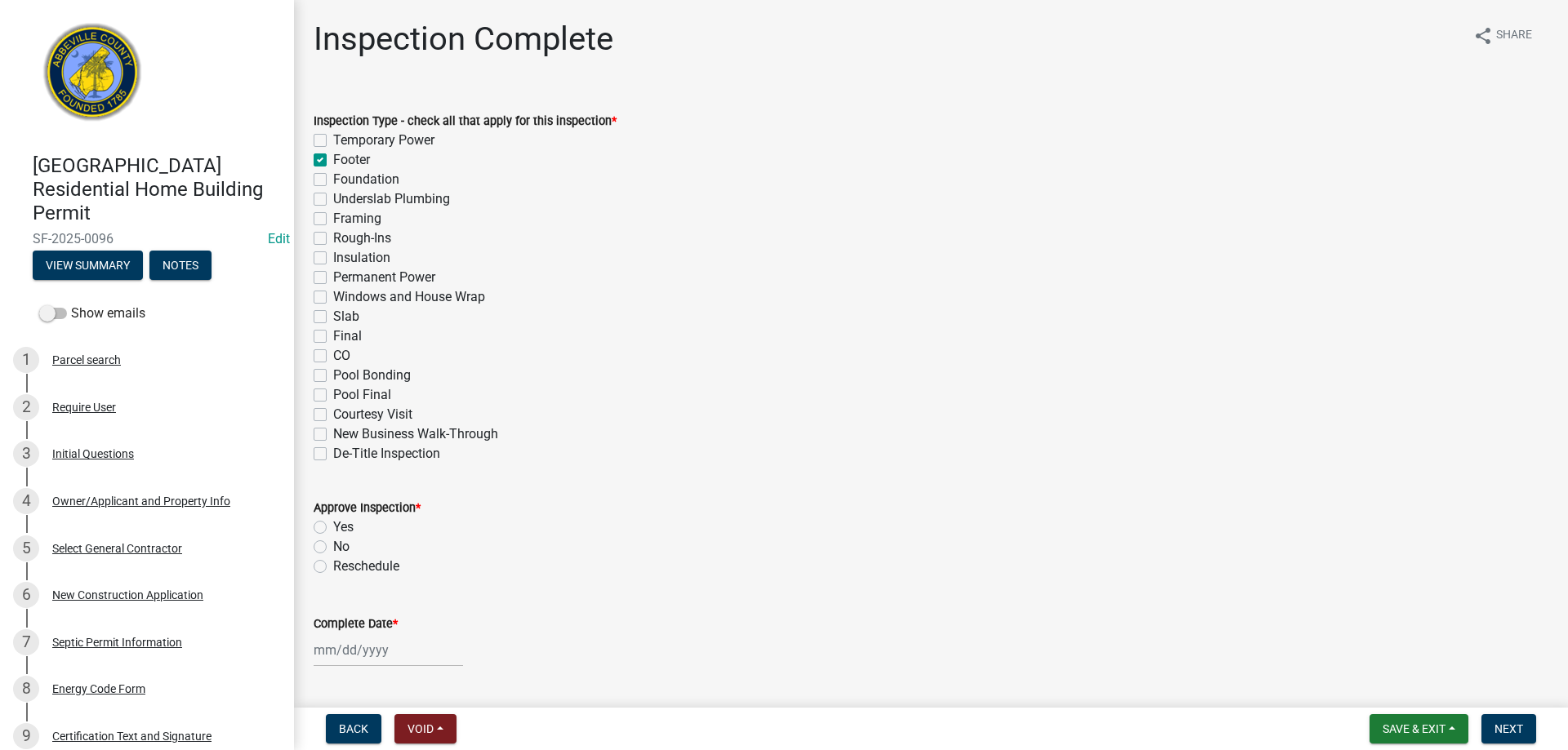
checkbox input "false"
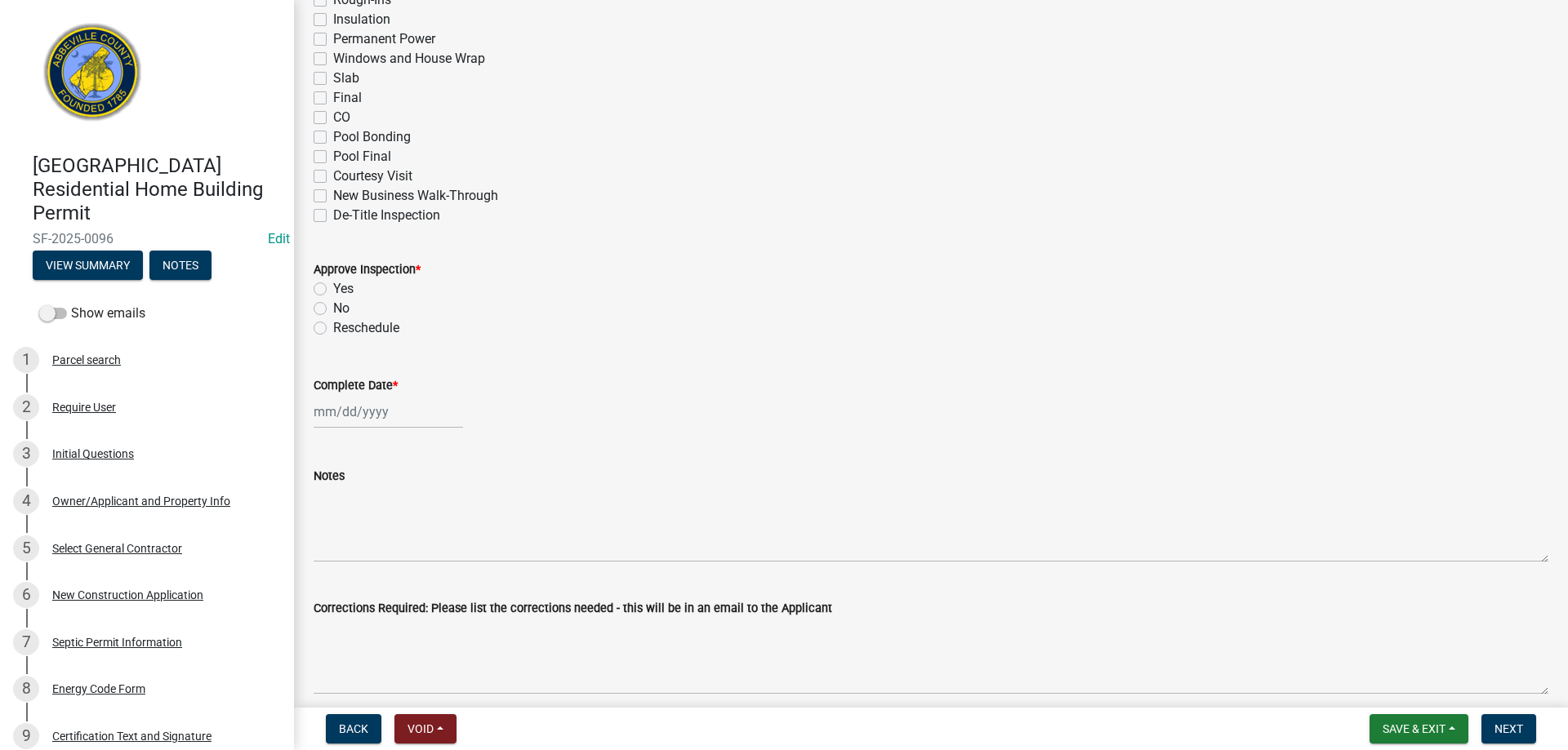
scroll to position [245, 0]
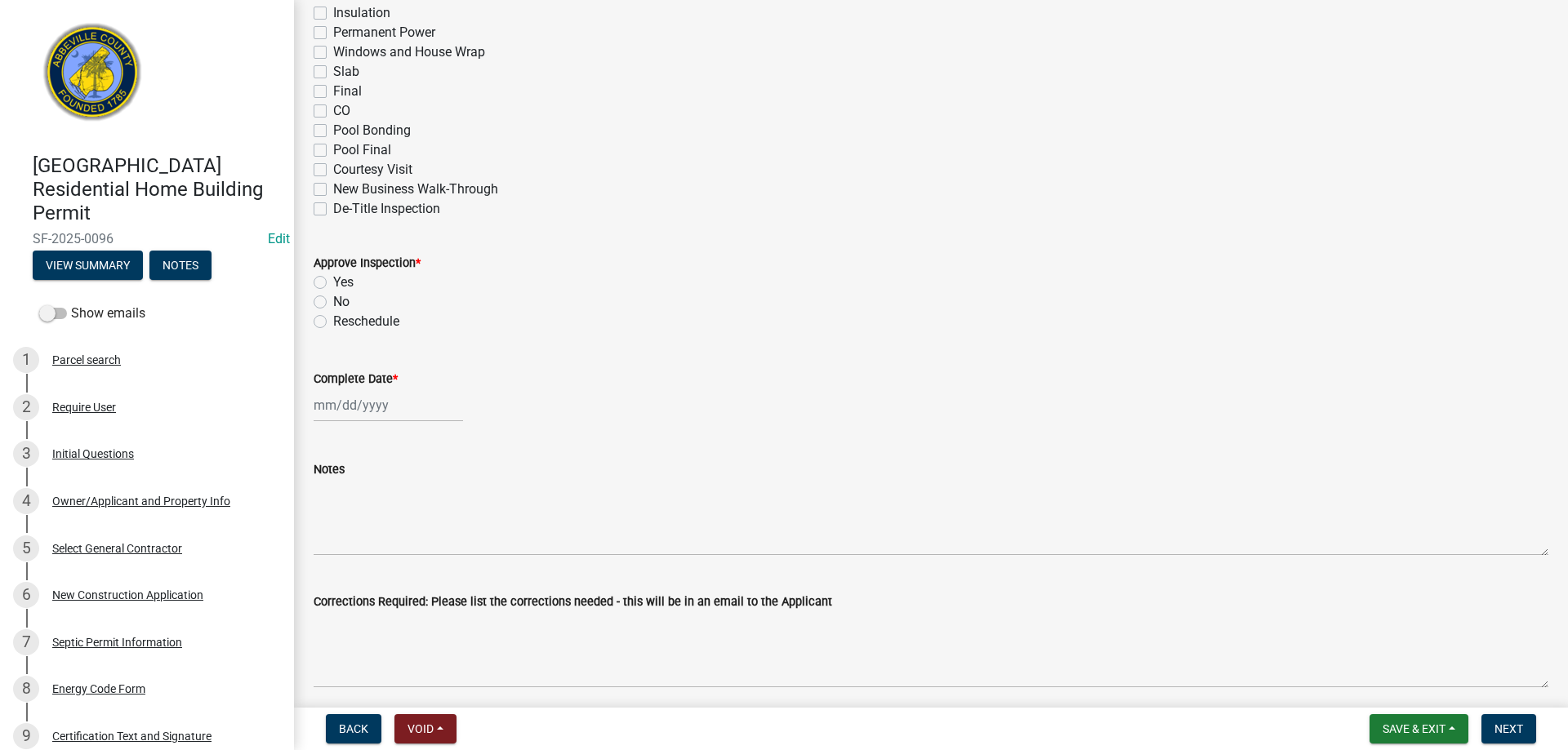
click at [334, 279] on label "Yes" at bounding box center [343, 282] width 21 height 20
click at [334, 279] on input "Yes" at bounding box center [339, 278] width 11 height 11
radio input "true"
click at [363, 406] on div at bounding box center [388, 405] width 150 height 33
select select "9"
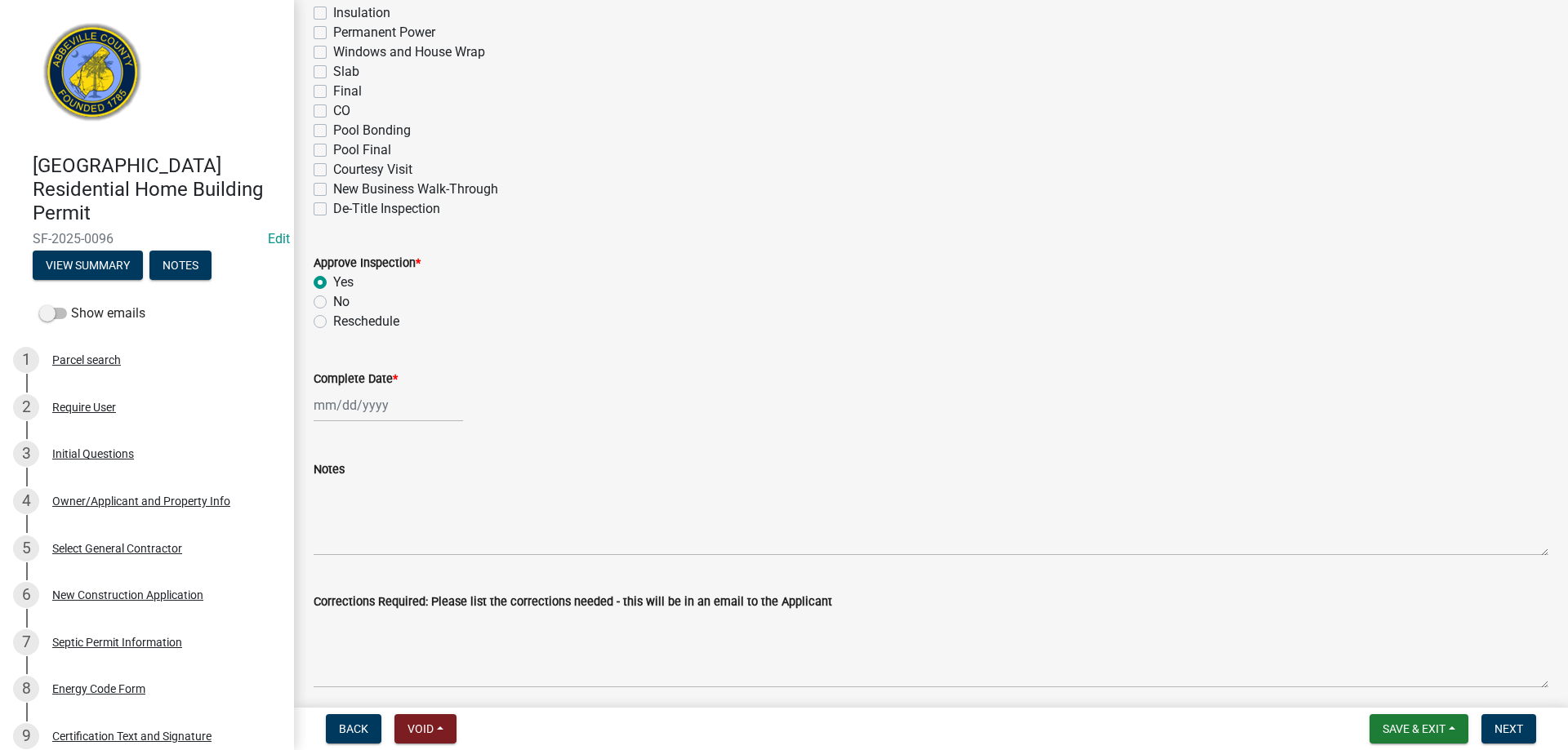
select select "2025"
click at [363, 542] on div "16" at bounding box center [356, 544] width 26 height 26
type input "[DATE]"
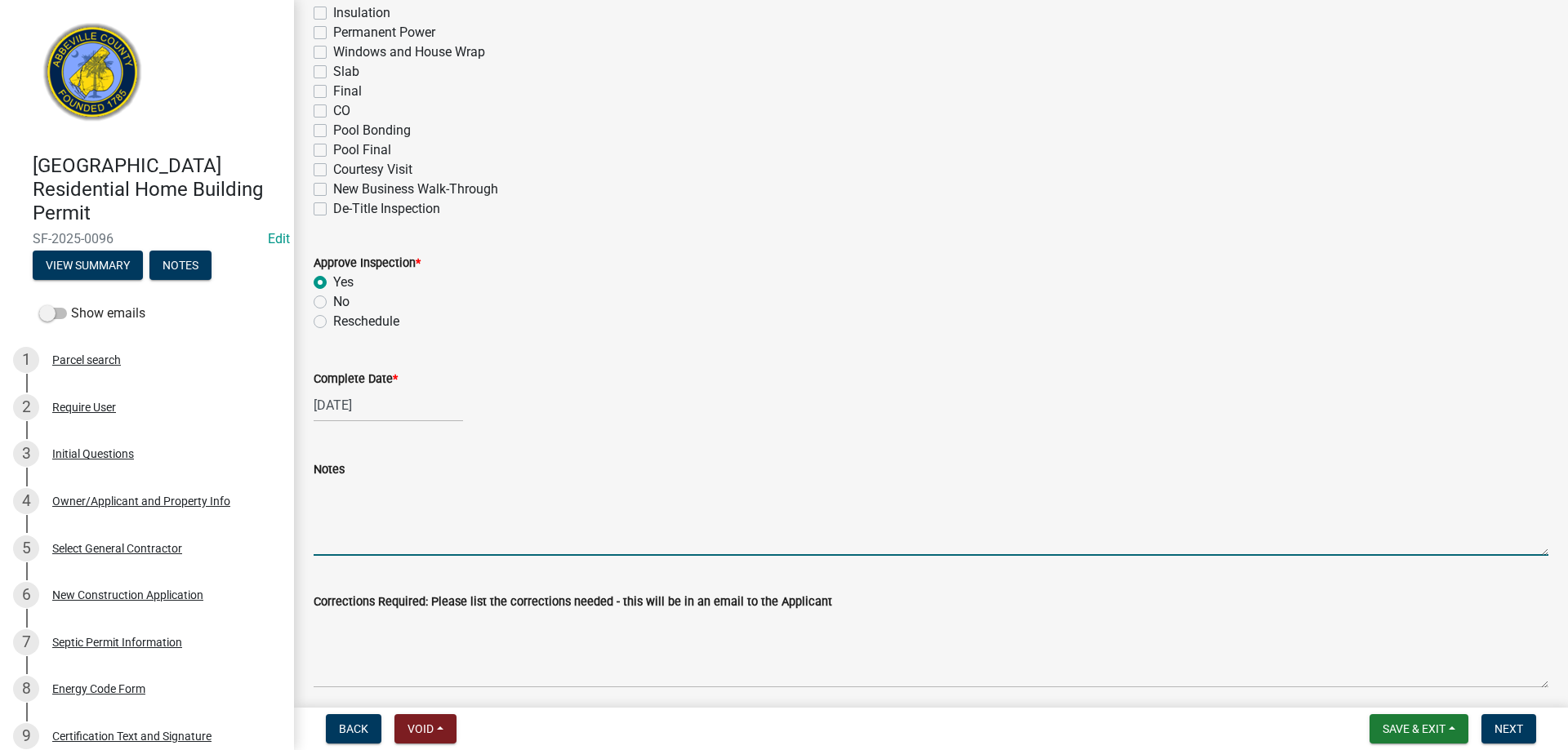
drag, startPoint x: 347, startPoint y: 530, endPoint x: 998, endPoint y: 364, distance: 671.8
click at [371, 523] on textarea "Notes" at bounding box center [931, 518] width 1234 height 77
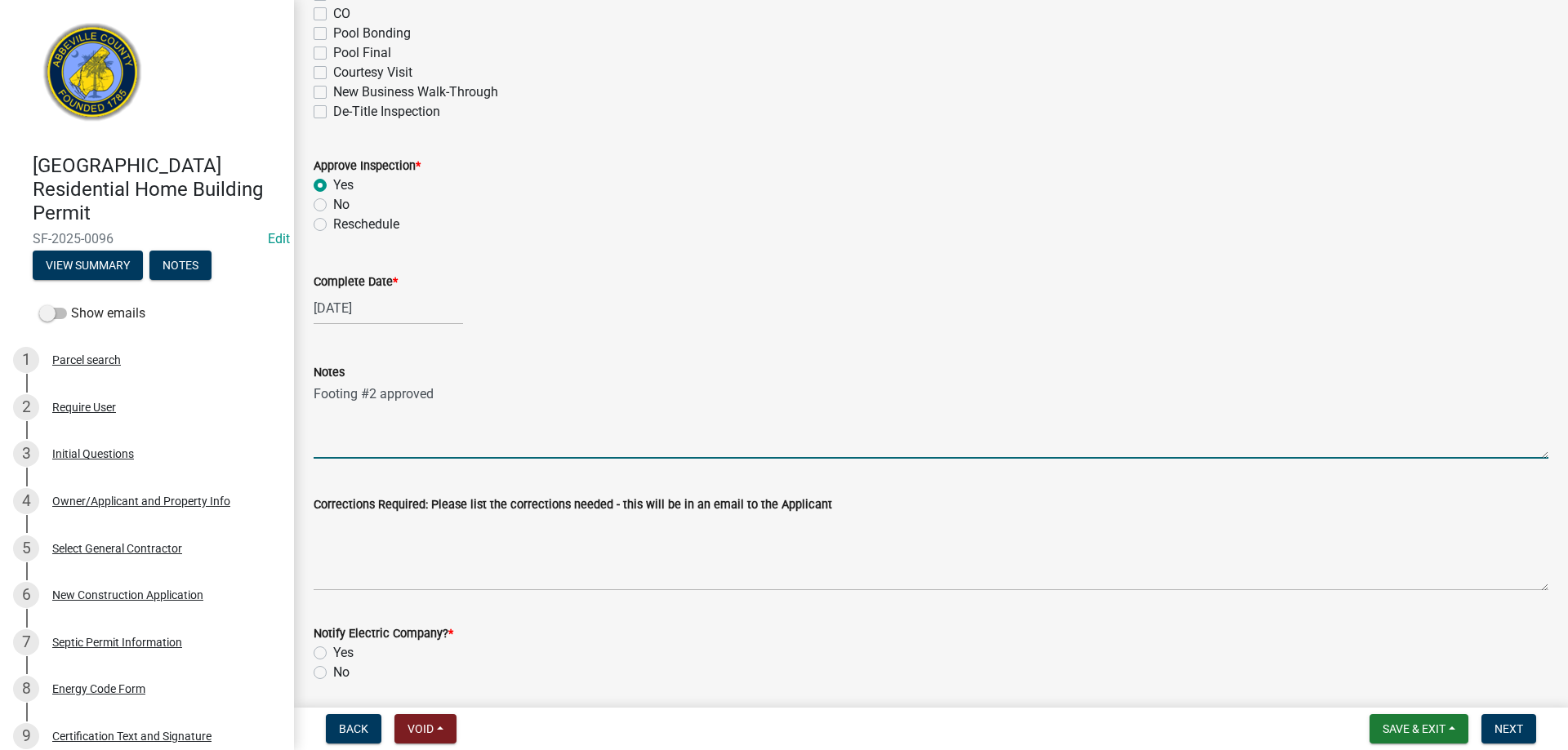
scroll to position [653, 0]
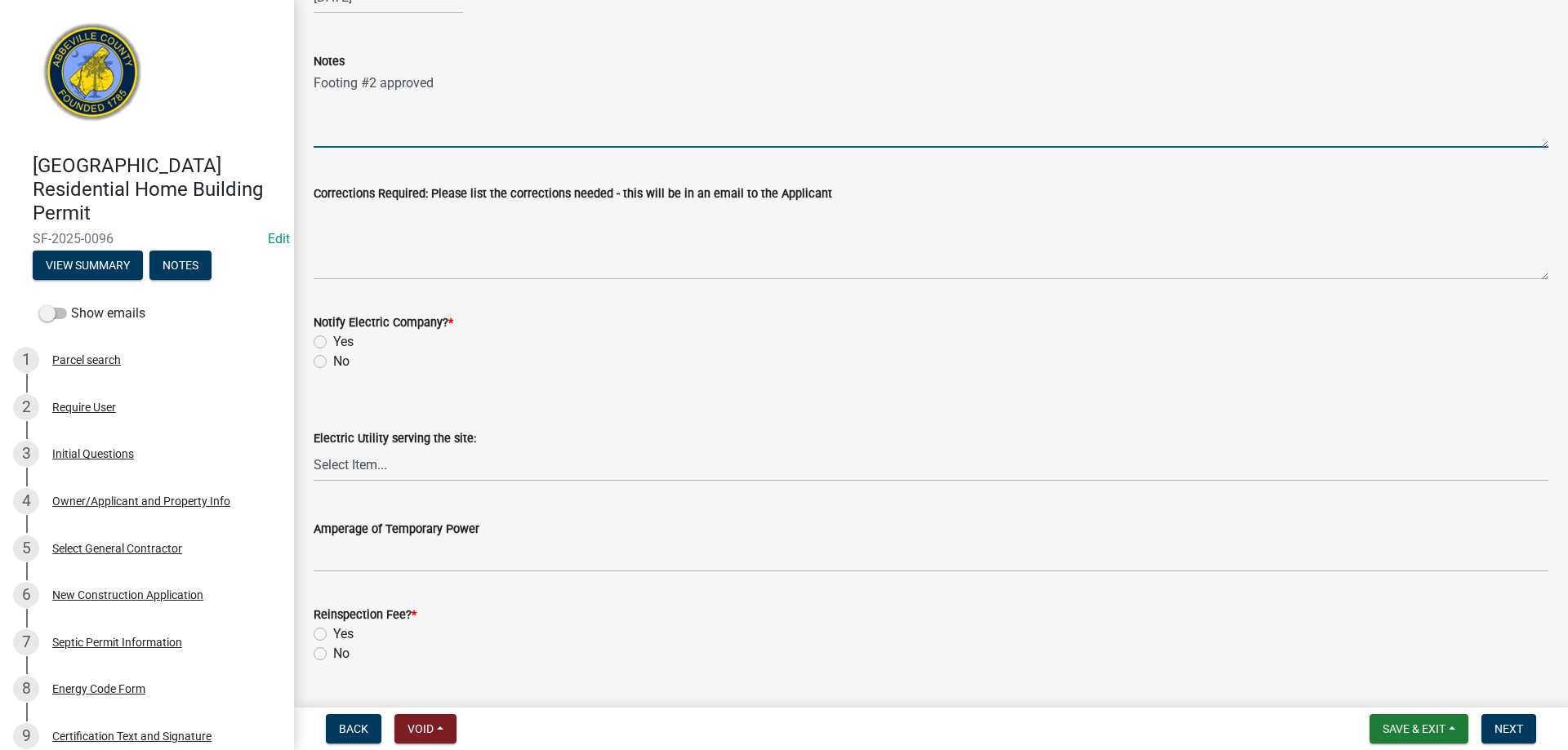
type textarea "Footing #2 approved"
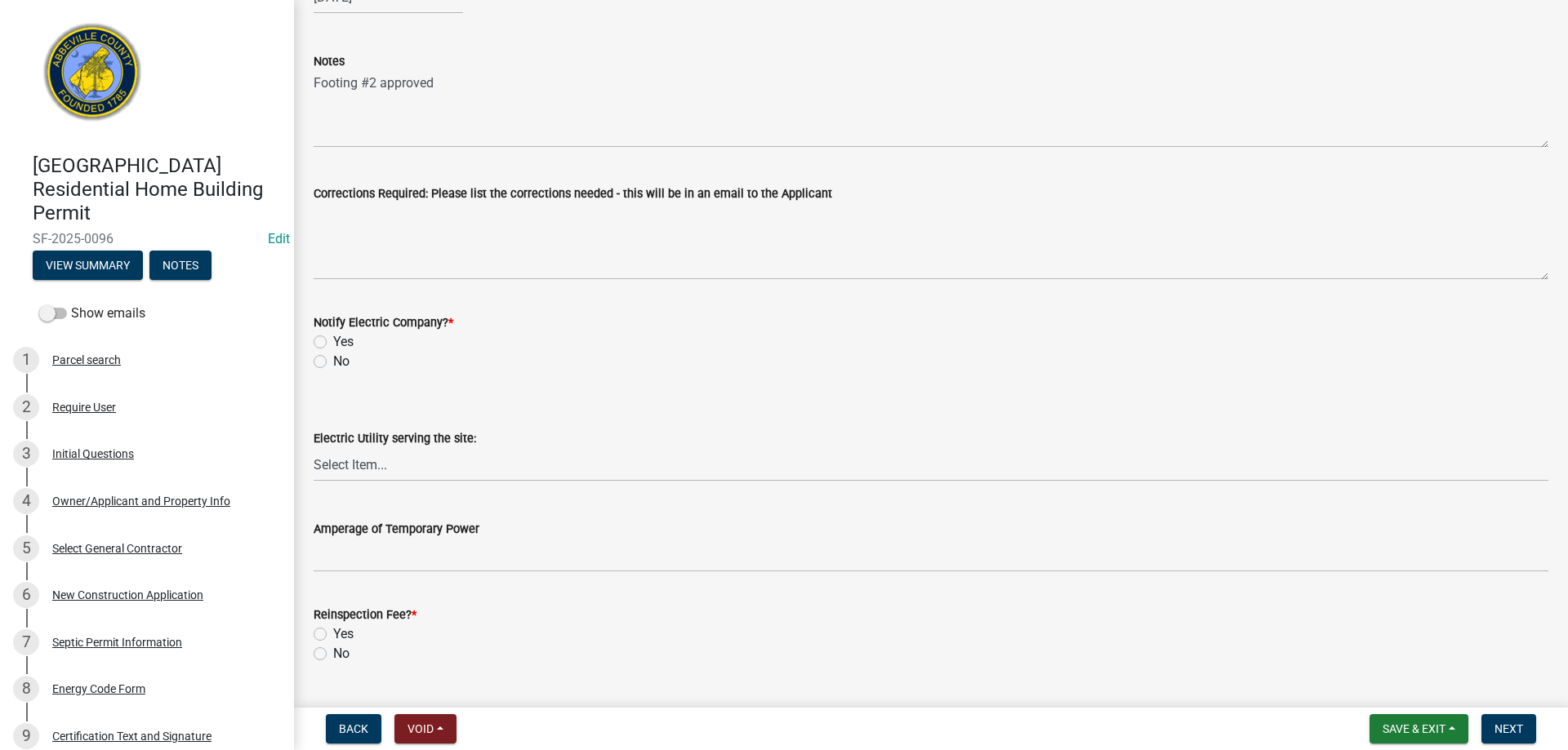
click at [334, 358] on label "No" at bounding box center [342, 362] width 16 height 20
click at [334, 358] on input "No" at bounding box center [339, 358] width 11 height 11
radio input "true"
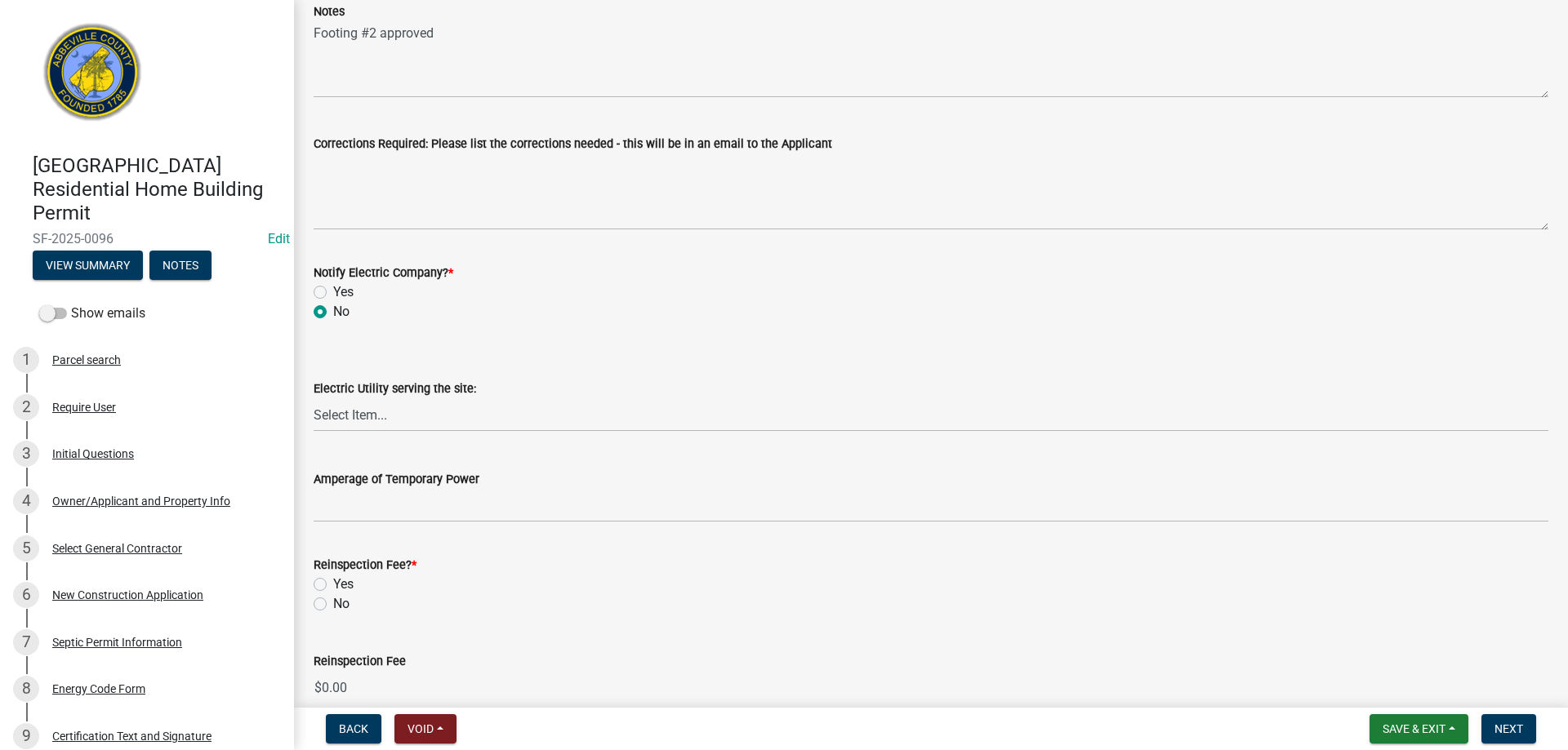
scroll to position [784, 0]
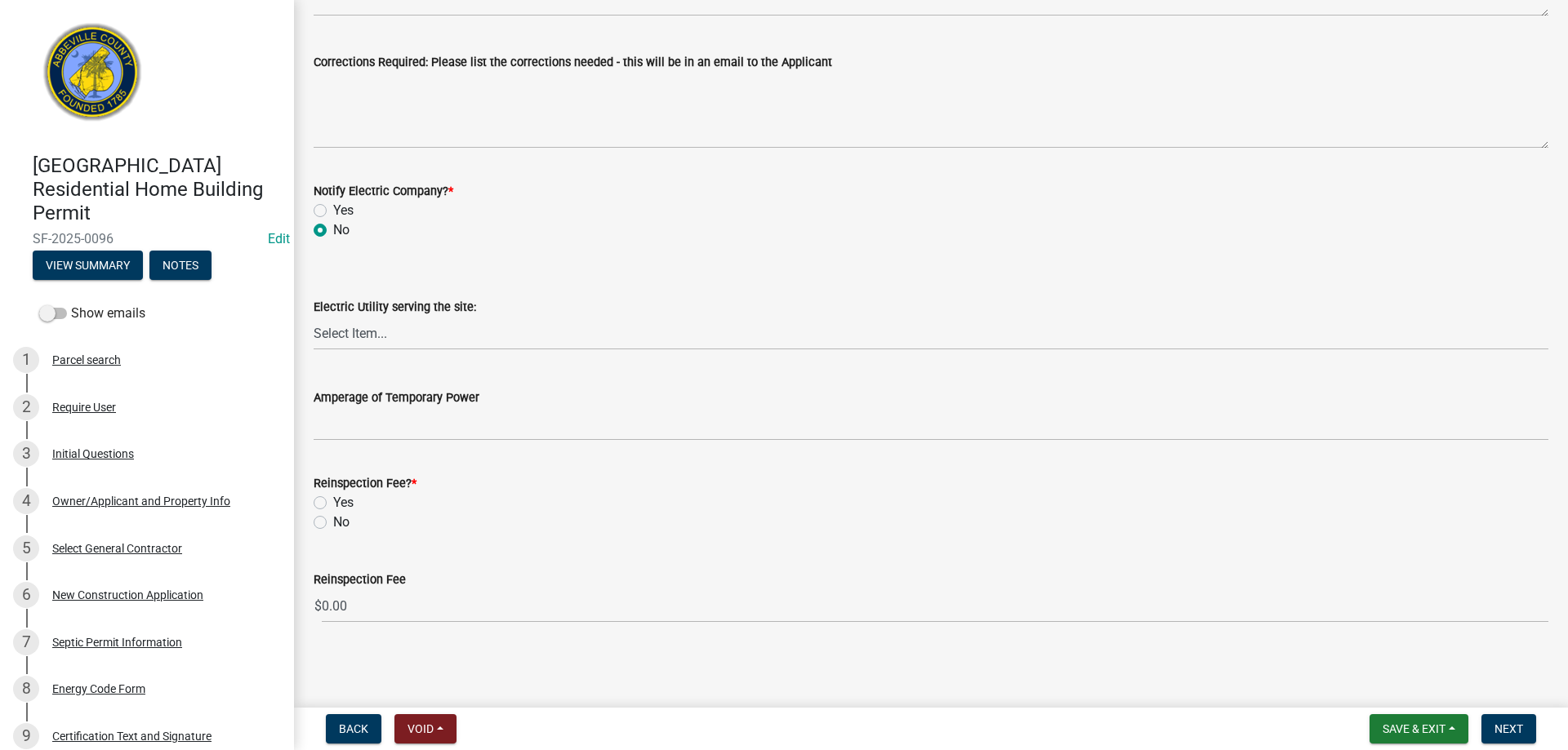
click at [334, 523] on label "No" at bounding box center [342, 522] width 16 height 20
click at [334, 523] on input "No" at bounding box center [339, 518] width 11 height 11
radio input "true"
click at [1501, 731] on span "Next" at bounding box center [1509, 728] width 29 height 13
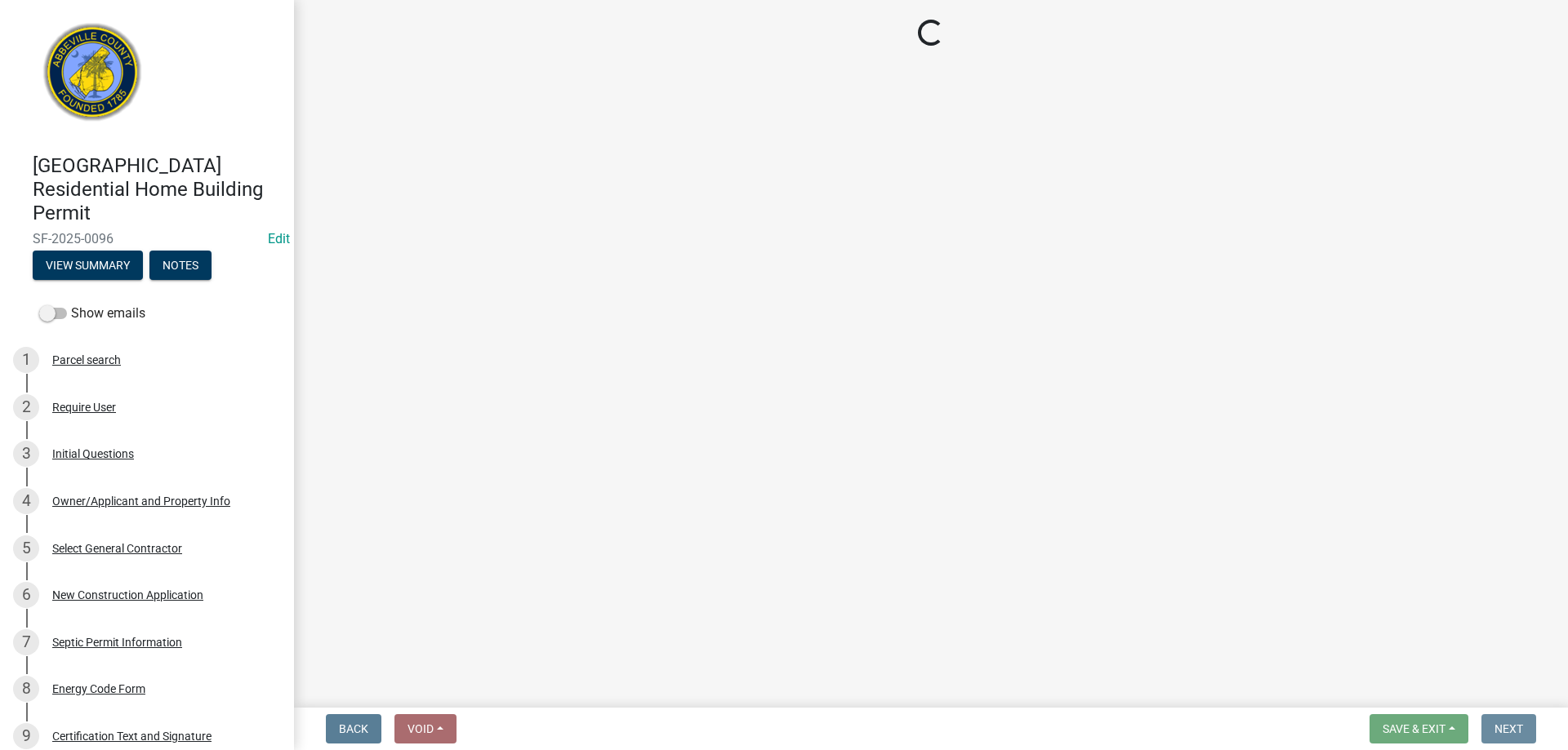
scroll to position [0, 0]
